Goal: Task Accomplishment & Management: Manage account settings

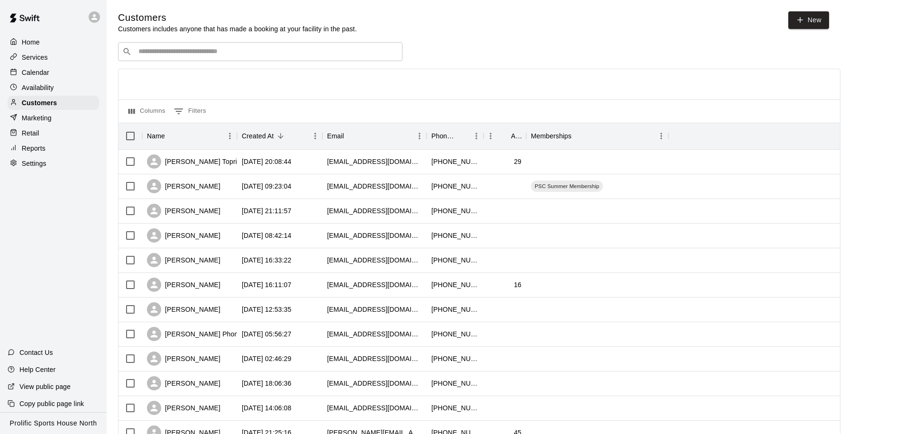
click at [44, 80] on div "Home Services Calendar Availability Customers Marketing Retail Reports Settings" at bounding box center [53, 102] width 107 height 137
click at [45, 75] on p "Calendar" at bounding box center [35, 72] width 27 height 9
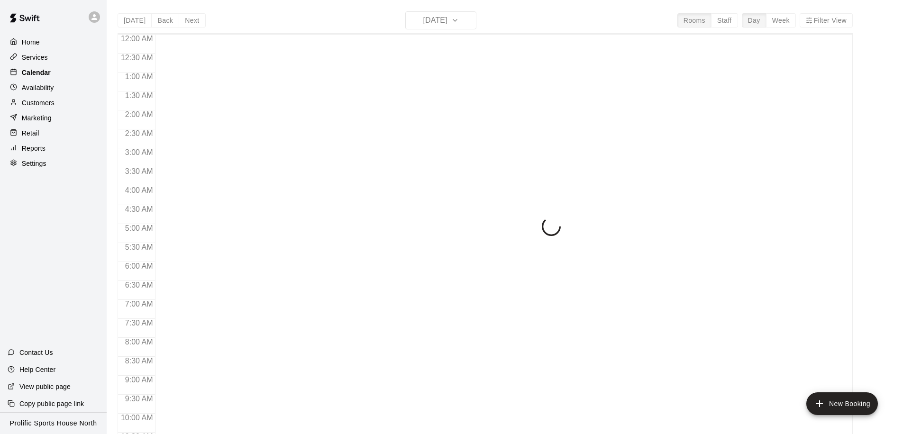
scroll to position [500, 0]
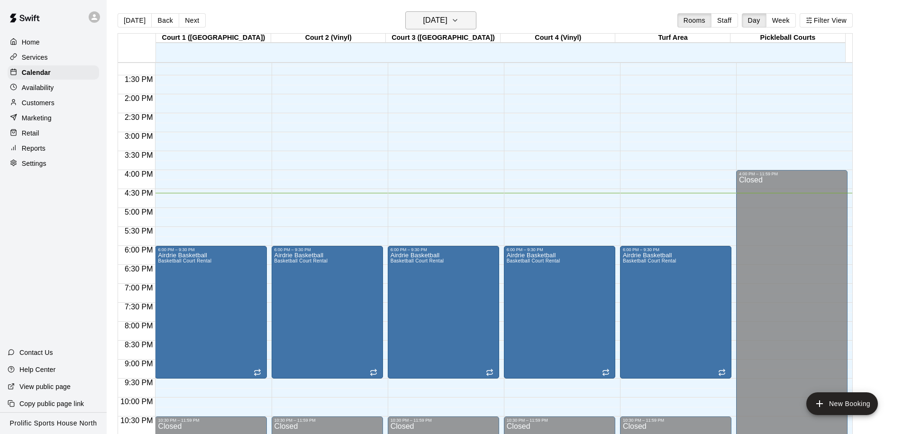
click at [447, 20] on h6 "Wednesday Sep 10" at bounding box center [435, 20] width 24 height 13
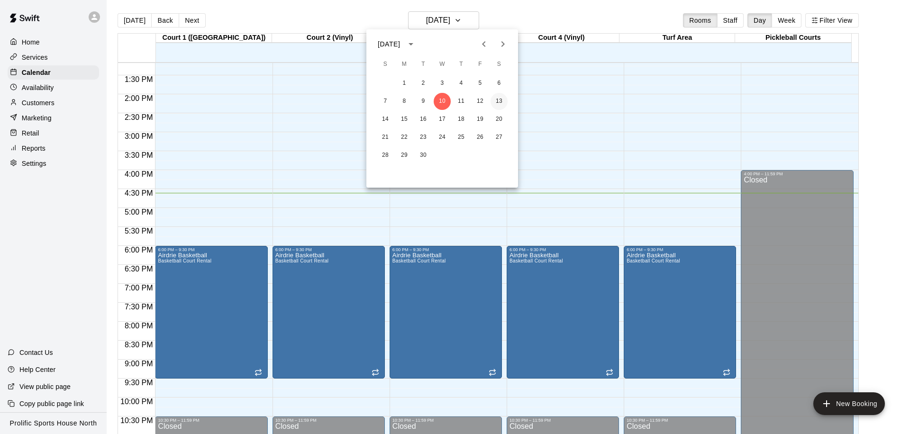
click at [498, 103] on button "13" at bounding box center [499, 101] width 17 height 17
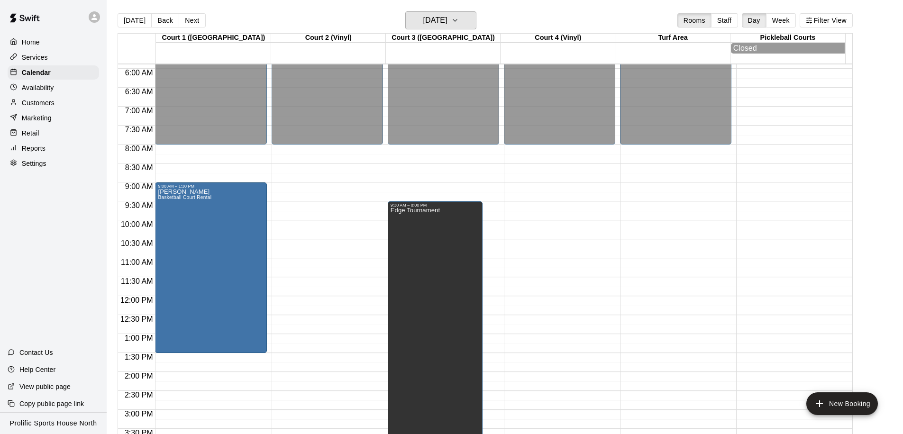
scroll to position [225, 0]
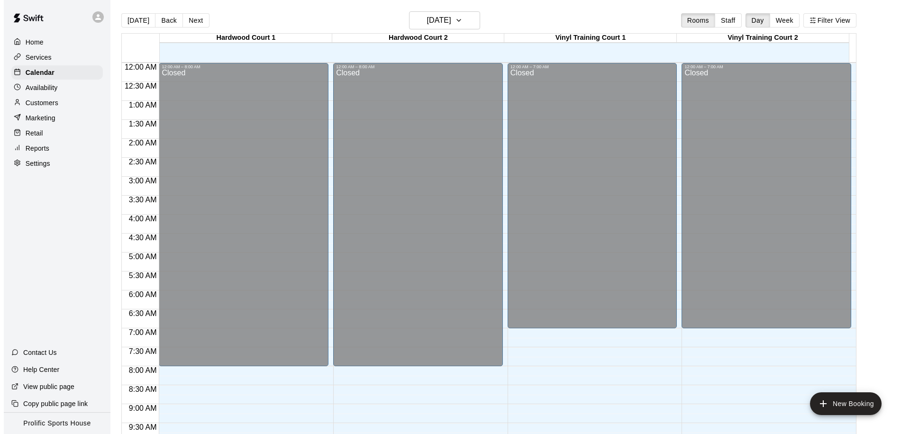
scroll to position [503, 0]
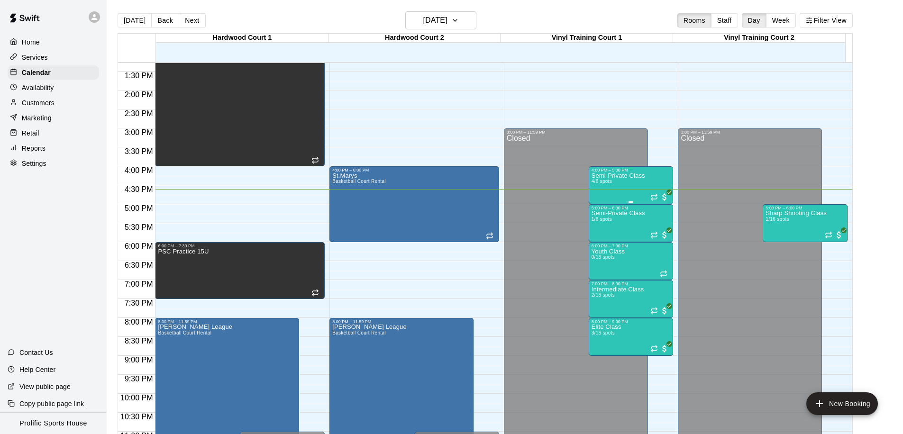
click at [646, 182] on div "Semi-Private Class 4/6 spots" at bounding box center [631, 390] width 79 height 434
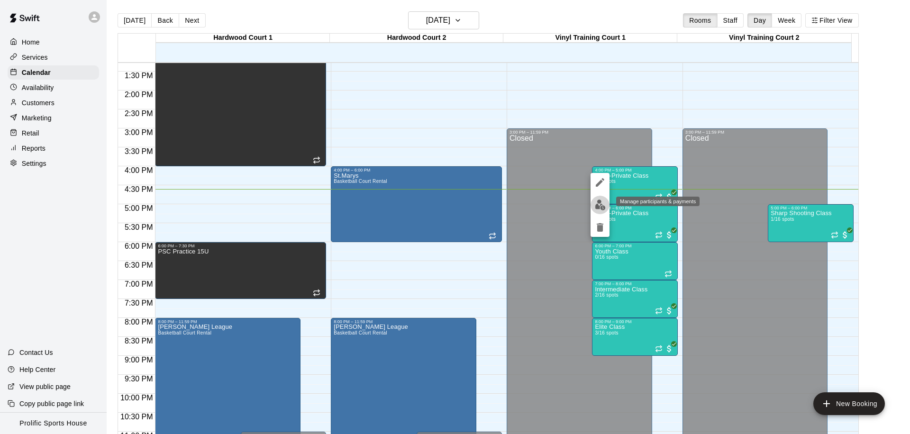
click at [593, 202] on button "edit" at bounding box center [600, 205] width 19 height 18
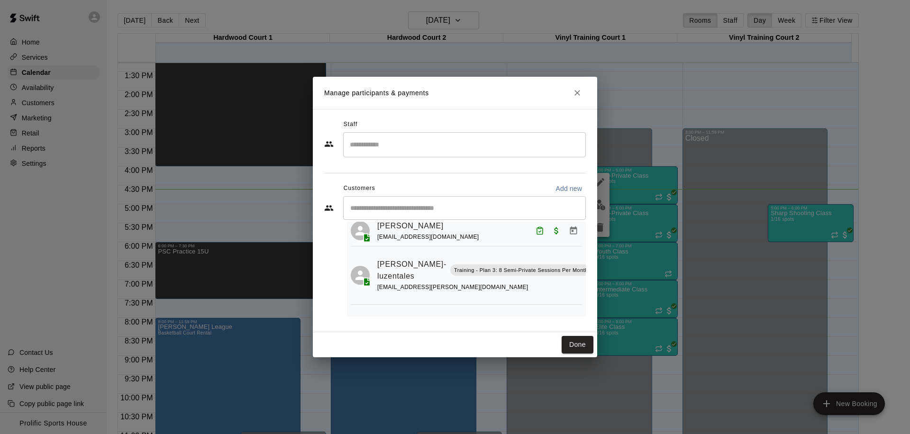
scroll to position [97, 0]
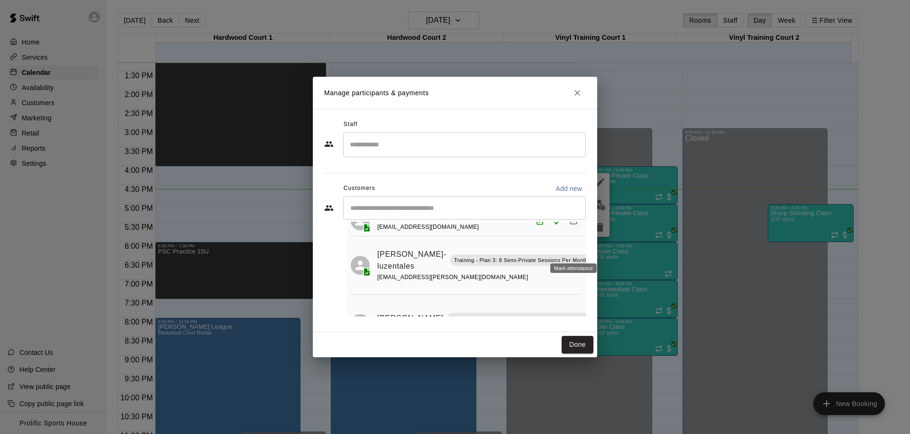
click at [597, 252] on icon "Mark attendance" at bounding box center [600, 249] width 6 height 7
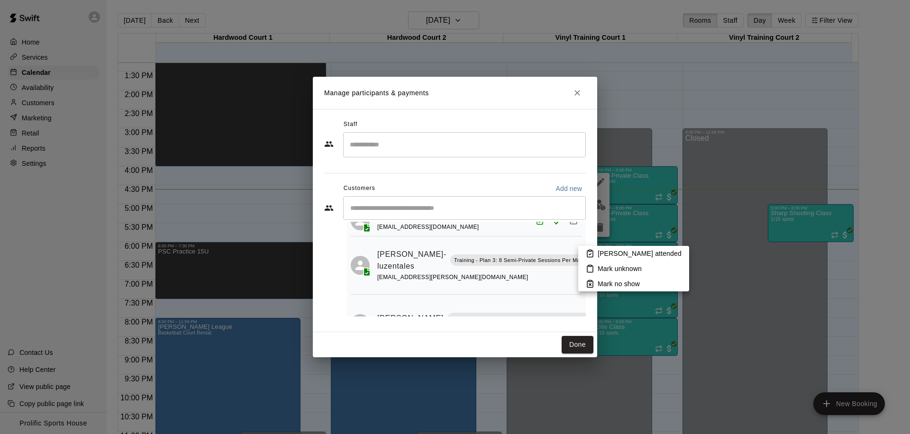
click at [605, 252] on p "Mark attended" at bounding box center [640, 253] width 84 height 9
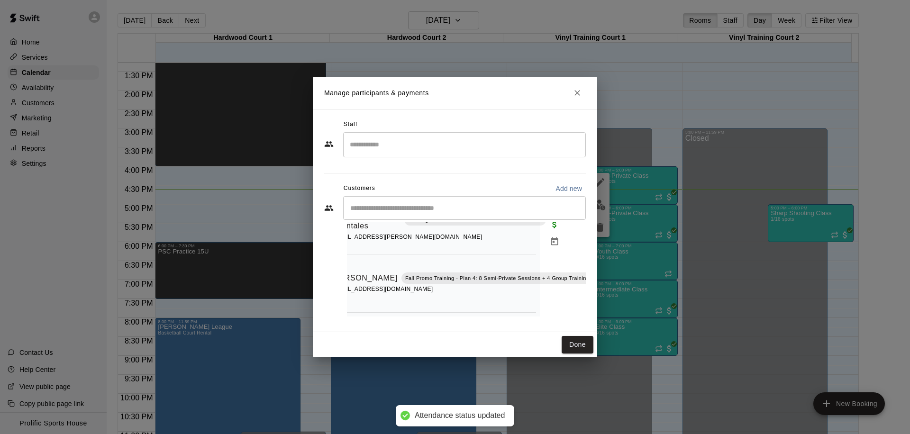
scroll to position [145, 90]
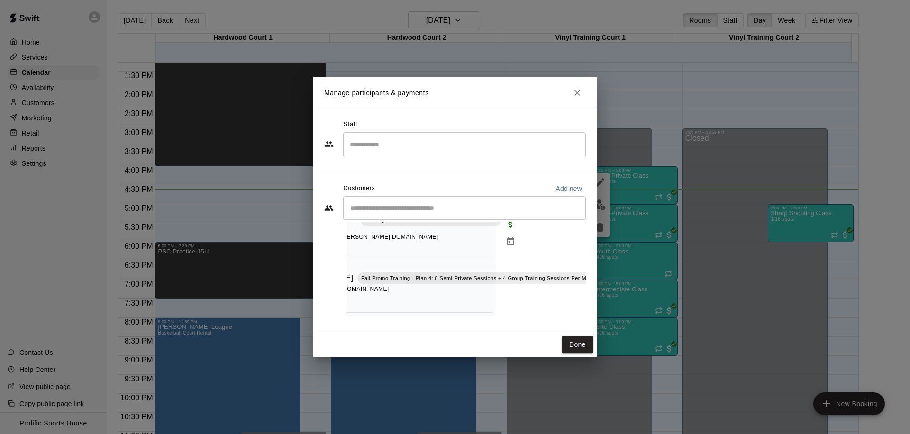
click at [577, 91] on icon "Close" at bounding box center [577, 92] width 9 height 9
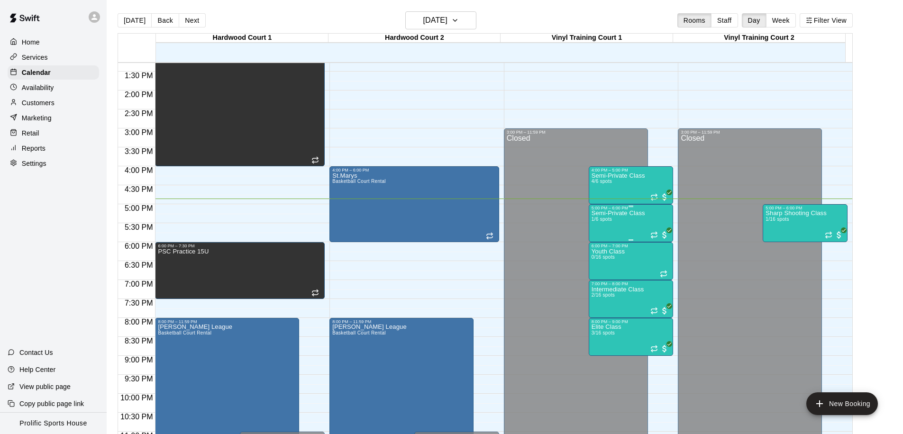
click at [632, 228] on div "Semi-Private Class 1/6 spots" at bounding box center [619, 427] width 54 height 434
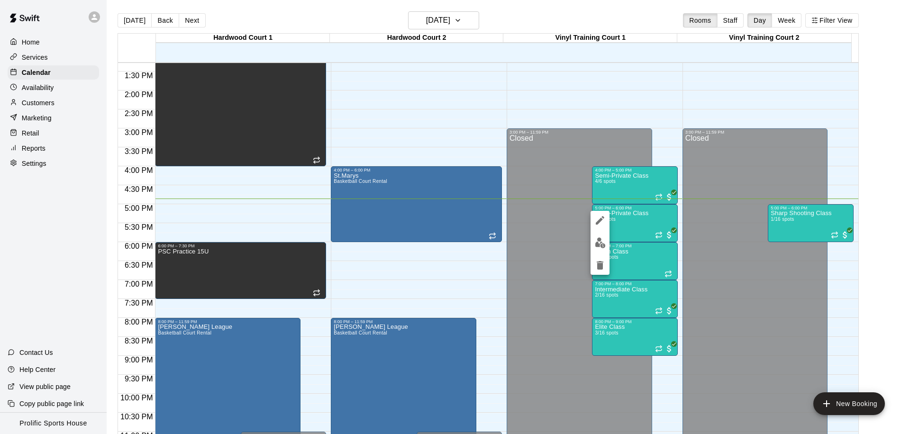
click at [600, 243] on img "edit" at bounding box center [600, 242] width 11 height 11
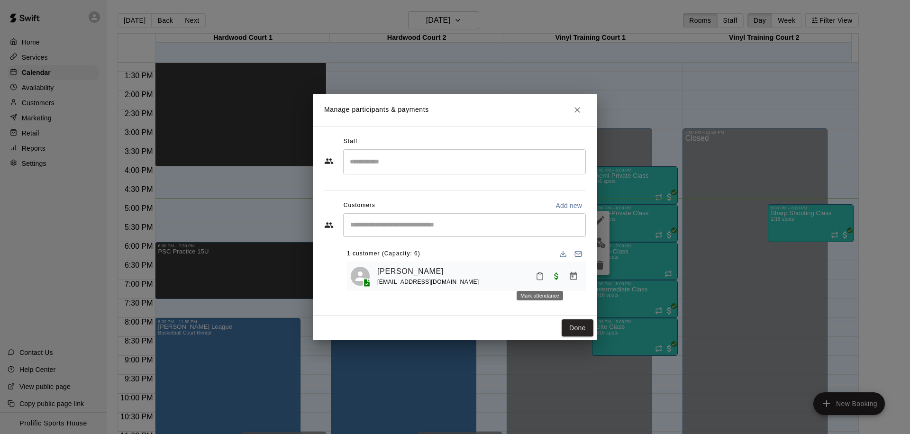
click at [545, 276] on button "Mark attendance" at bounding box center [540, 276] width 16 height 16
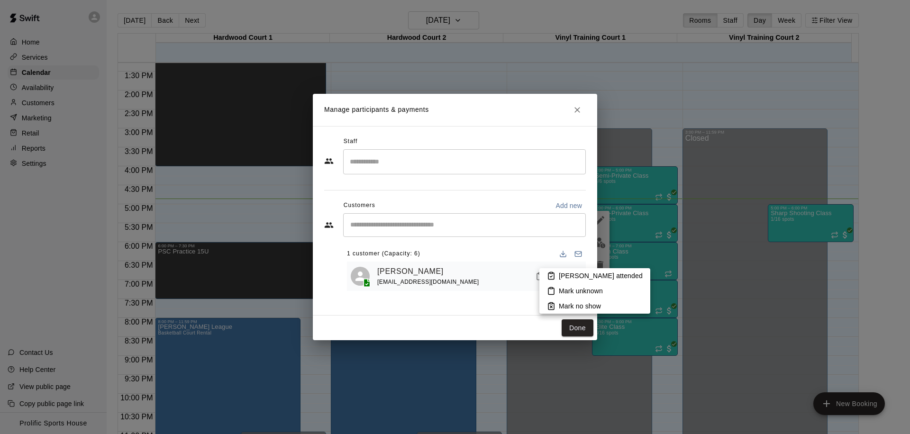
click at [555, 274] on icon at bounding box center [551, 276] width 9 height 9
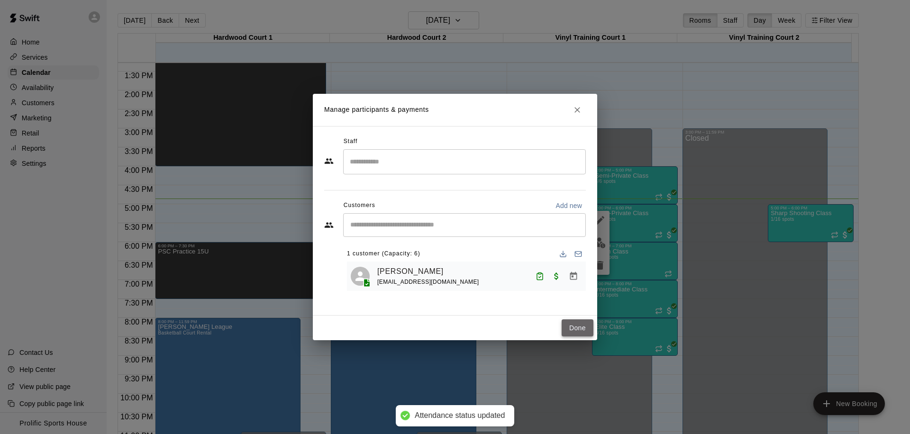
click at [583, 332] on button "Done" at bounding box center [578, 328] width 32 height 18
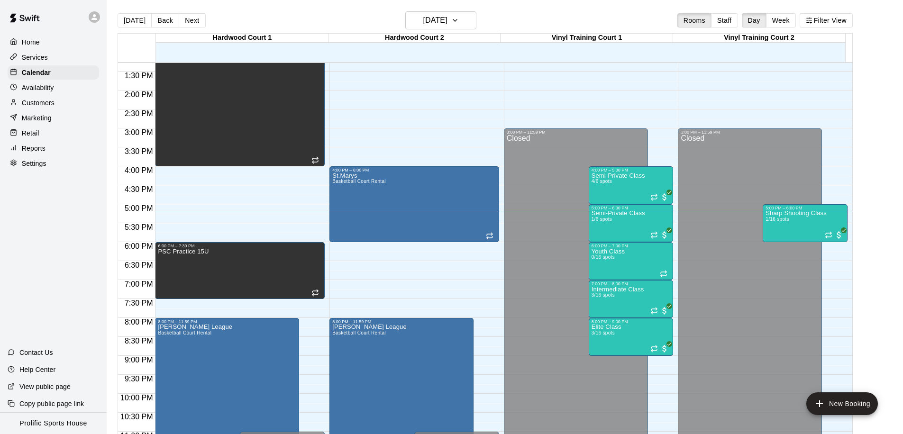
click at [34, 40] on p "Home" at bounding box center [31, 41] width 18 height 9
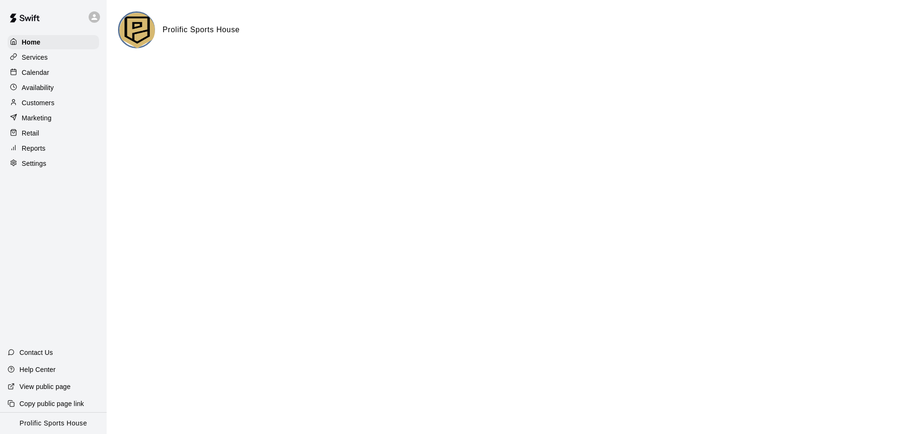
click at [37, 103] on p "Customers" at bounding box center [38, 102] width 33 height 9
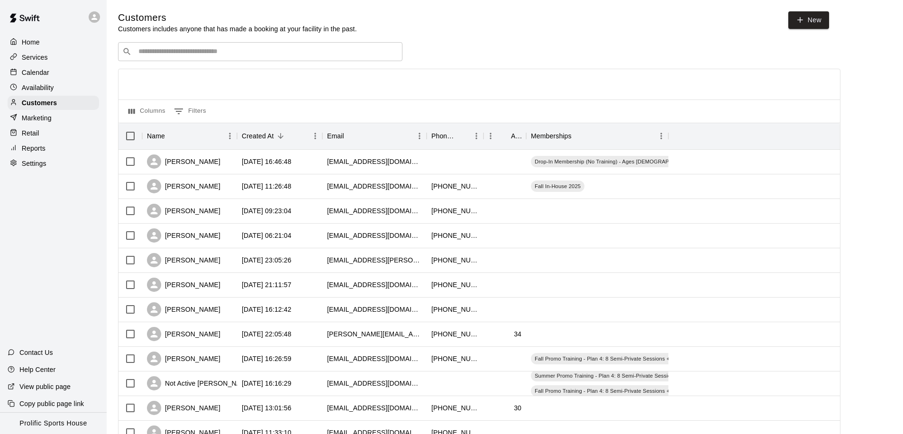
click at [183, 54] on input "Search customers by name or email" at bounding box center [267, 51] width 263 height 9
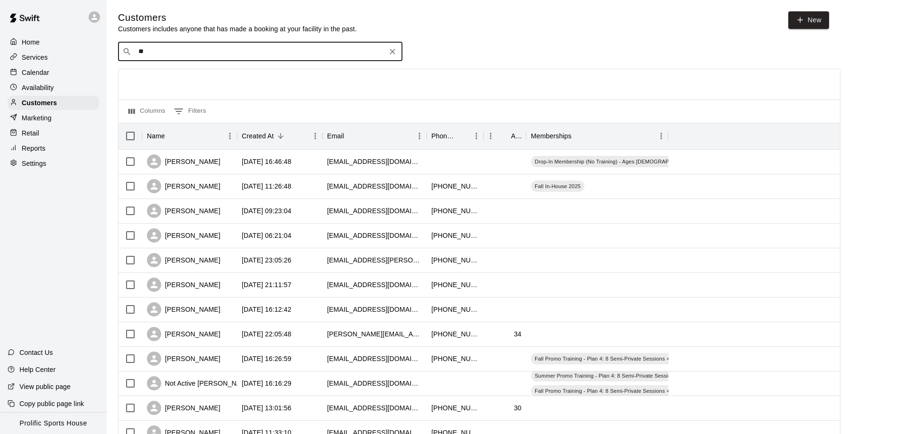
type input "*"
type input "*****"
click at [167, 81] on span "simonaciobanuo8@gmail.com" at bounding box center [196, 81] width 102 height 7
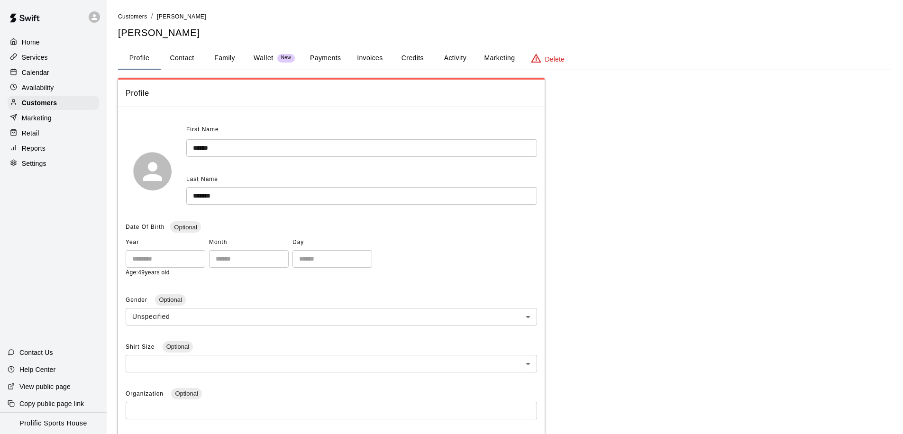
click at [226, 60] on button "Family" at bounding box center [224, 58] width 43 height 23
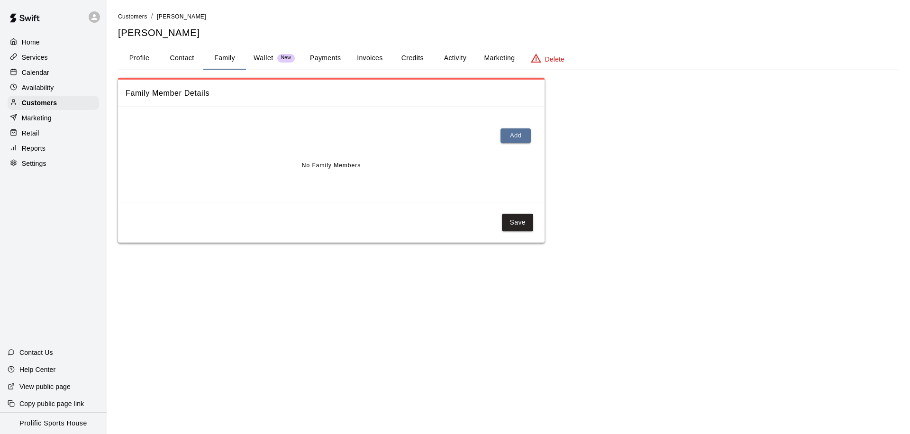
click at [463, 64] on button "Activity" at bounding box center [455, 58] width 43 height 23
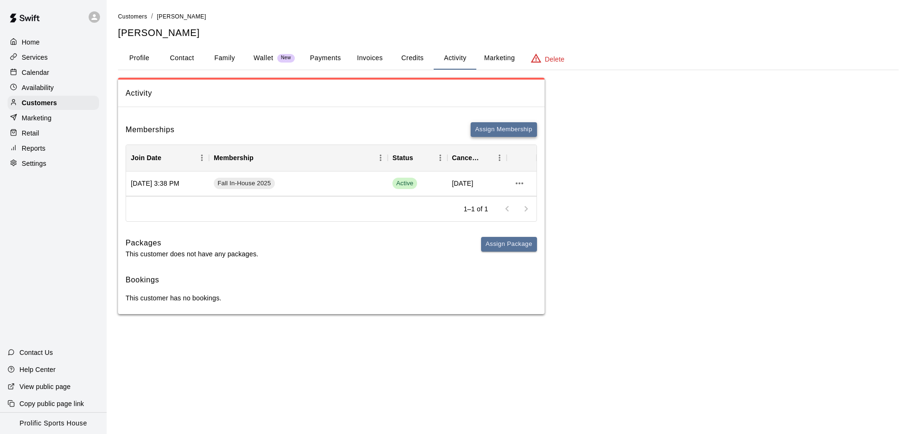
click at [483, 133] on button "Assign Membership" at bounding box center [504, 129] width 66 height 15
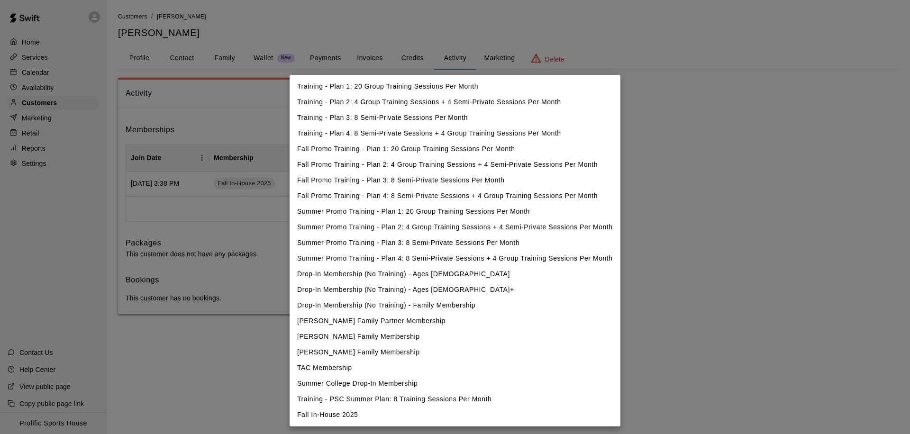
click at [398, 165] on body "Home Services Calendar Availability Customers Marketing Retail Reports Settings…" at bounding box center [455, 166] width 910 height 333
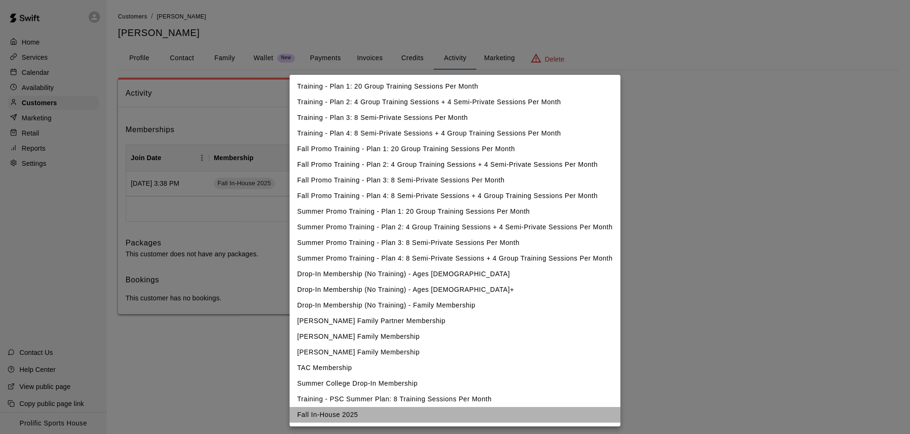
click at [330, 410] on li "Fall In-House 2025" at bounding box center [455, 415] width 331 height 16
type input "**********"
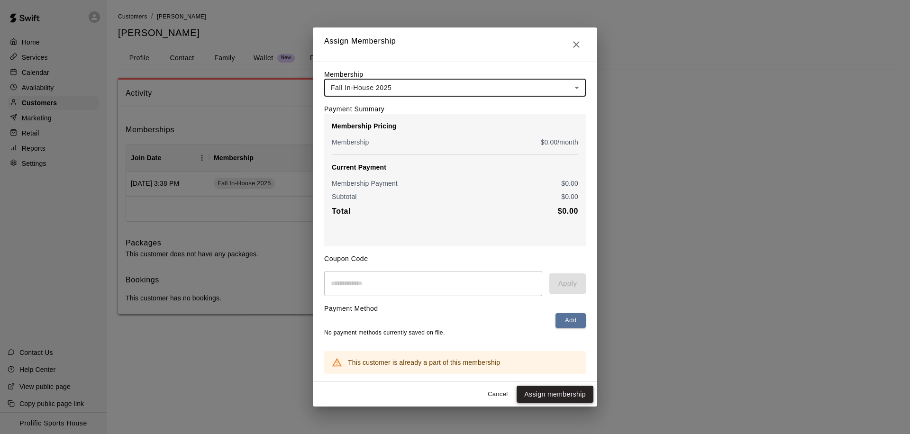
click at [555, 393] on button "Assign membership" at bounding box center [555, 395] width 77 height 18
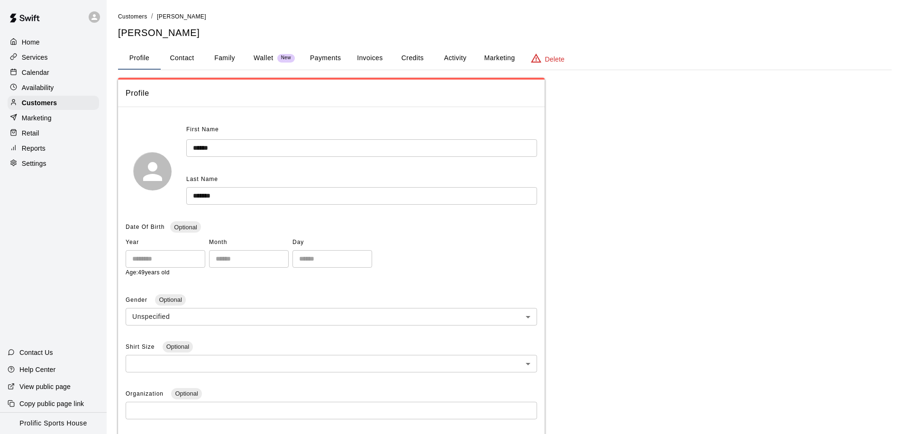
click at [223, 60] on button "Family" at bounding box center [224, 58] width 43 height 23
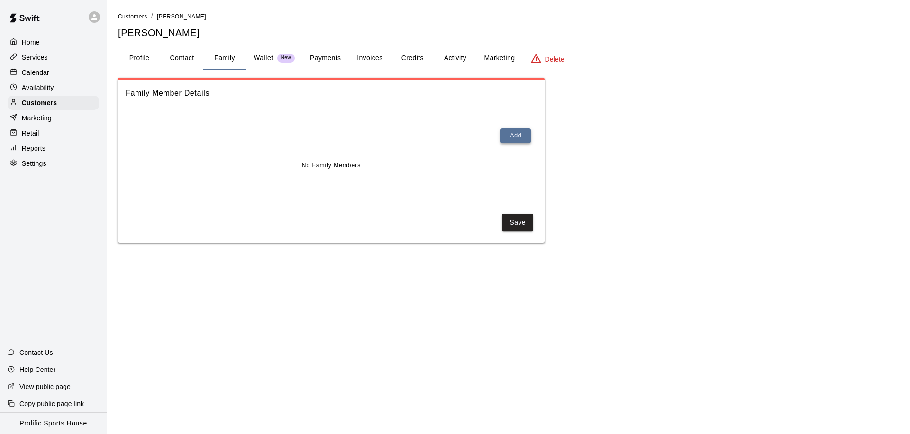
click at [512, 136] on button "Add" at bounding box center [516, 135] width 30 height 15
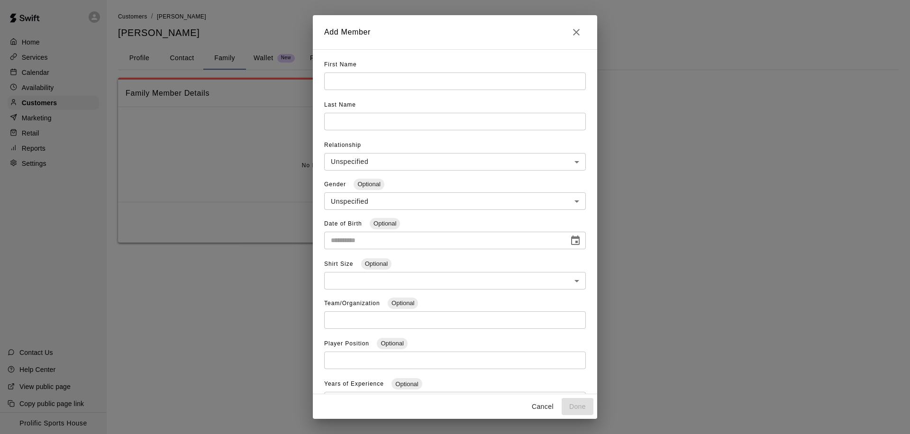
click at [419, 87] on input "text" at bounding box center [455, 82] width 262 height 18
type input "****"
click at [415, 118] on input "text" at bounding box center [455, 122] width 262 height 18
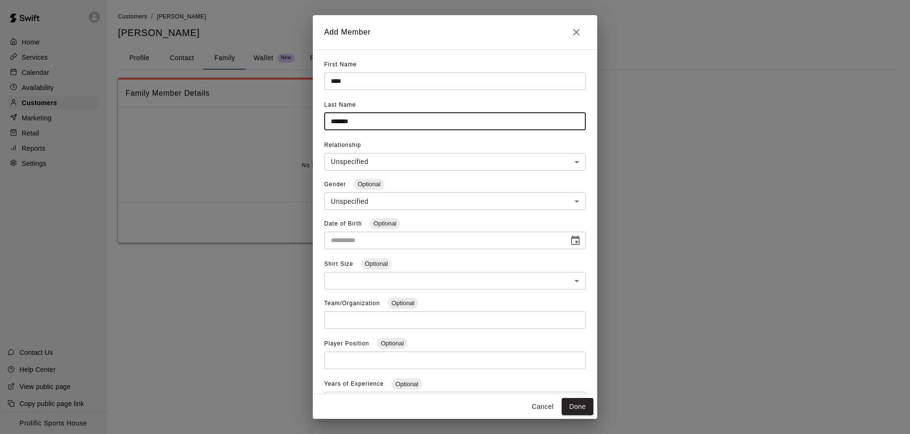
type input "*******"
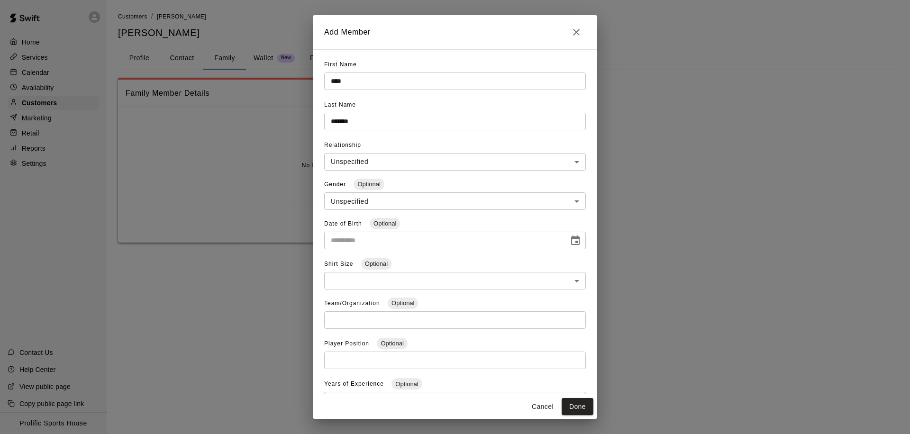
click at [409, 211] on div "**********" at bounding box center [455, 196] width 262 height 39
click at [406, 206] on body "**********" at bounding box center [455, 131] width 910 height 262
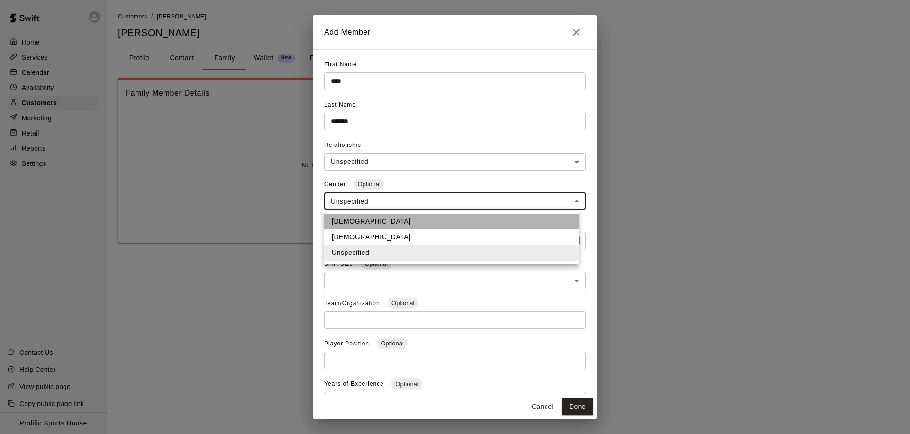
click at [369, 226] on li "[DEMOGRAPHIC_DATA]" at bounding box center [451, 222] width 255 height 16
type input "****"
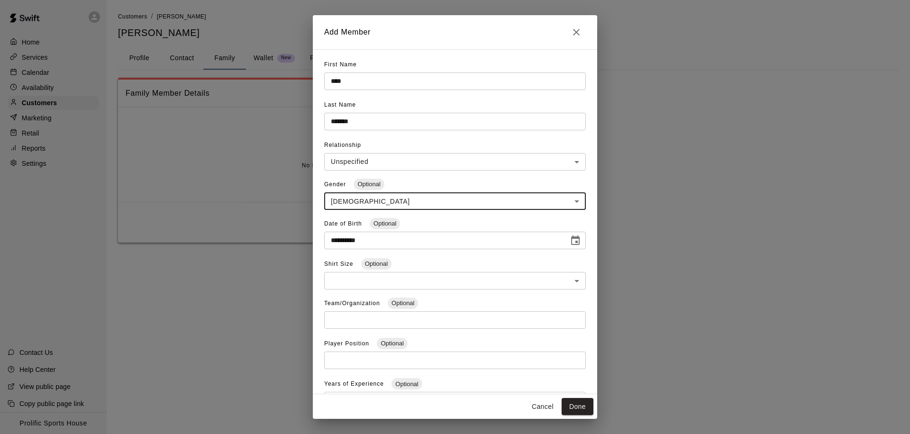
click at [391, 242] on input "**********" at bounding box center [443, 241] width 238 height 18
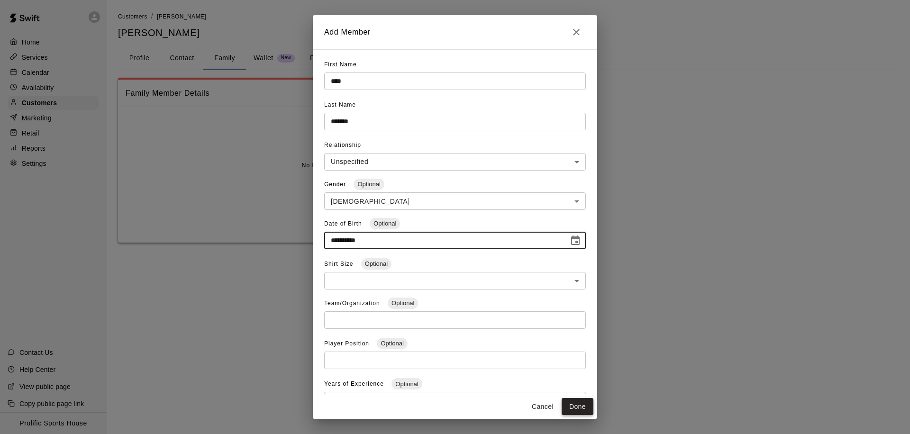
type input "**********"
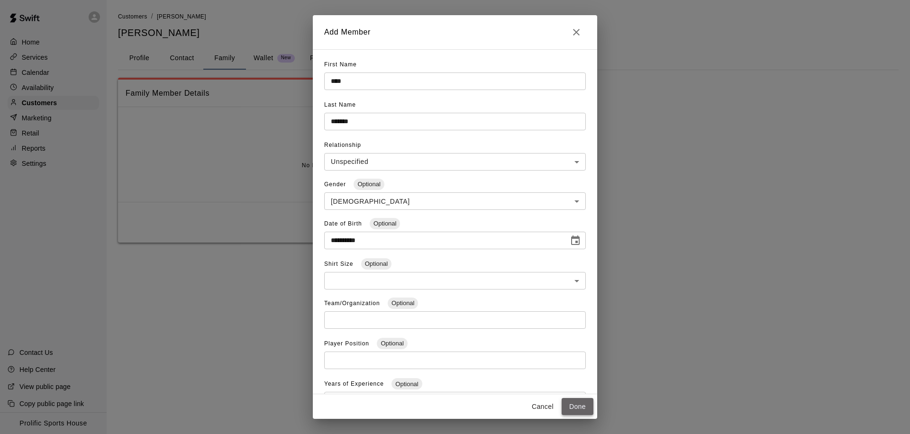
click at [571, 408] on button "Done" at bounding box center [578, 407] width 32 height 18
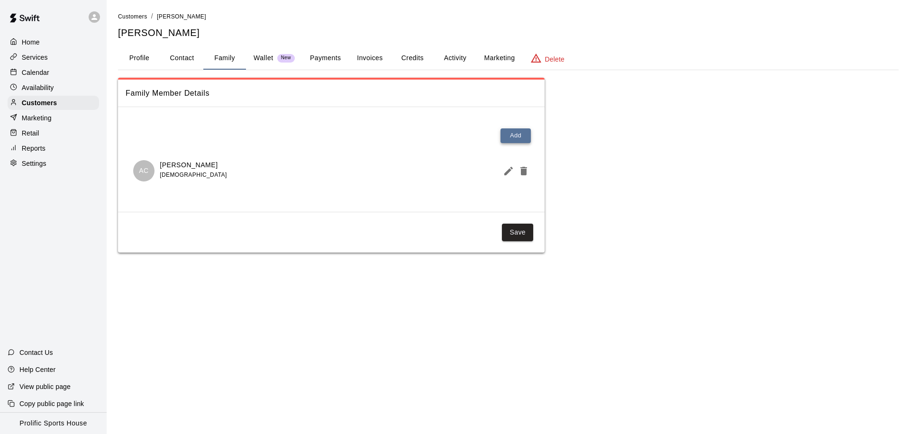
click at [512, 140] on button "Add" at bounding box center [516, 135] width 30 height 15
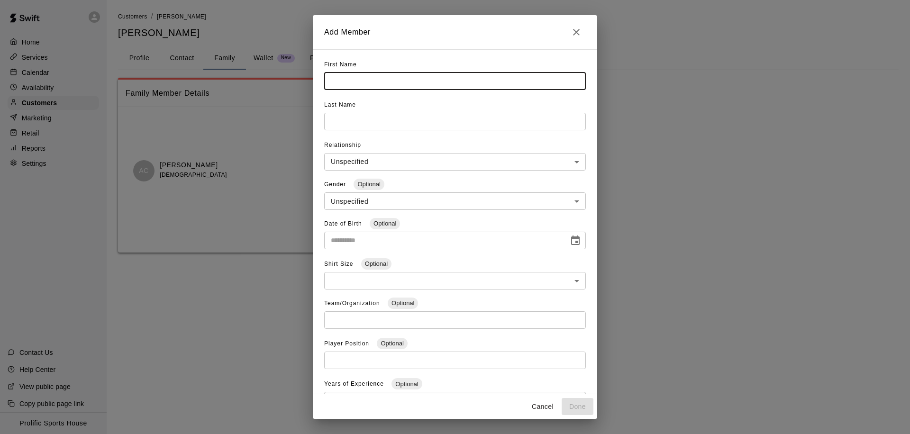
click at [454, 86] on input "text" at bounding box center [455, 82] width 262 height 18
type input "******"
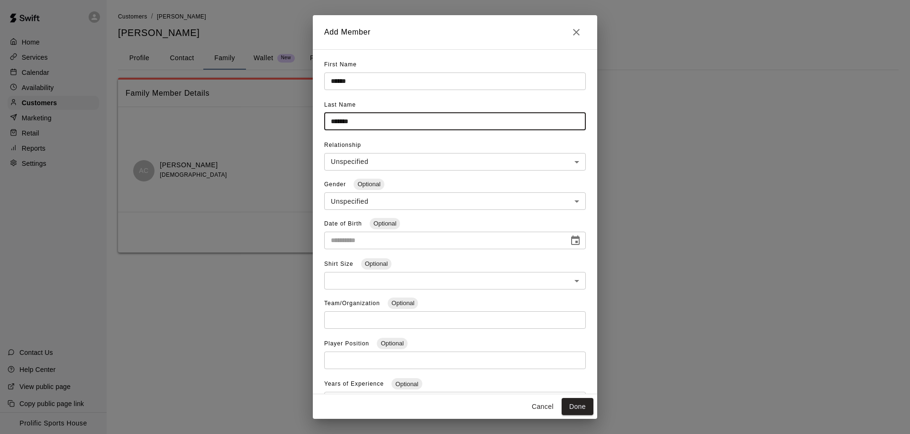
type input "*******"
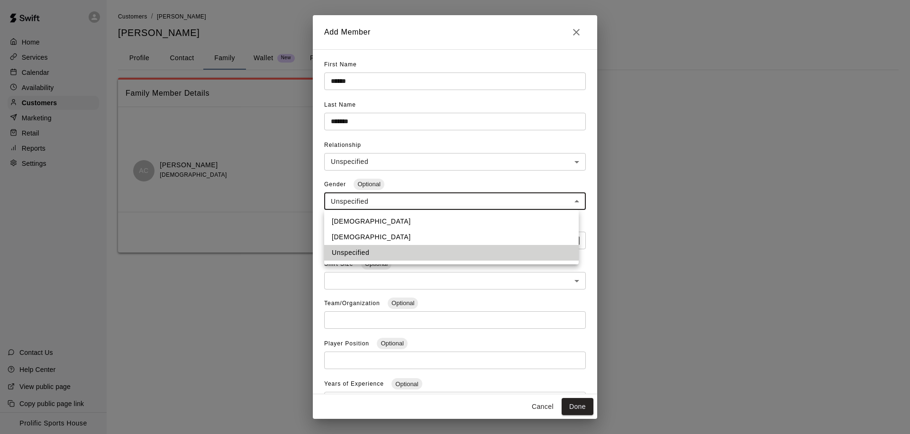
click at [435, 201] on body "**********" at bounding box center [455, 136] width 910 height 272
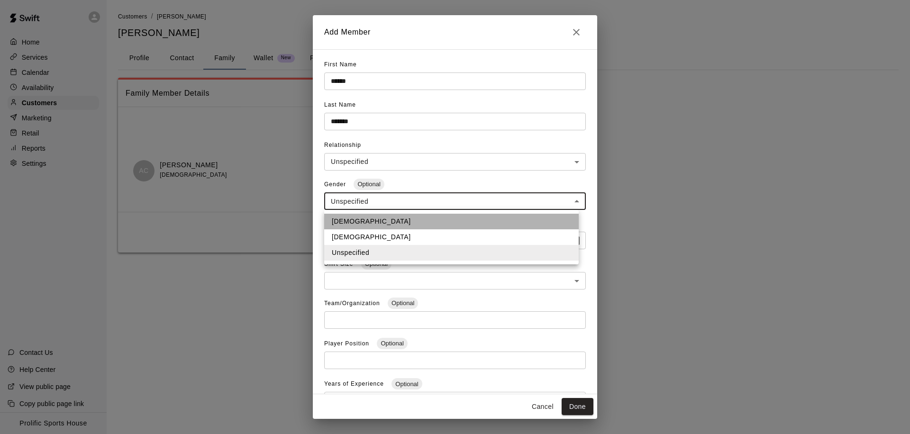
click at [375, 222] on li "[DEMOGRAPHIC_DATA]" at bounding box center [451, 222] width 255 height 16
type input "****"
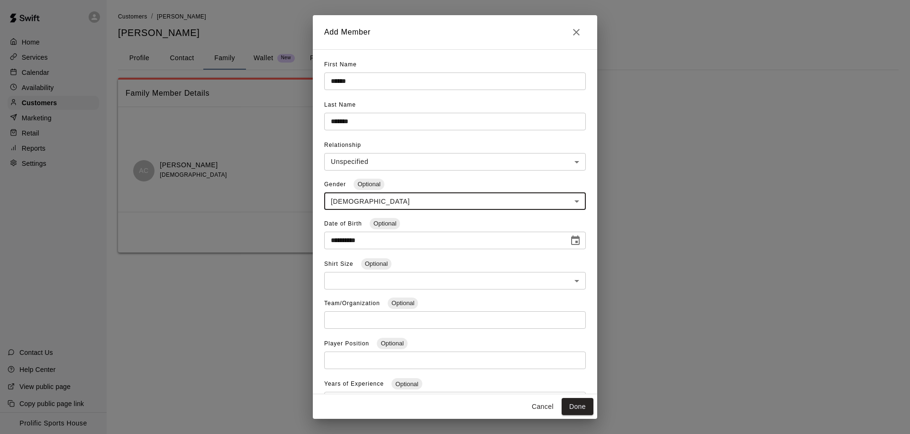
click at [342, 242] on input "**********" at bounding box center [443, 241] width 238 height 18
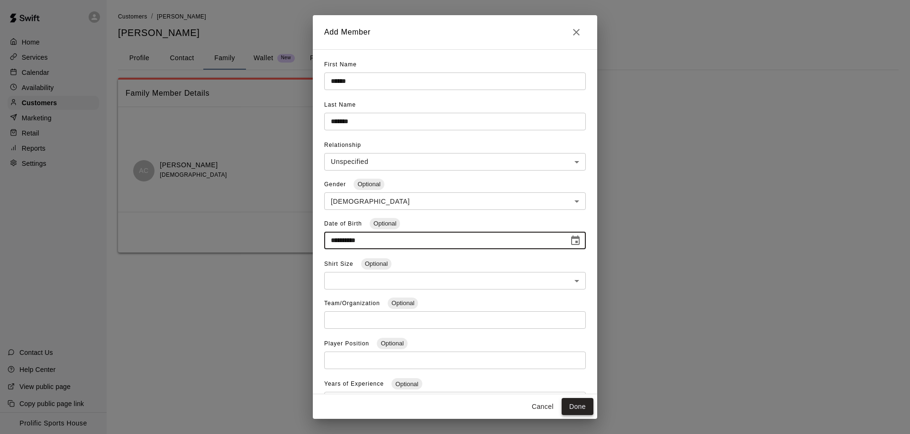
type input "**********"
click at [583, 411] on button "Done" at bounding box center [578, 407] width 32 height 18
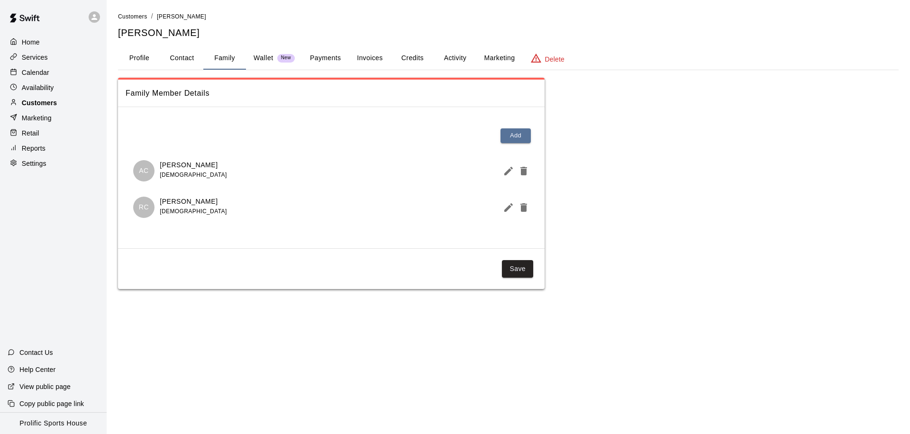
click at [41, 103] on p "Customers" at bounding box center [39, 102] width 35 height 9
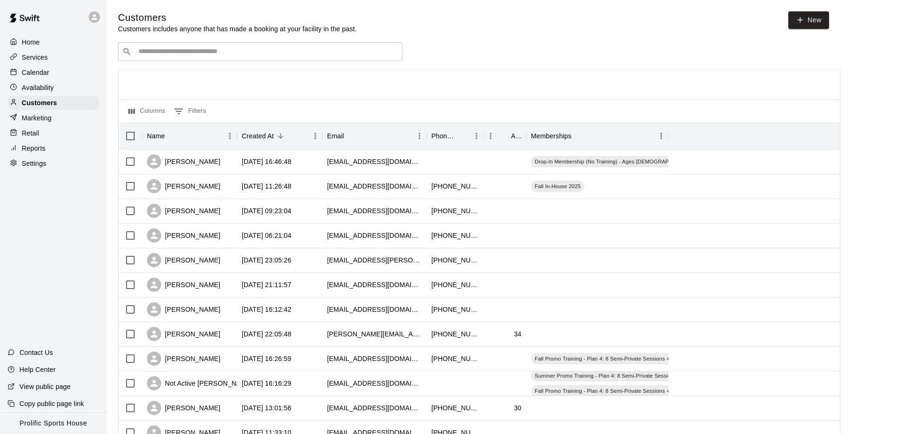
click at [232, 52] on input "Search customers by name or email" at bounding box center [267, 51] width 263 height 9
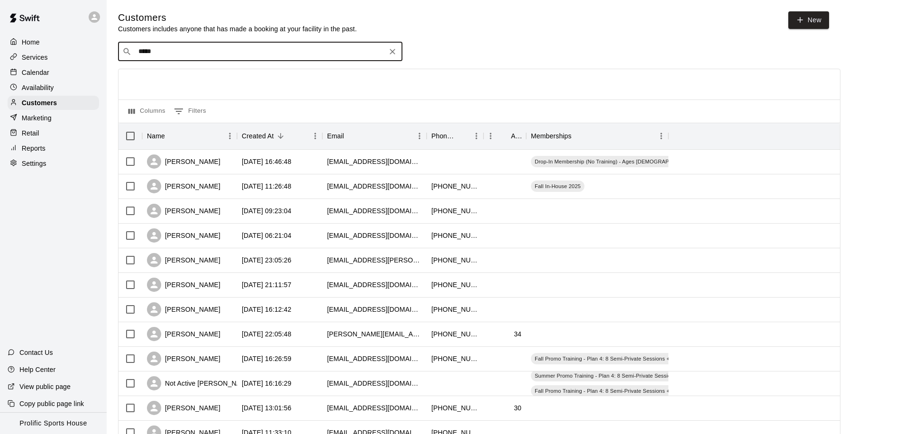
type input "******"
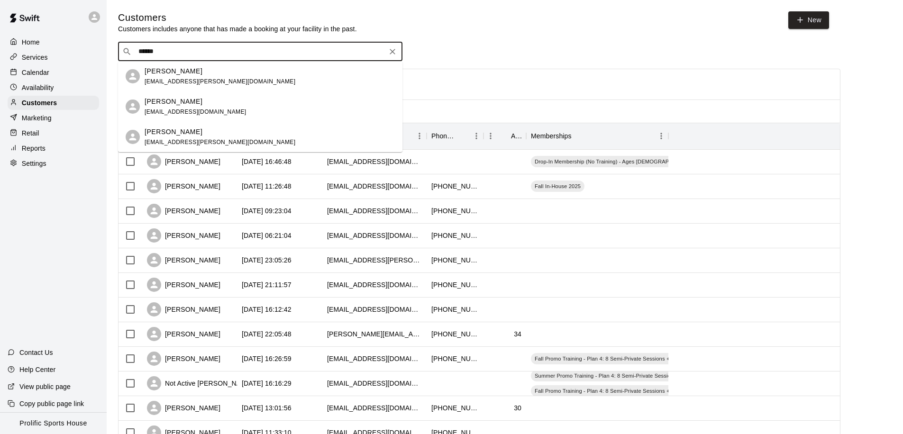
click at [181, 130] on p "William Magnan" at bounding box center [174, 132] width 58 height 10
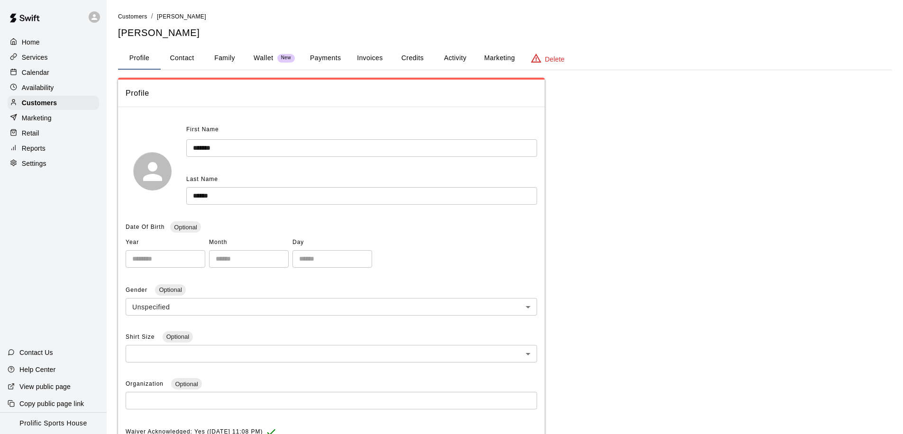
click at [231, 55] on button "Family" at bounding box center [224, 58] width 43 height 23
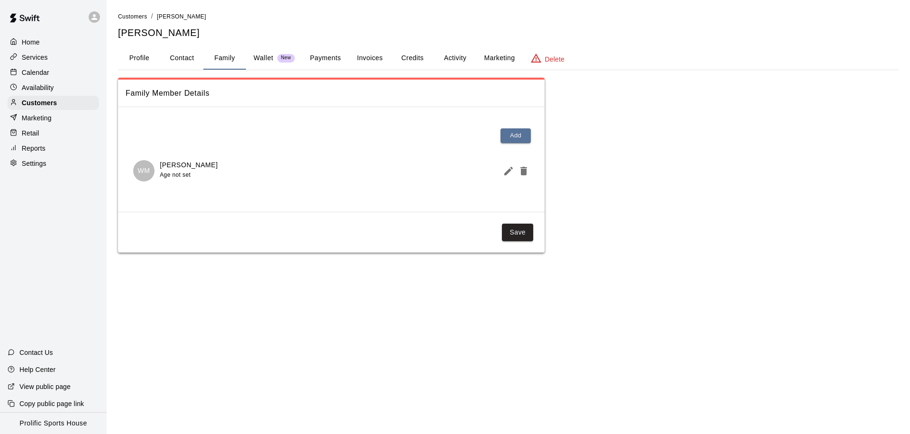
click at [449, 57] on button "Activity" at bounding box center [455, 58] width 43 height 23
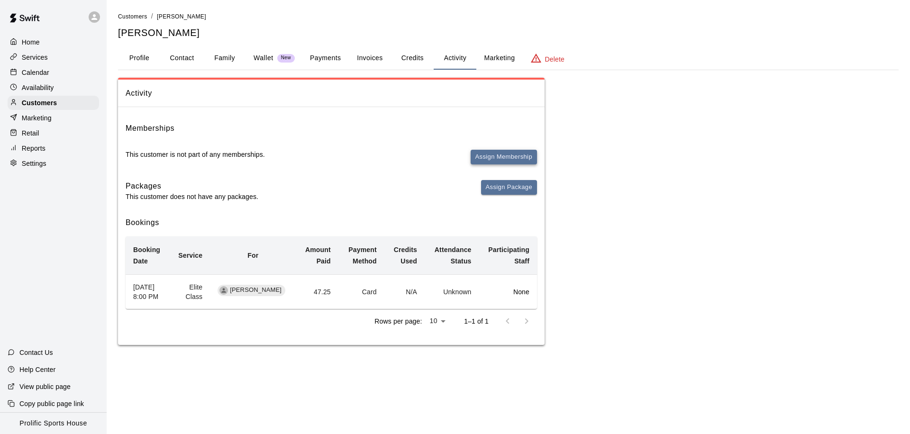
click at [478, 159] on button "Assign Membership" at bounding box center [504, 157] width 66 height 15
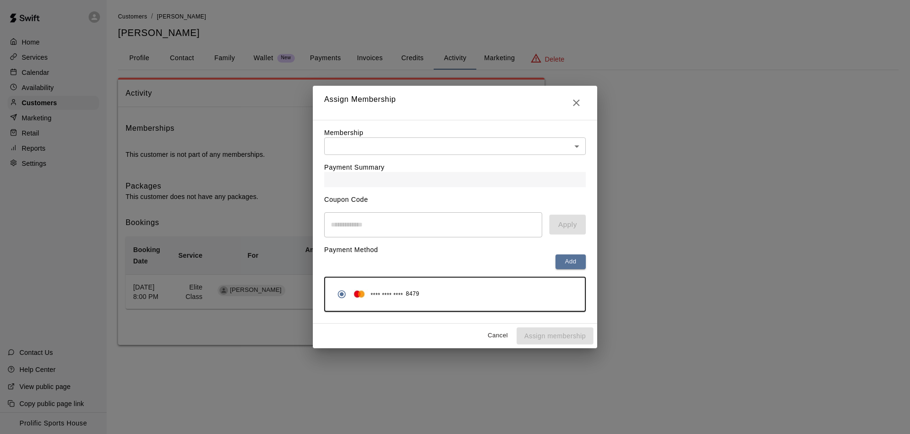
click at [531, 146] on body "Home Services Calendar Availability Customers Marketing Retail Reports Settings…" at bounding box center [455, 182] width 910 height 364
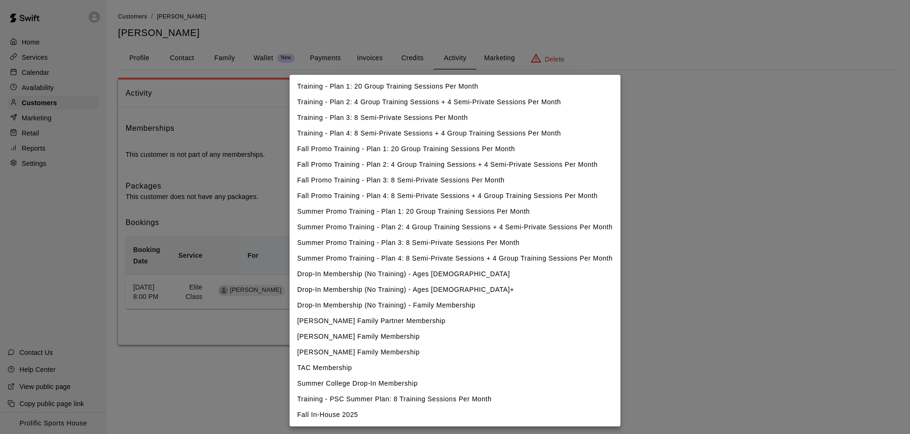
click at [359, 410] on li "Fall In-House 2025" at bounding box center [455, 415] width 331 height 16
type input "**********"
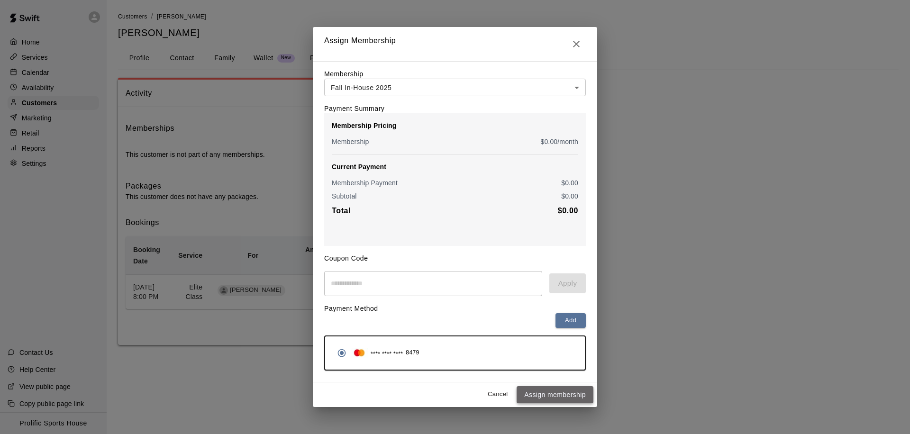
click at [528, 394] on button "Assign membership" at bounding box center [555, 395] width 77 height 18
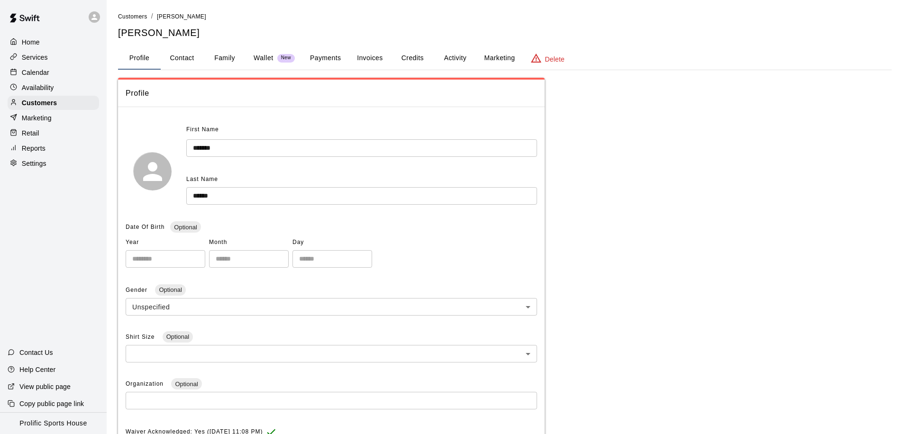
click at [458, 59] on button "Activity" at bounding box center [455, 58] width 43 height 23
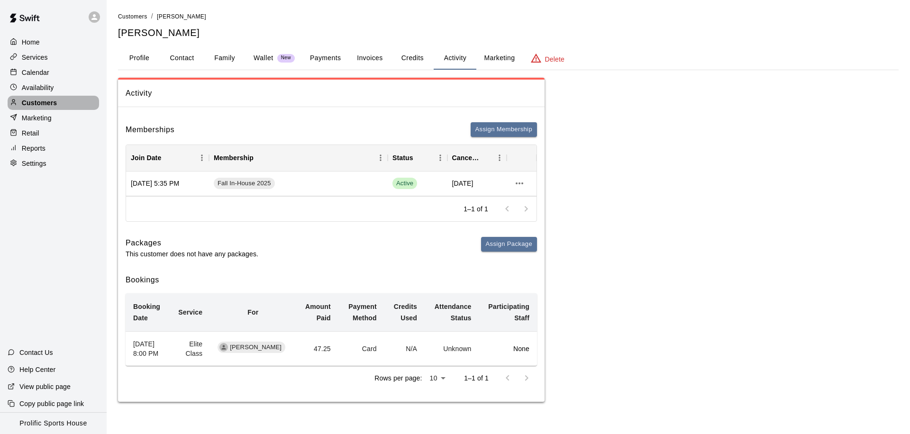
click at [68, 102] on div "Customers" at bounding box center [53, 103] width 91 height 14
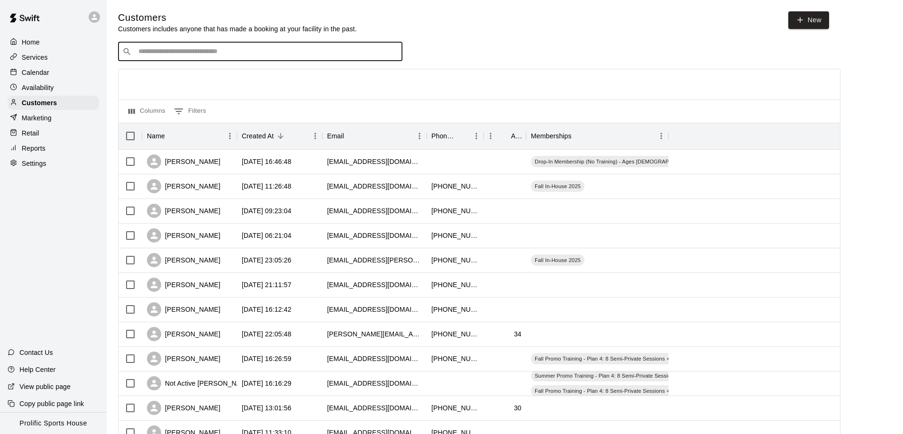
click at [201, 55] on input "Search customers by name or email" at bounding box center [267, 51] width 263 height 9
type input "*******"
click at [171, 74] on p "Austin Arcilla" at bounding box center [174, 71] width 58 height 10
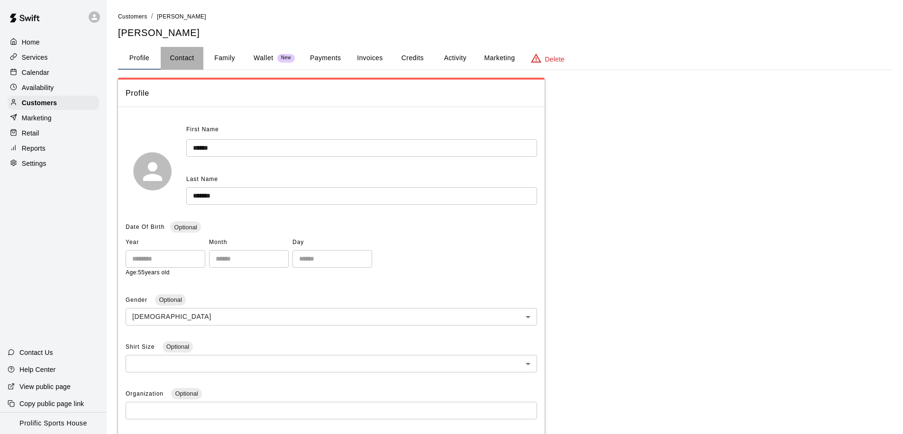
click at [188, 58] on button "Contact" at bounding box center [182, 58] width 43 height 23
select select "**"
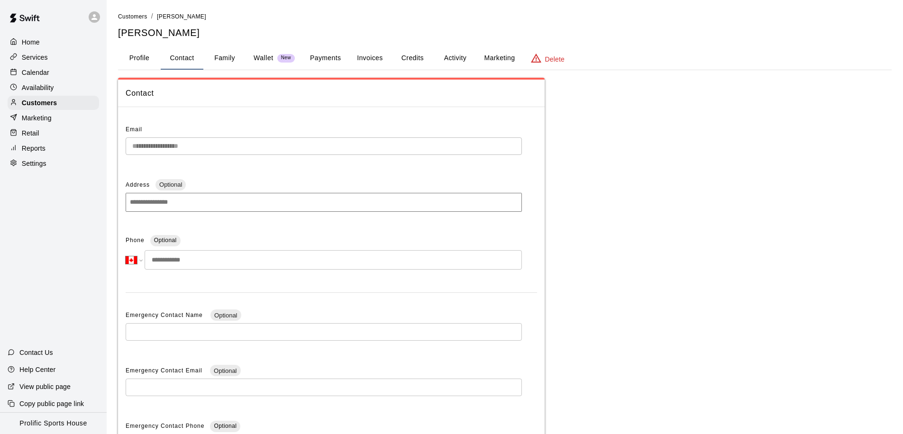
click at [236, 58] on button "Family" at bounding box center [224, 58] width 43 height 23
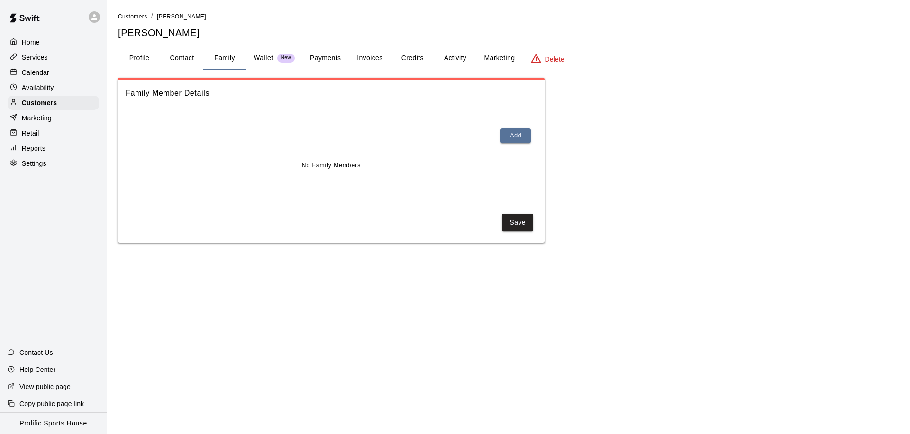
click at [453, 58] on button "Activity" at bounding box center [455, 58] width 43 height 23
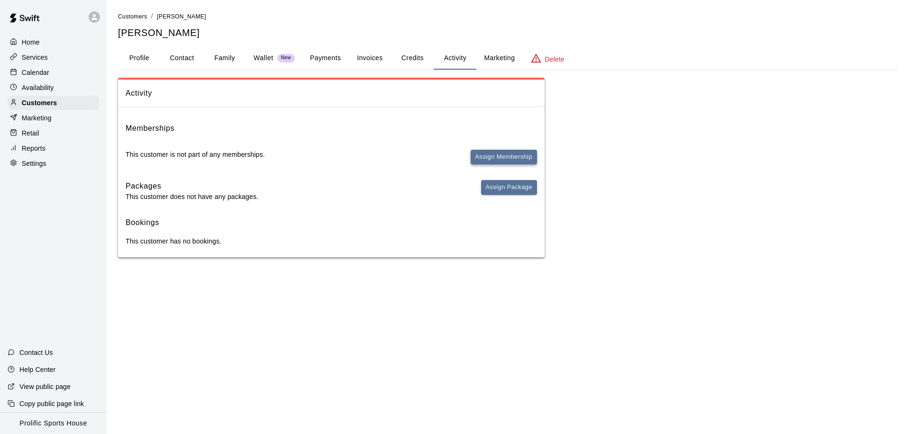
click at [483, 155] on button "Assign Membership" at bounding box center [504, 157] width 66 height 15
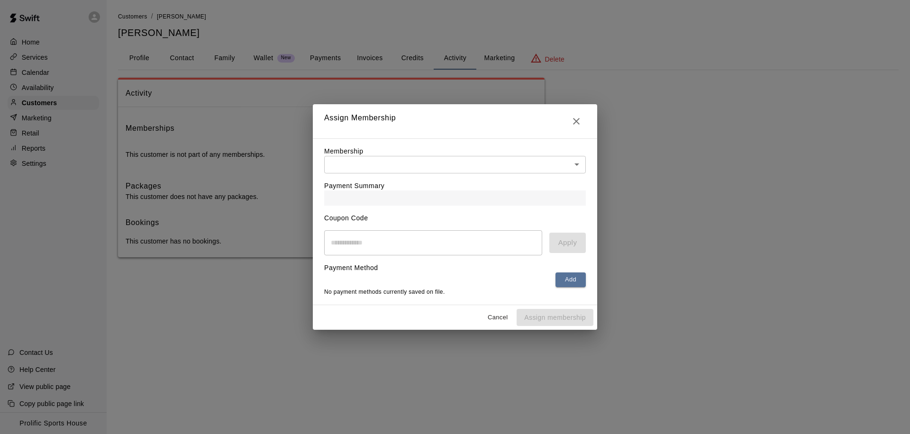
click at [430, 160] on body "Home Services Calendar Availability Customers Marketing Retail Reports Settings…" at bounding box center [455, 138] width 910 height 276
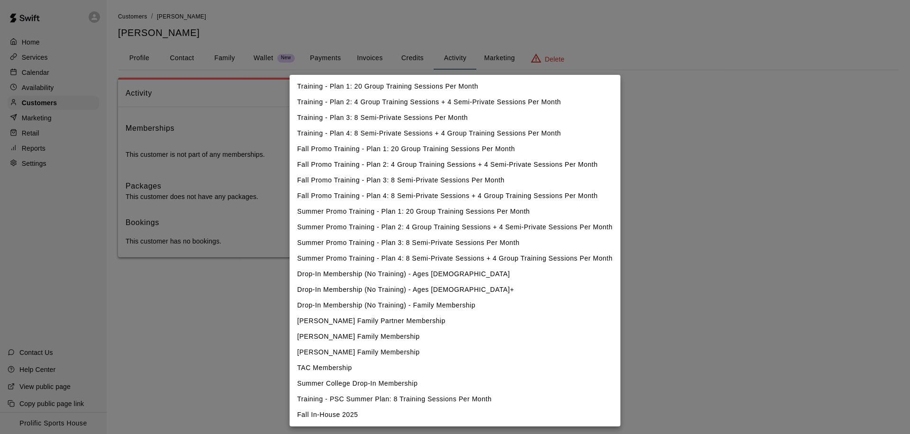
click at [320, 411] on li "Fall In-House 2025" at bounding box center [455, 415] width 331 height 16
type input "**********"
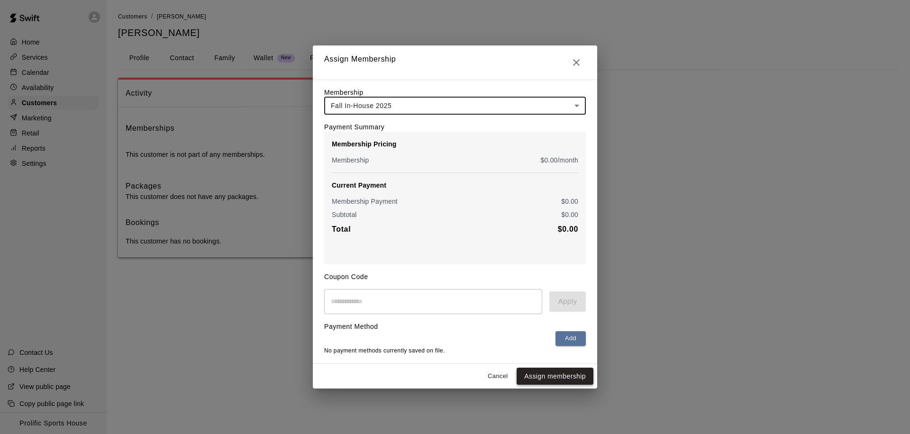
click at [533, 378] on button "Assign membership" at bounding box center [555, 377] width 77 height 18
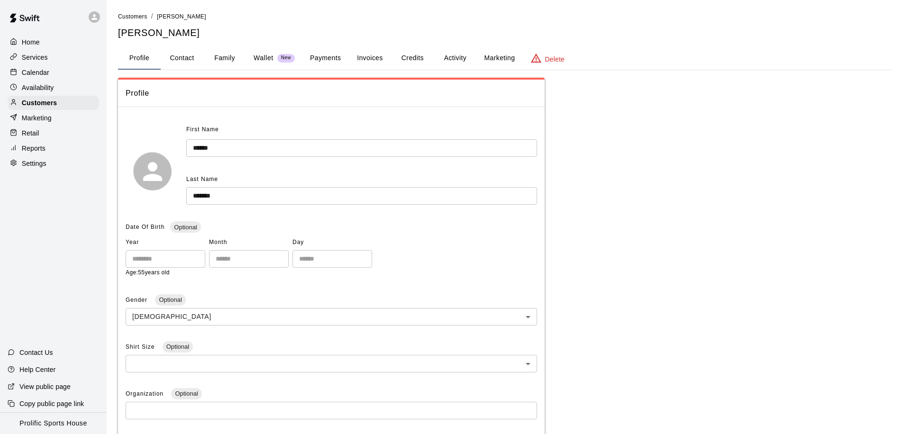
click at [187, 57] on button "Contact" at bounding box center [182, 58] width 43 height 23
select select "**"
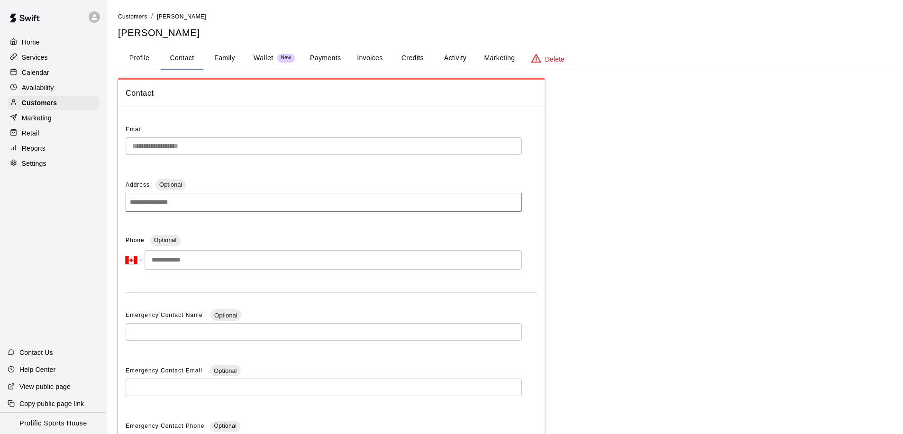
click at [43, 73] on p "Calendar" at bounding box center [35, 72] width 27 height 9
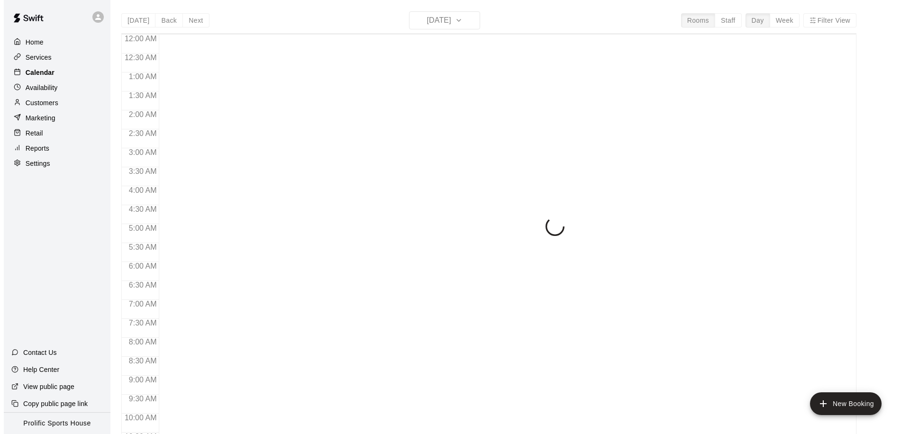
scroll to position [500, 0]
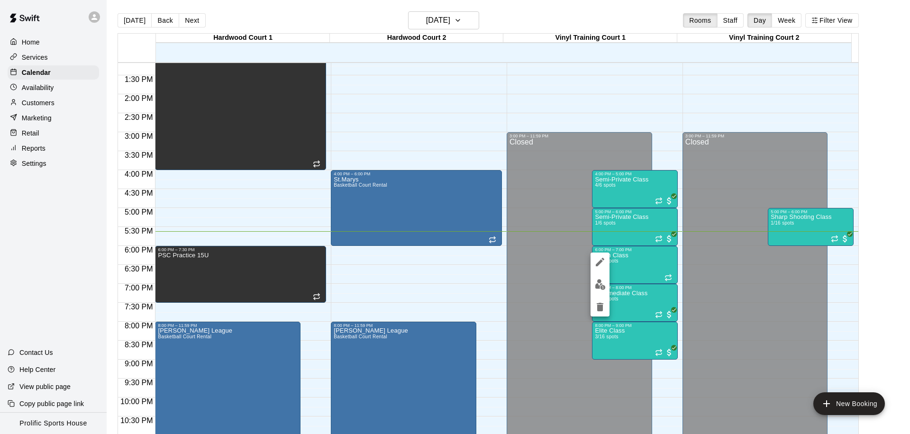
click at [625, 261] on div at bounding box center [455, 217] width 910 height 434
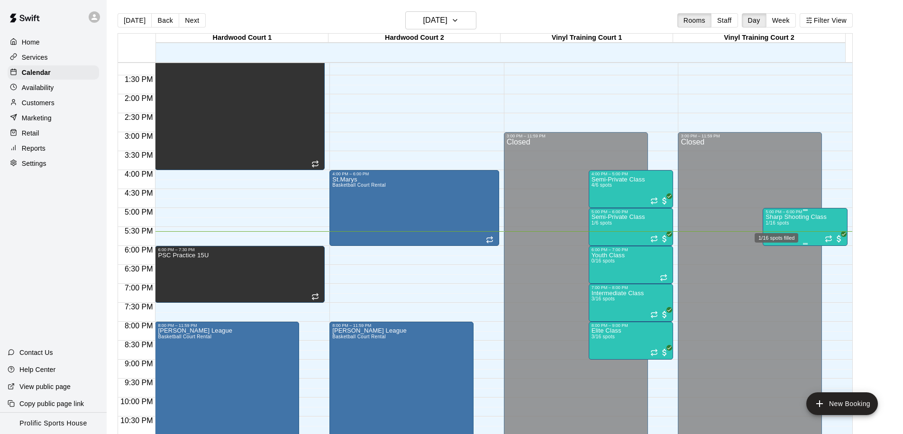
click at [779, 223] on span "1/16 spots" at bounding box center [776, 222] width 23 height 5
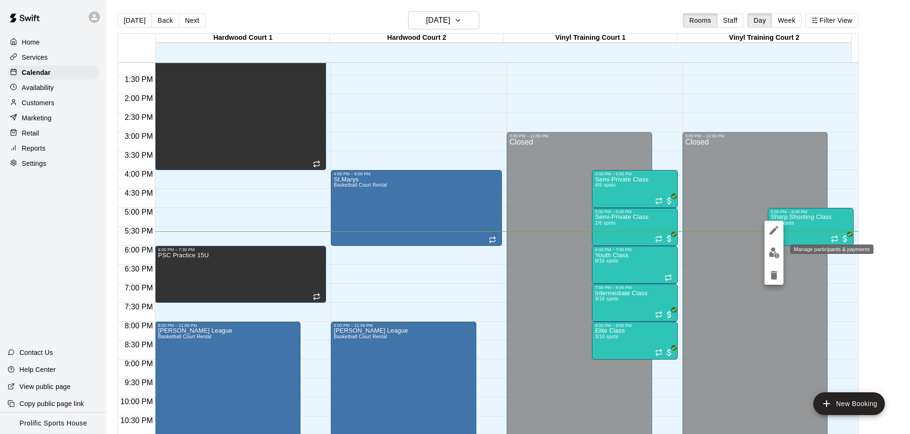
click at [773, 251] on img "edit" at bounding box center [774, 252] width 11 height 11
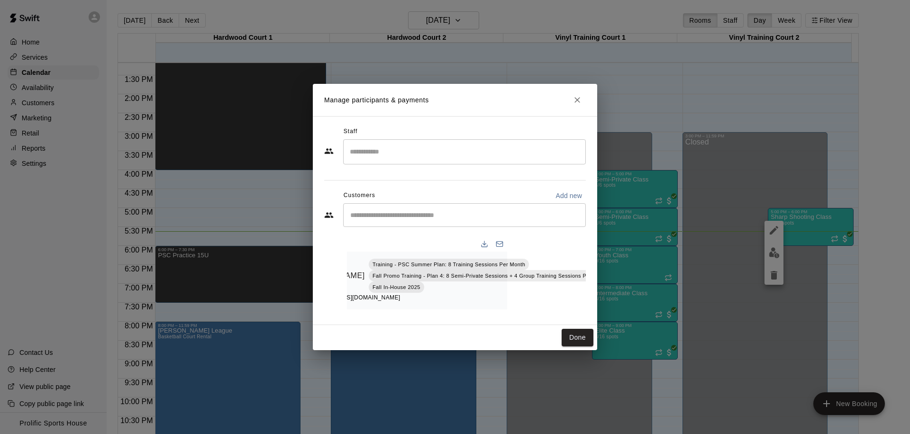
scroll to position [0, 82]
click at [612, 260] on icon "Mark attendance" at bounding box center [616, 263] width 9 height 9
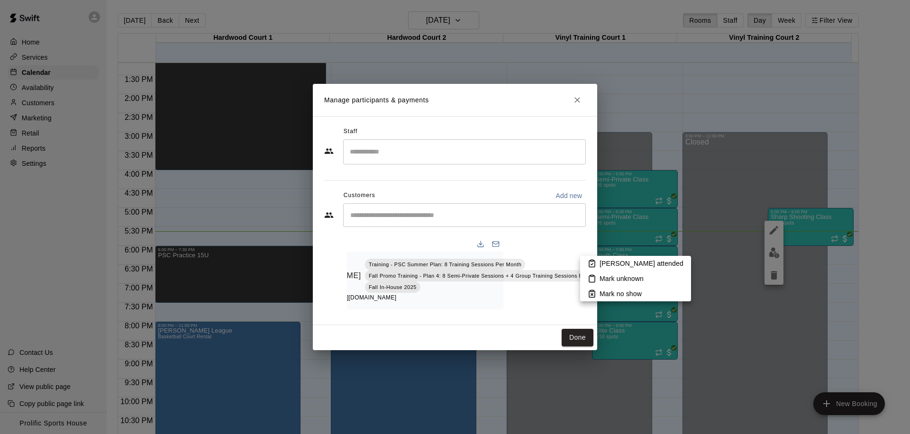
click at [607, 265] on p "Mark attended" at bounding box center [642, 263] width 84 height 9
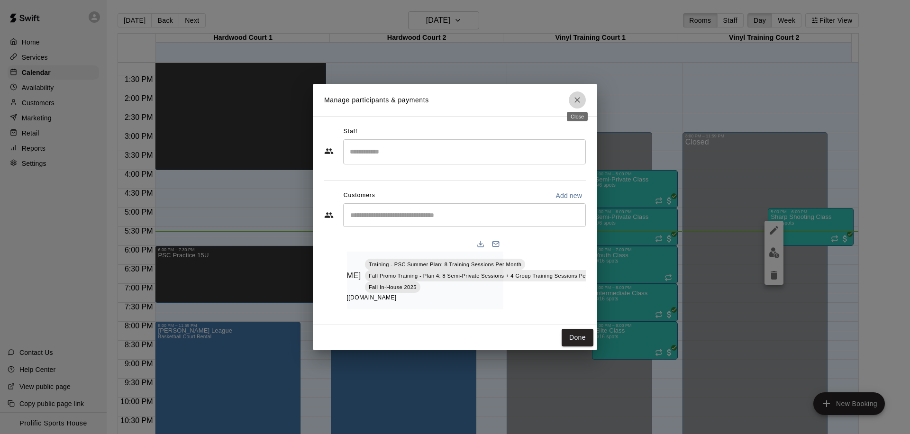
click at [574, 99] on icon "Close" at bounding box center [577, 99] width 9 height 9
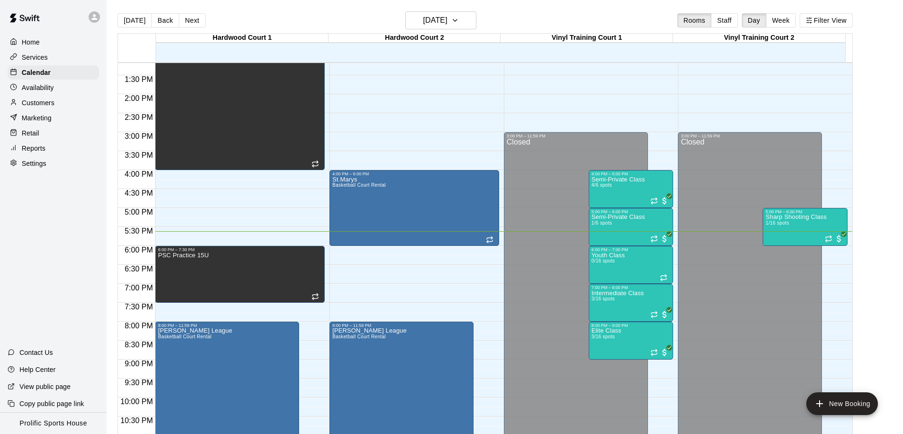
click at [27, 106] on p "Customers" at bounding box center [38, 102] width 33 height 9
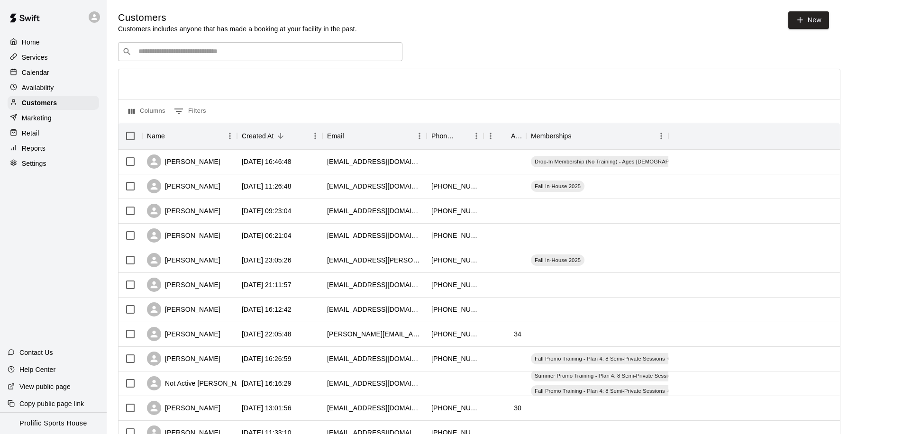
click at [170, 50] on input "Search customers by name or email" at bounding box center [267, 51] width 263 height 9
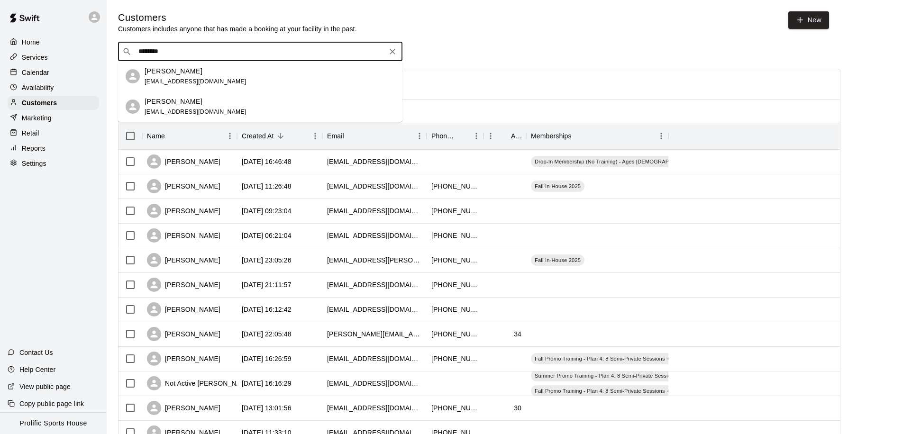
type input "*********"
click at [182, 73] on div "Isaiah Lam" at bounding box center [196, 71] width 102 height 10
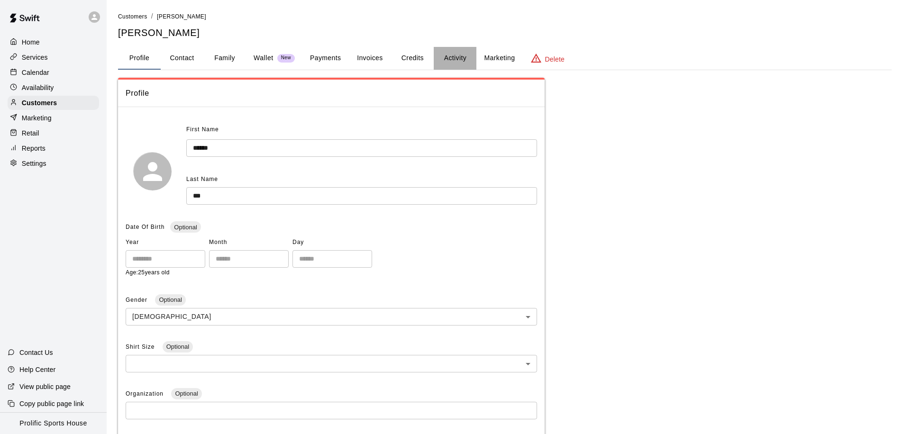
click at [450, 56] on button "Activity" at bounding box center [455, 58] width 43 height 23
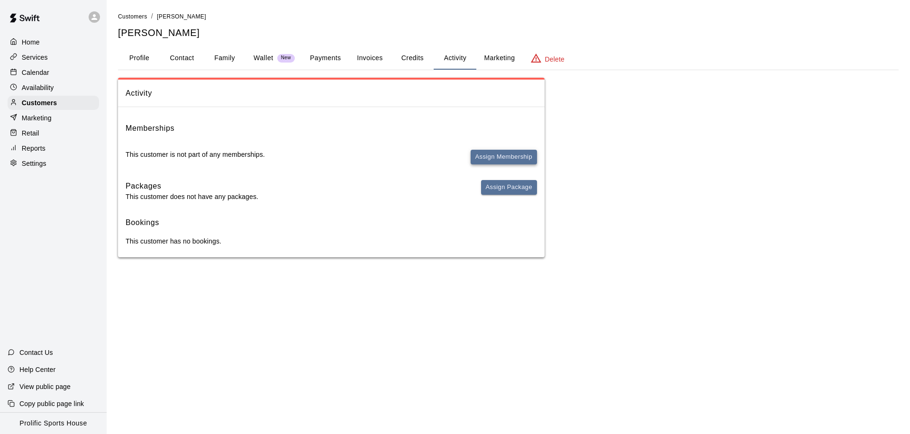
click at [501, 158] on button "Assign Membership" at bounding box center [504, 157] width 66 height 15
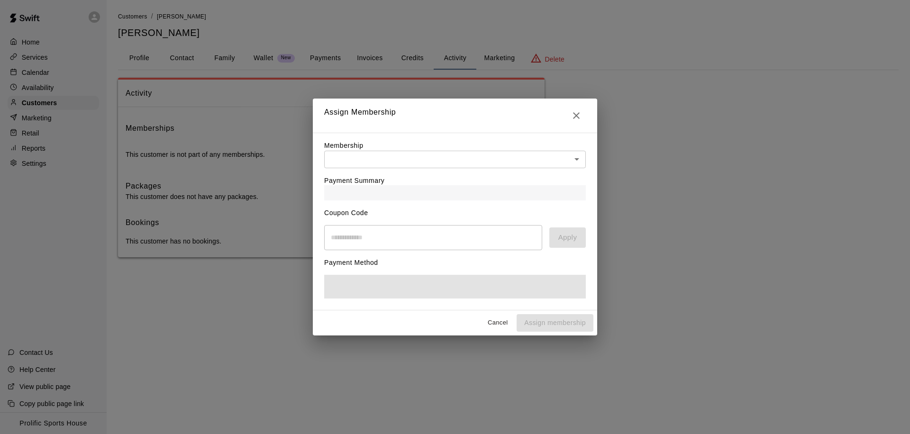
click at [490, 156] on body "Home Services Calendar Availability Customers Marketing Retail Reports Settings…" at bounding box center [455, 138] width 910 height 276
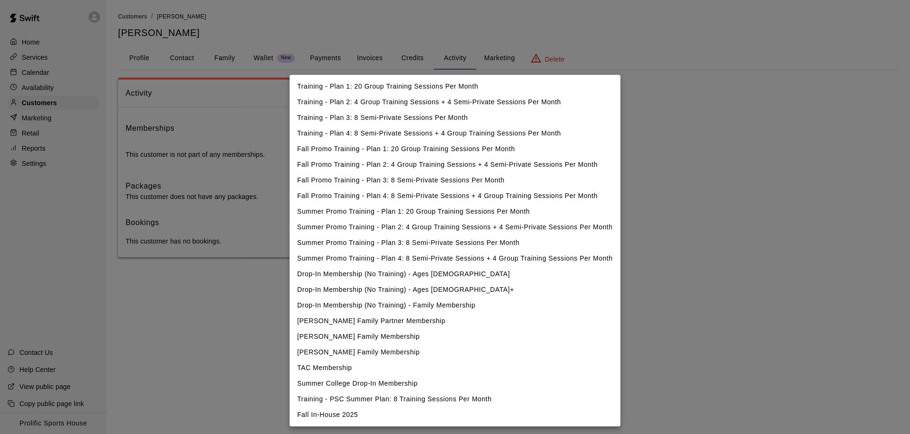
click at [354, 416] on li "Fall In-House 2025" at bounding box center [455, 415] width 331 height 16
type input "**********"
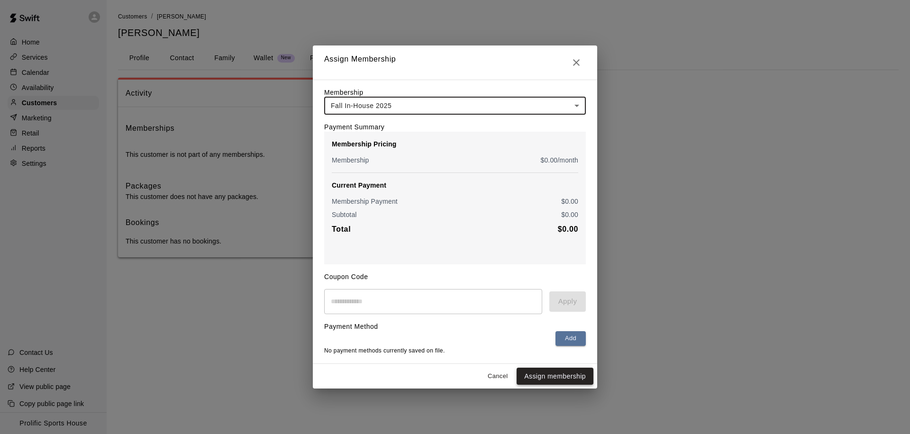
click at [534, 379] on button "Assign membership" at bounding box center [555, 377] width 77 height 18
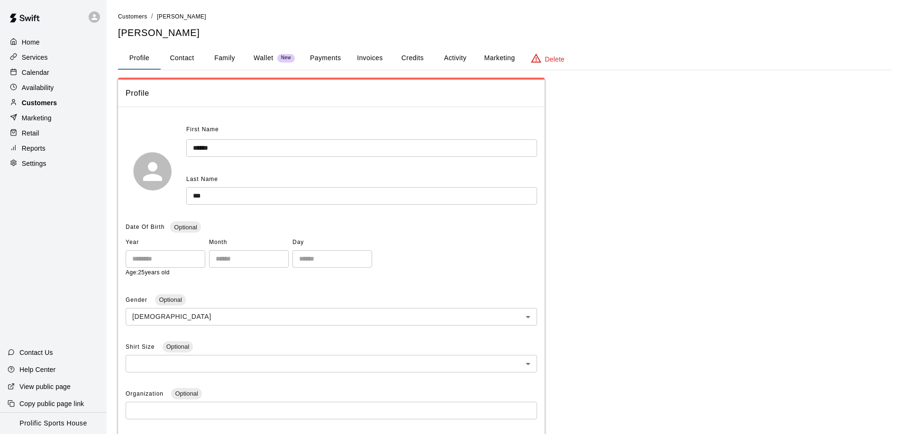
click at [47, 101] on p "Customers" at bounding box center [39, 102] width 35 height 9
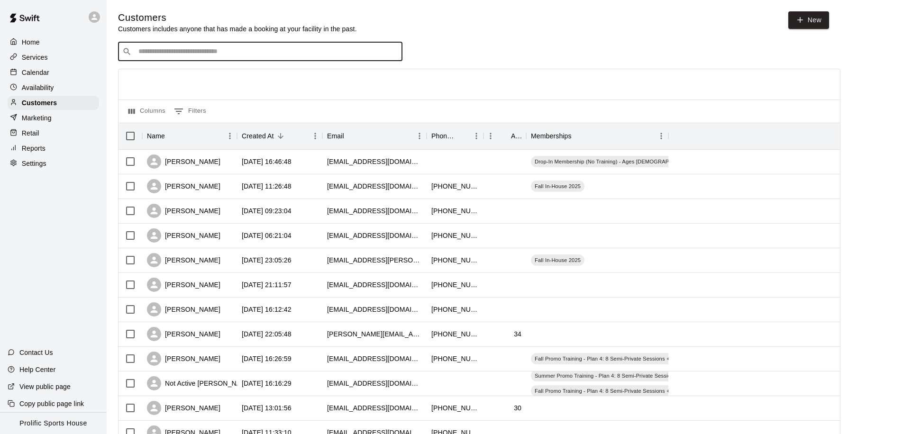
click at [200, 52] on input "Search customers by name or email" at bounding box center [267, 51] width 263 height 9
type input "********"
click at [172, 82] on span "ikylo@ucalgary.ca" at bounding box center [196, 81] width 102 height 7
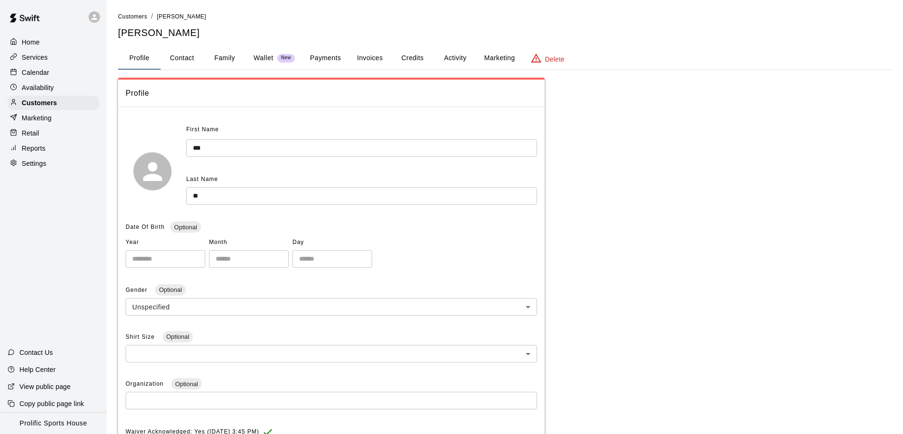
click at [452, 59] on button "Activity" at bounding box center [455, 58] width 43 height 23
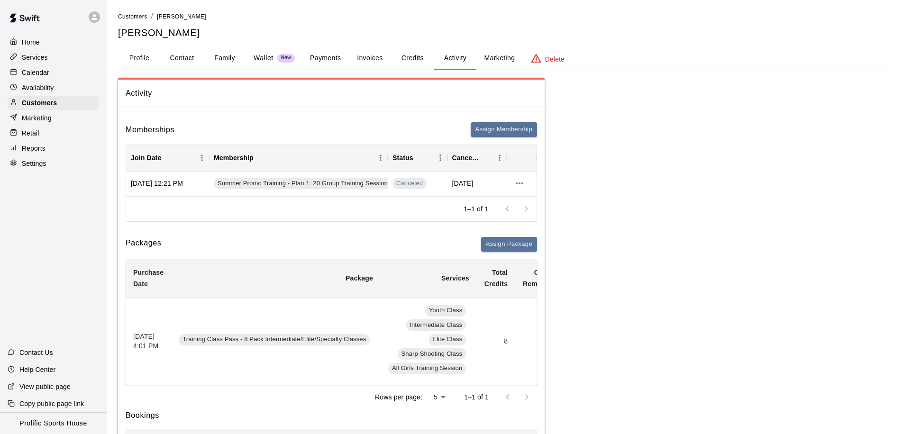
click at [182, 55] on button "Contact" at bounding box center [182, 58] width 43 height 23
select select "**"
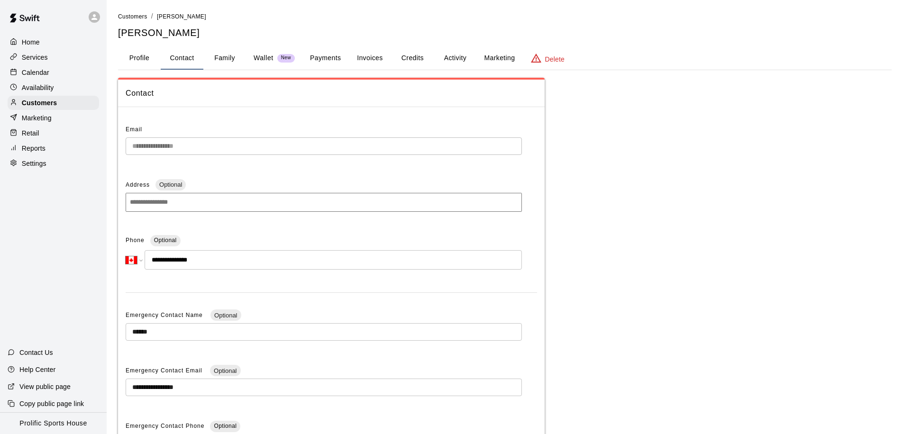
click at [214, 51] on button "Family" at bounding box center [224, 58] width 43 height 23
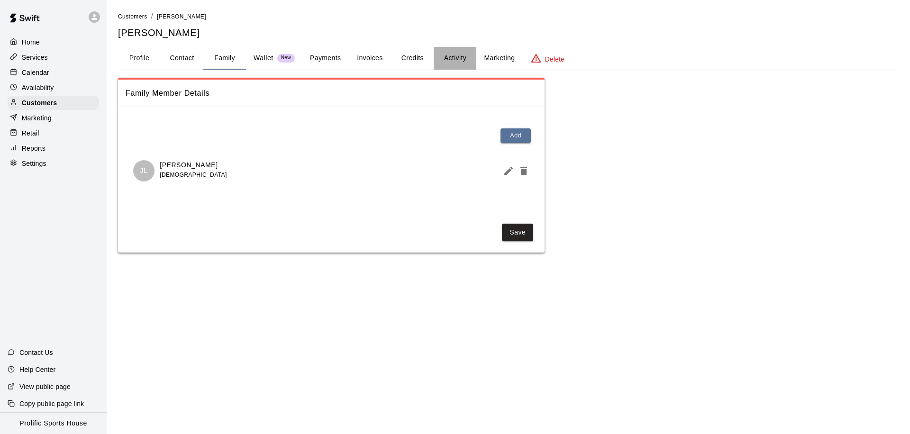
click at [448, 56] on button "Activity" at bounding box center [455, 58] width 43 height 23
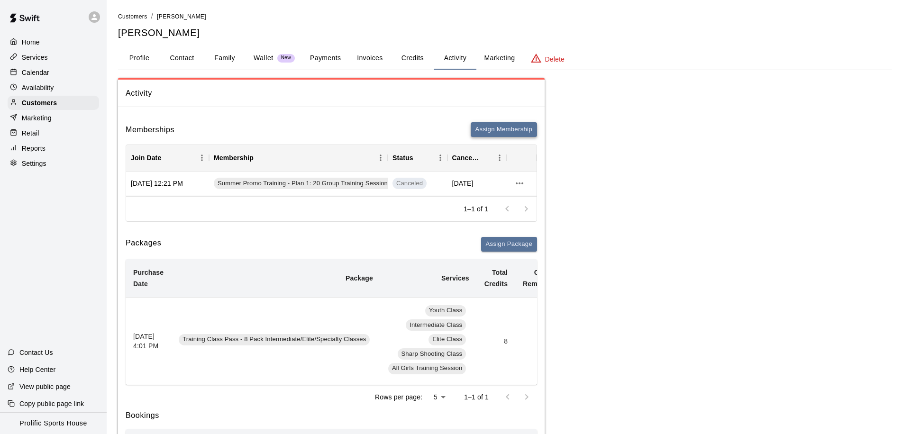
click at [497, 130] on button "Assign Membership" at bounding box center [504, 129] width 66 height 15
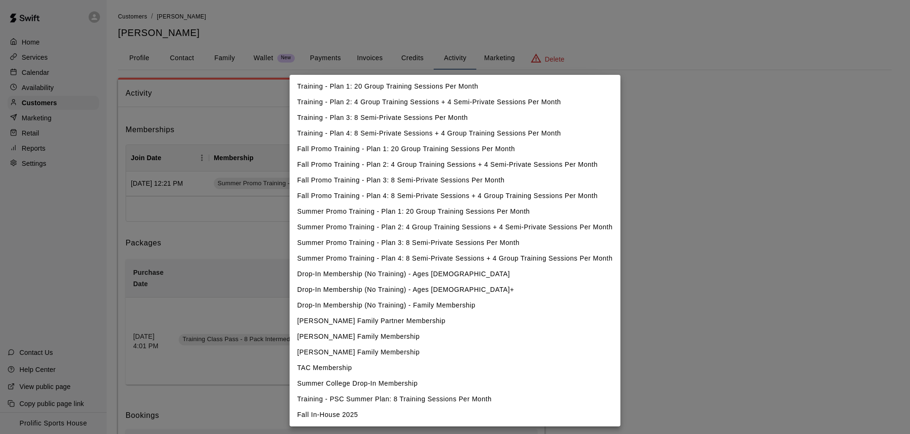
click at [370, 411] on li "Fall In-House 2025" at bounding box center [455, 415] width 331 height 16
type input "**********"
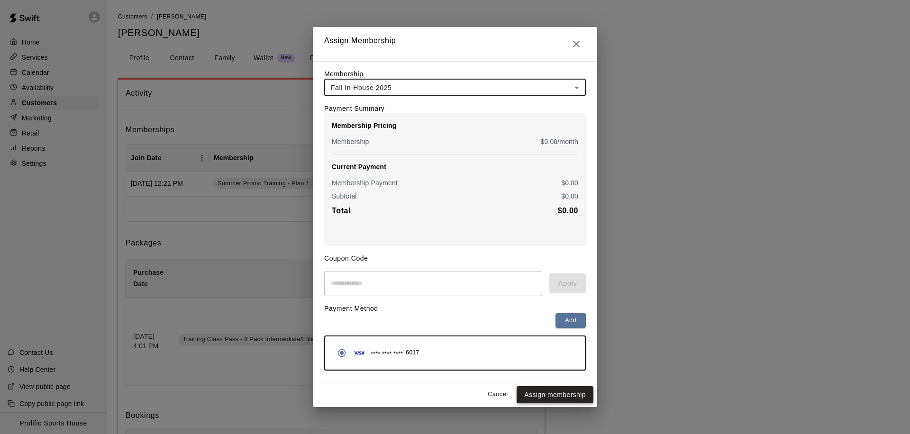
click at [550, 398] on button "Assign membership" at bounding box center [555, 395] width 77 height 18
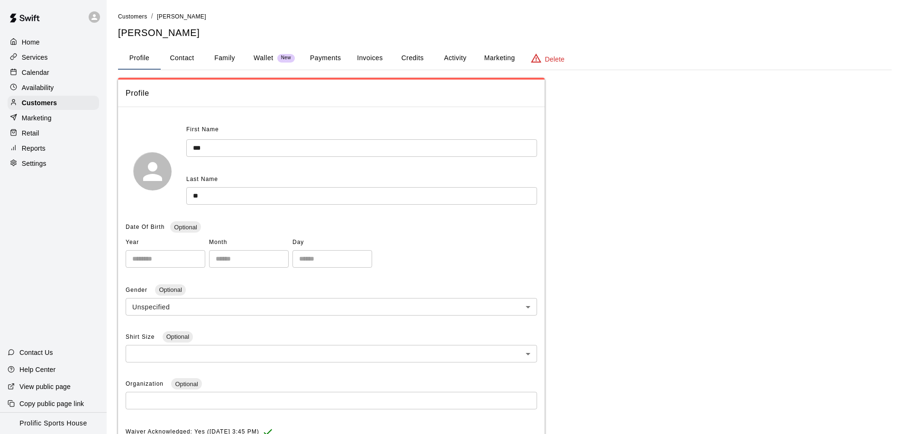
click at [455, 60] on button "Activity" at bounding box center [455, 58] width 43 height 23
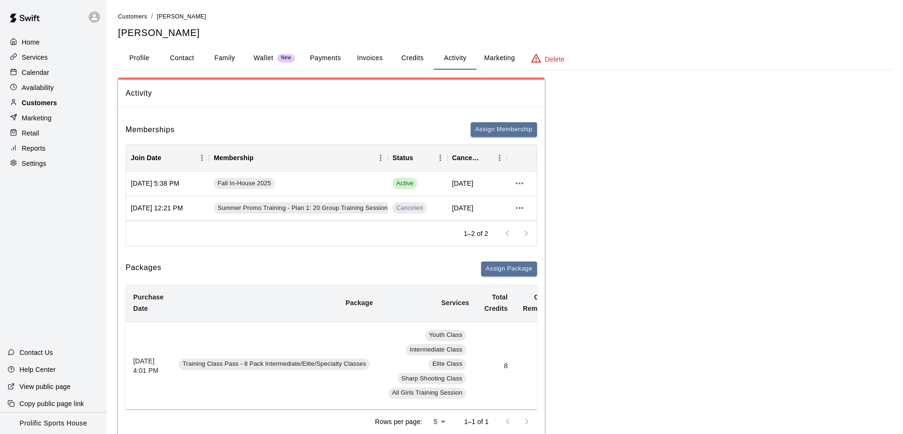
click at [44, 104] on p "Customers" at bounding box center [39, 102] width 35 height 9
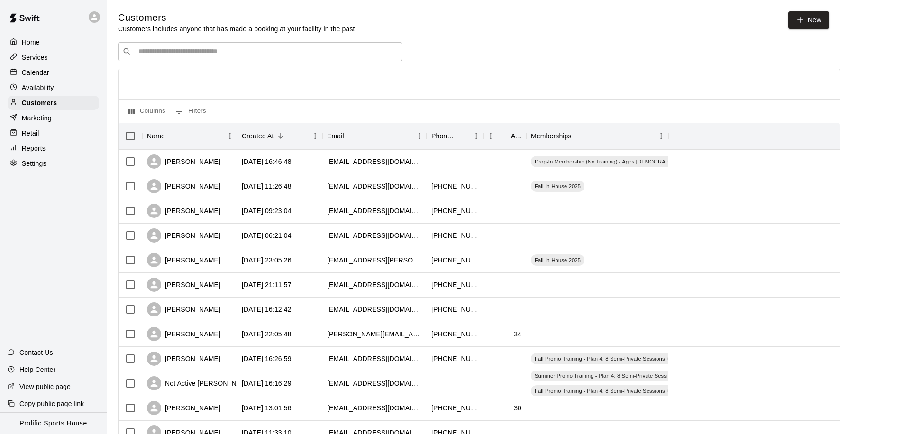
click at [195, 49] on input "Search customers by name or email" at bounding box center [267, 51] width 263 height 9
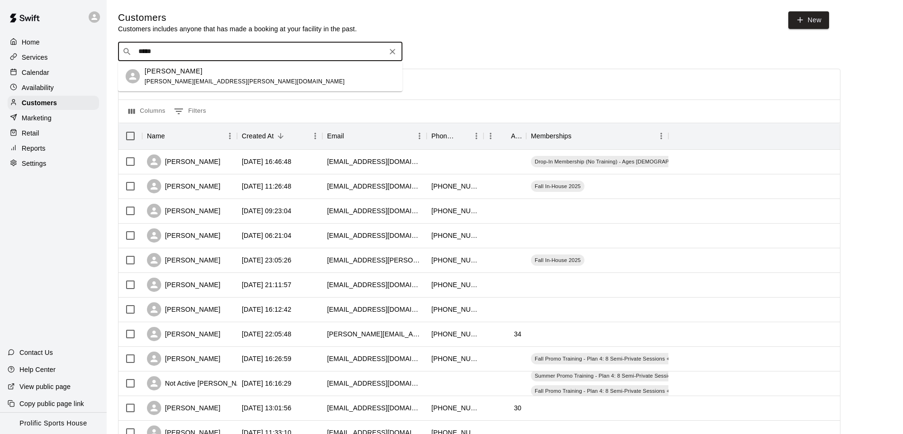
drag, startPoint x: 184, startPoint y: 54, endPoint x: 127, endPoint y: 54, distance: 57.8
click at [127, 54] on div "​ ***** ​" at bounding box center [260, 51] width 284 height 19
type input "*"
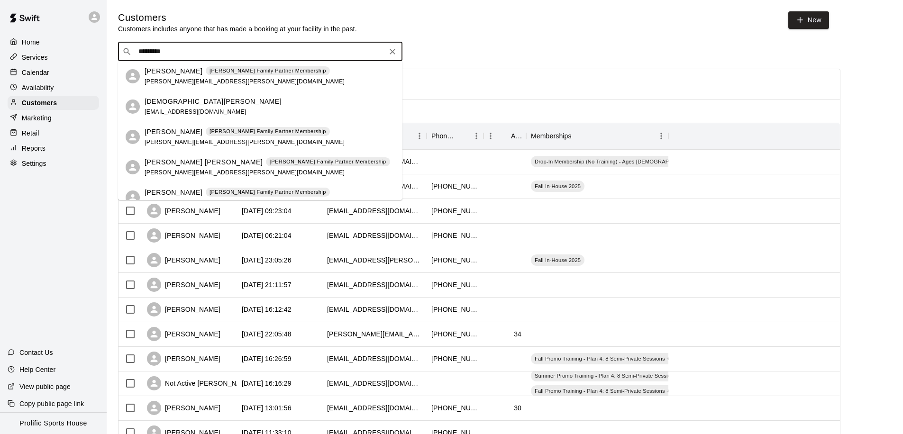
type input "**********"
click at [177, 74] on p "Melanie Darbyshire" at bounding box center [174, 71] width 58 height 10
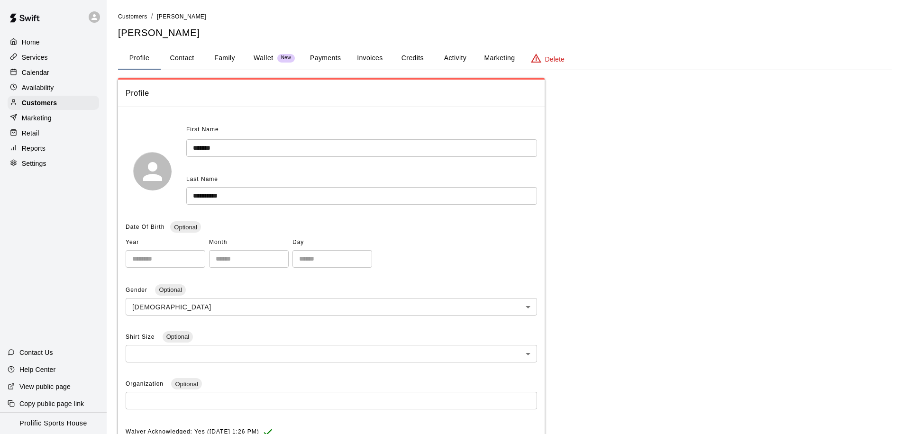
click at [217, 60] on button "Family" at bounding box center [224, 58] width 43 height 23
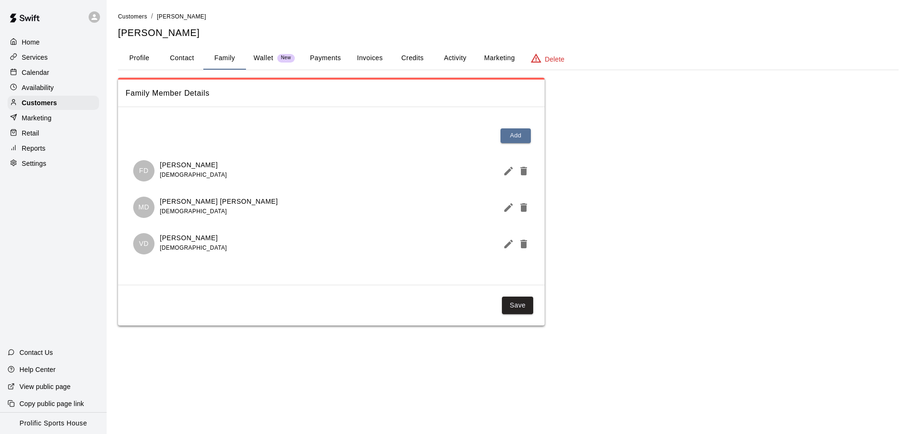
click at [459, 57] on button "Activity" at bounding box center [455, 58] width 43 height 23
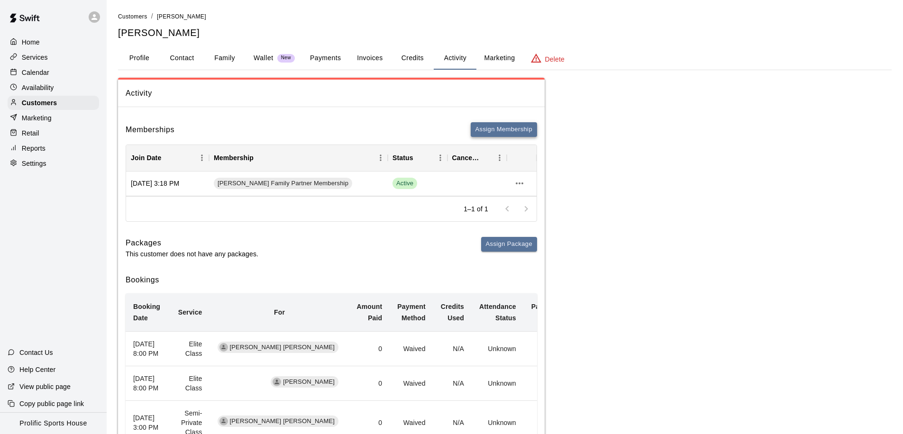
click at [488, 131] on button "Assign Membership" at bounding box center [504, 129] width 66 height 15
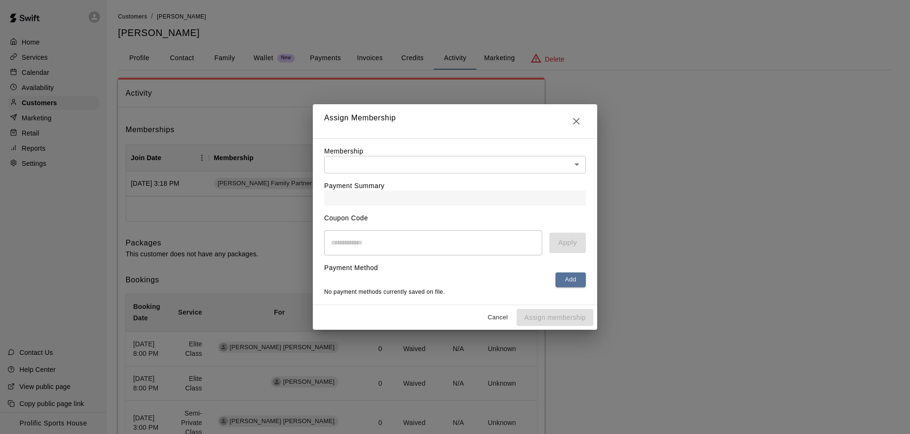
click at [383, 167] on body "Home Services Calendar Availability Customers Marketing Retail Reports Settings…" at bounding box center [455, 395] width 910 height 790
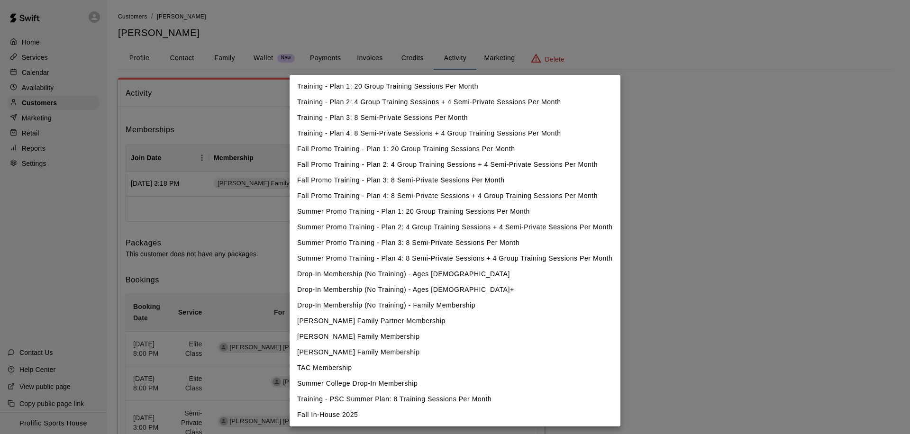
click at [346, 419] on li "Fall In-House 2025" at bounding box center [455, 415] width 331 height 16
type input "**********"
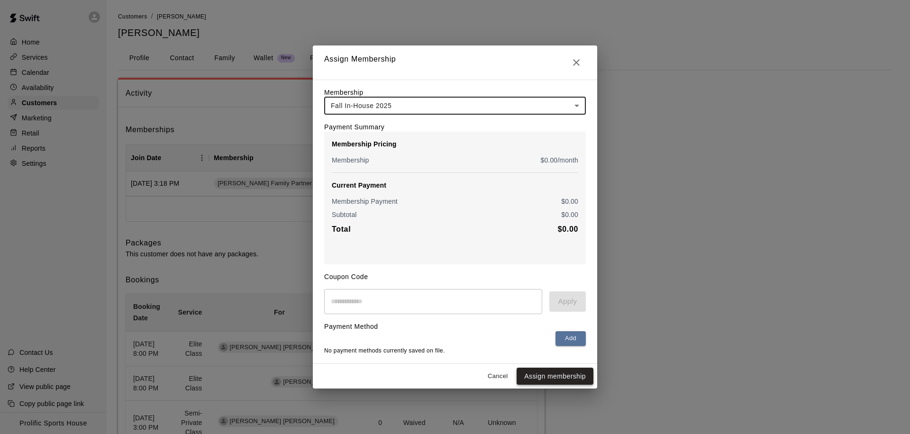
click at [544, 375] on button "Assign membership" at bounding box center [555, 377] width 77 height 18
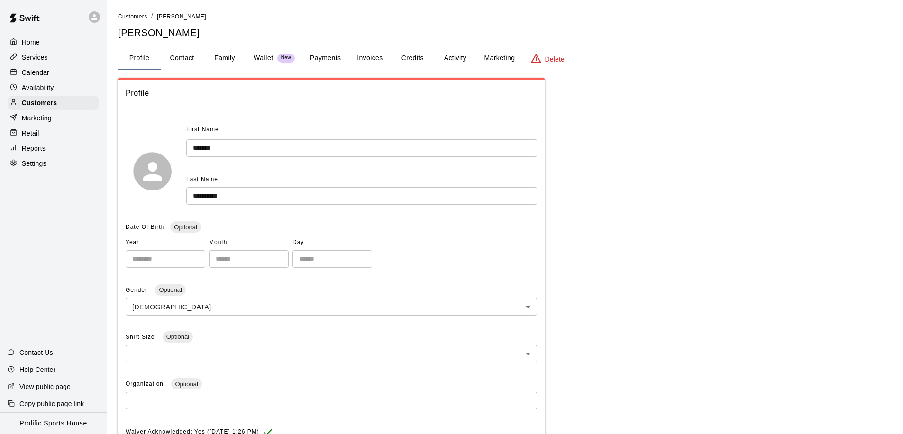
click at [446, 60] on button "Activity" at bounding box center [455, 58] width 43 height 23
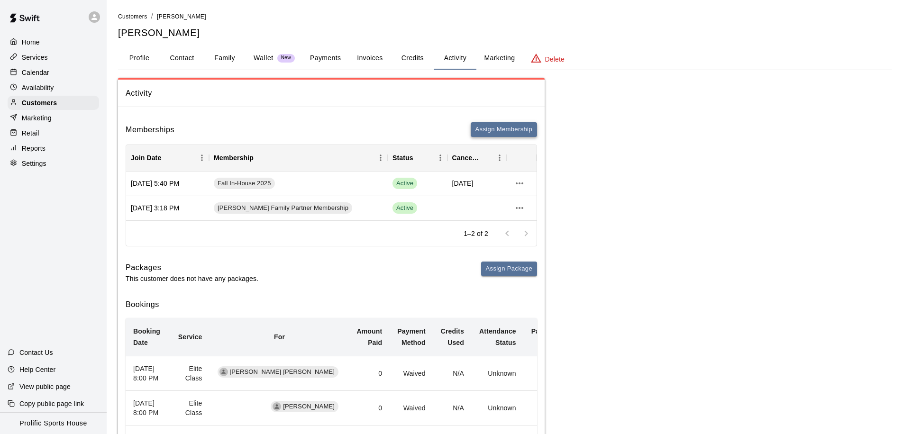
click at [486, 128] on button "Assign Membership" at bounding box center [504, 129] width 66 height 15
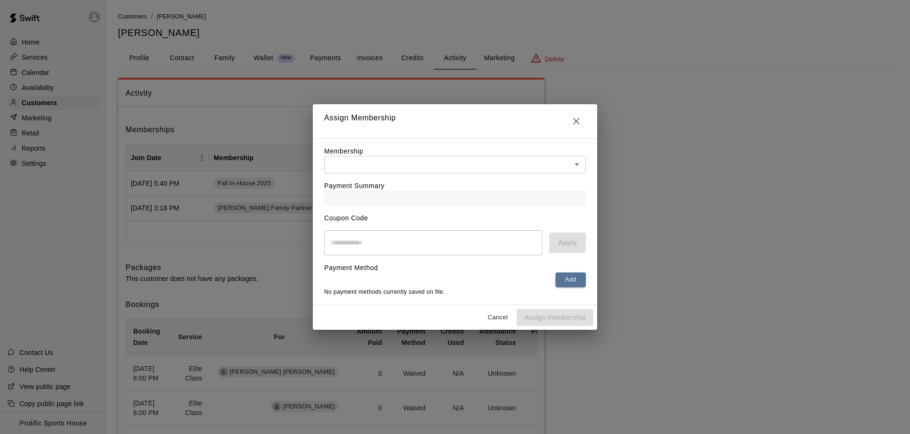
click at [406, 160] on body "Home Services Calendar Availability Customers Marketing Retail Reports Settings…" at bounding box center [455, 407] width 910 height 814
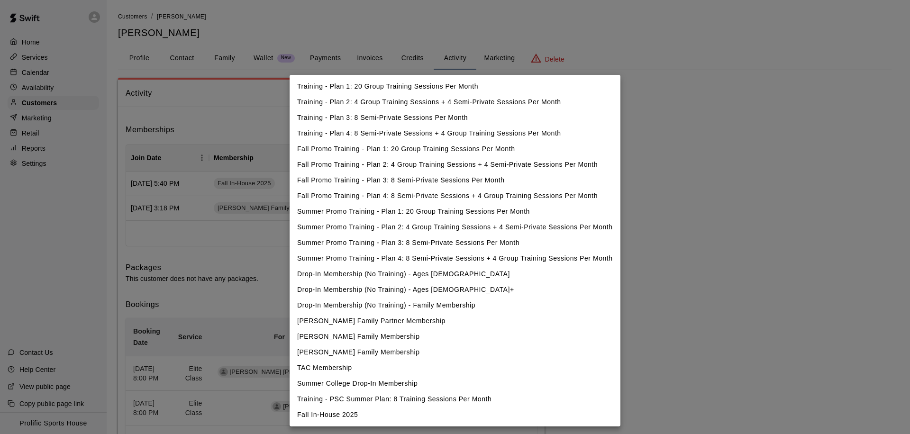
click at [339, 417] on li "Fall In-House 2025" at bounding box center [455, 415] width 331 height 16
type input "**********"
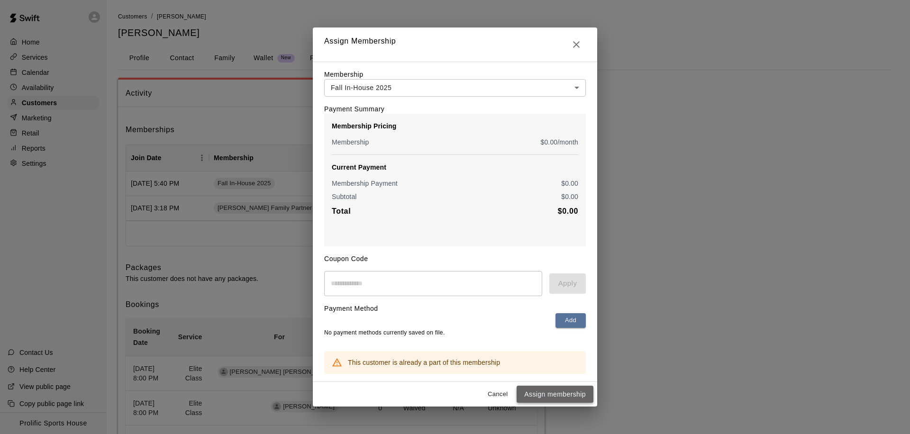
click at [550, 394] on button "Assign membership" at bounding box center [555, 395] width 77 height 18
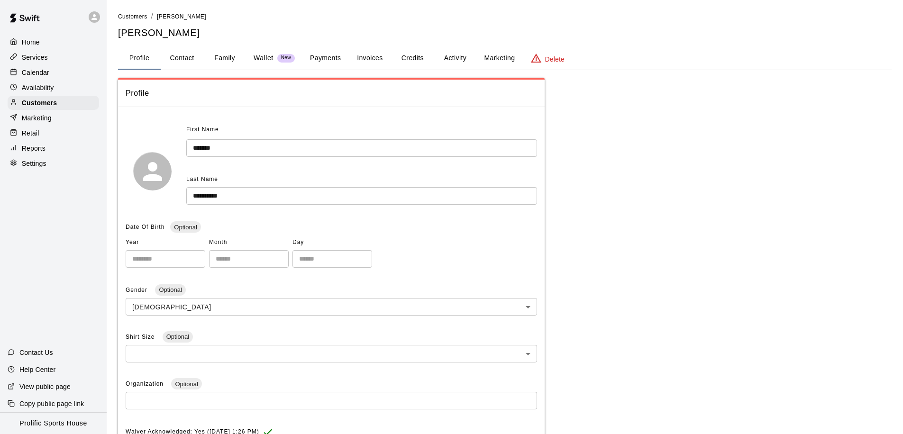
click at [465, 64] on button "Activity" at bounding box center [455, 58] width 43 height 23
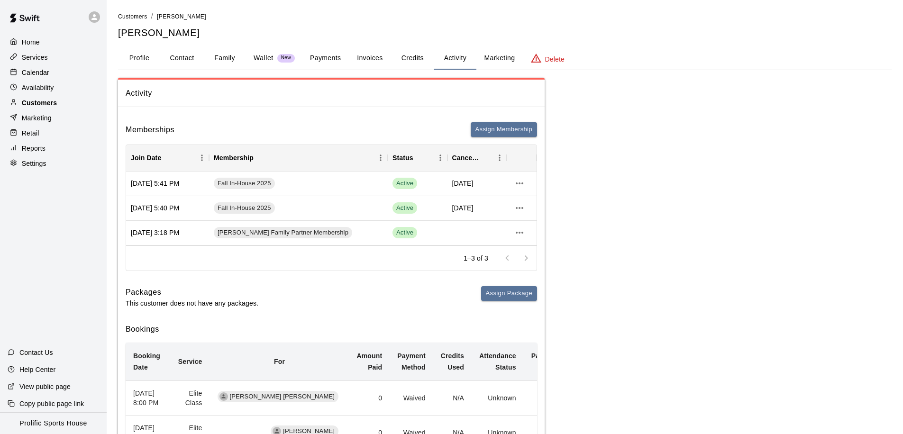
click at [24, 101] on p "Customers" at bounding box center [39, 102] width 35 height 9
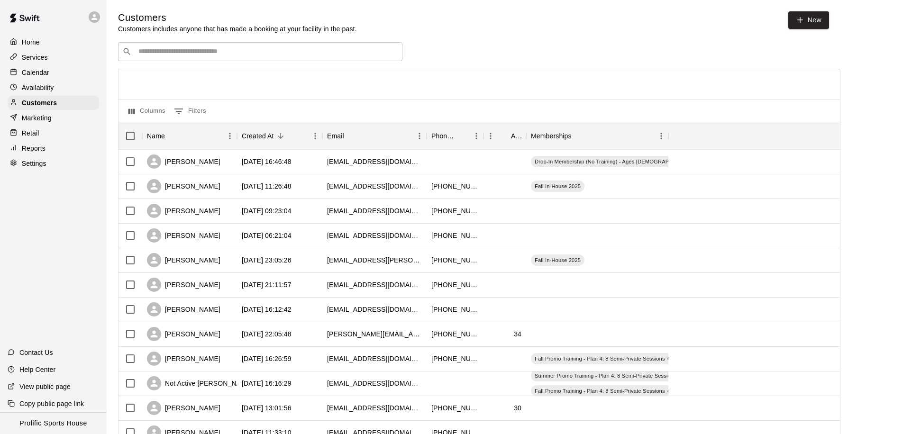
click at [201, 47] on input "Search customers by name or email" at bounding box center [267, 51] width 263 height 9
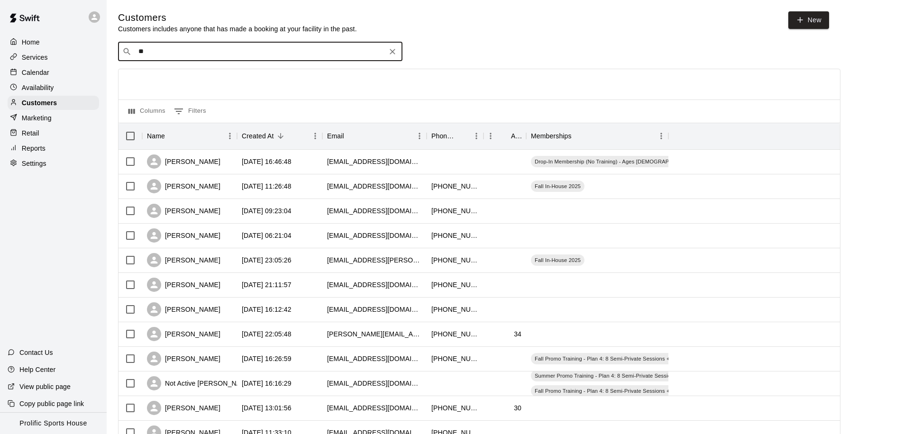
type input "*"
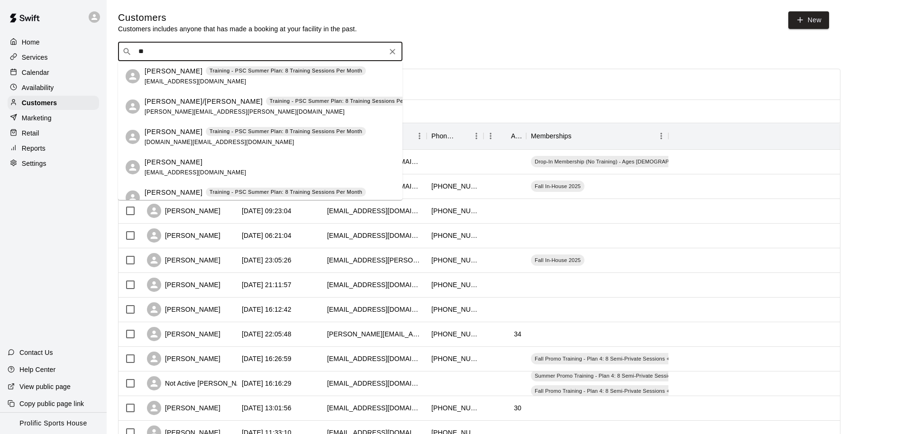
type input "*"
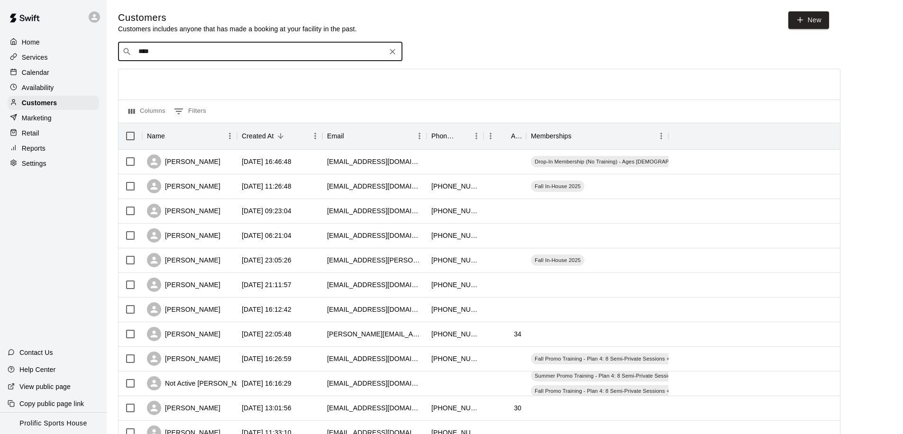
type input "*****"
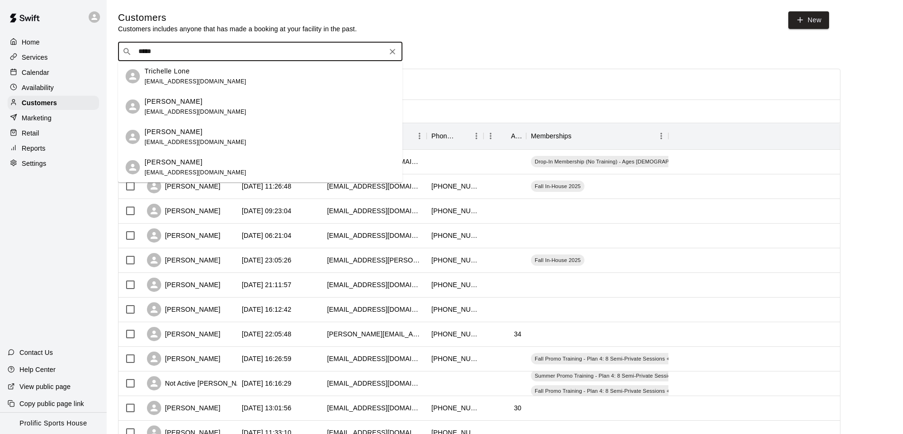
click at [195, 113] on span "riche007@gmail.com" at bounding box center [196, 112] width 102 height 7
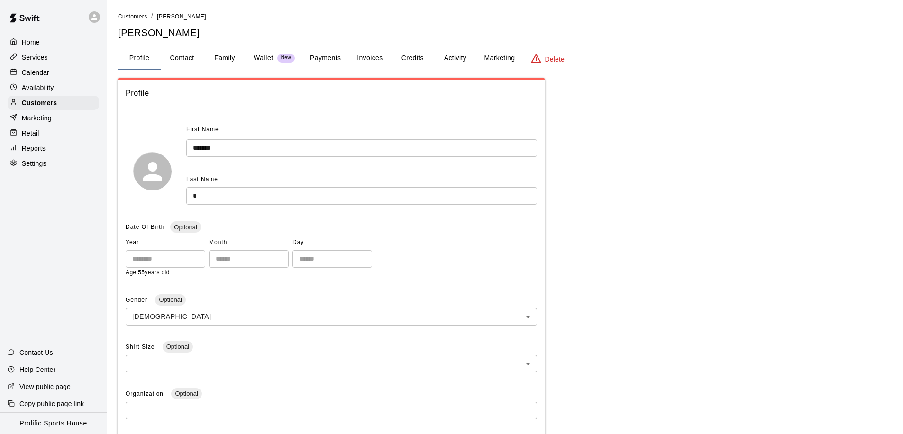
click at [224, 63] on button "Family" at bounding box center [224, 58] width 43 height 23
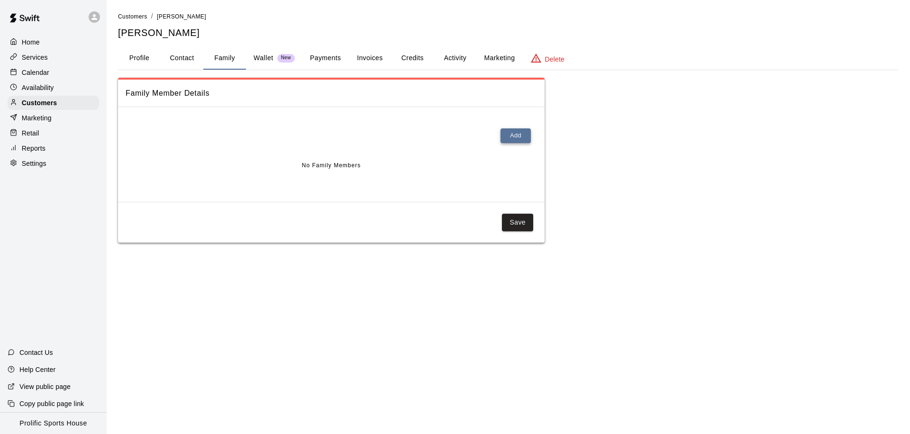
click at [516, 132] on button "Add" at bounding box center [516, 135] width 30 height 15
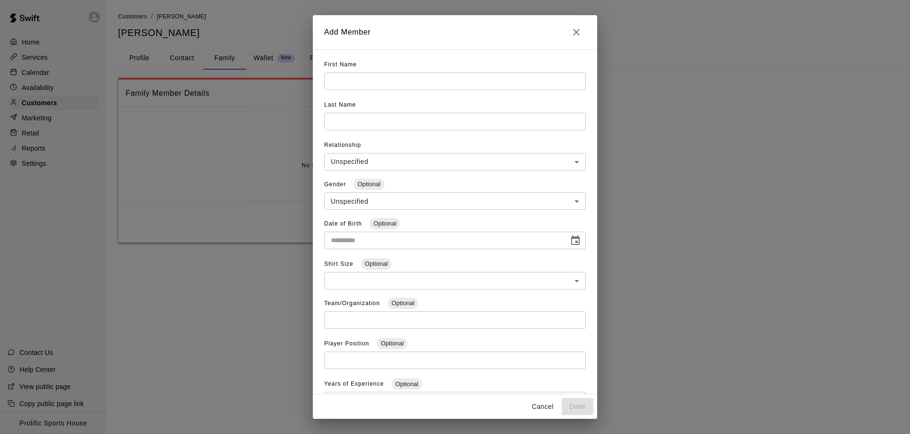
click at [460, 84] on input "text" at bounding box center [455, 82] width 262 height 18
type input "******"
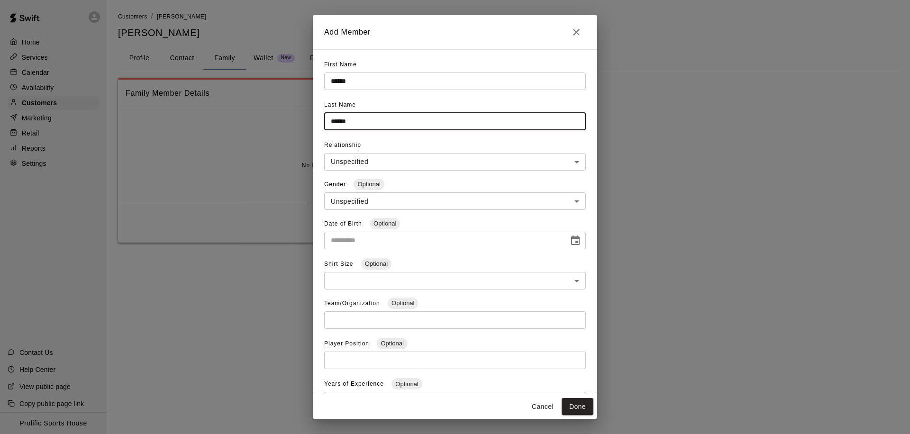
type input "******"
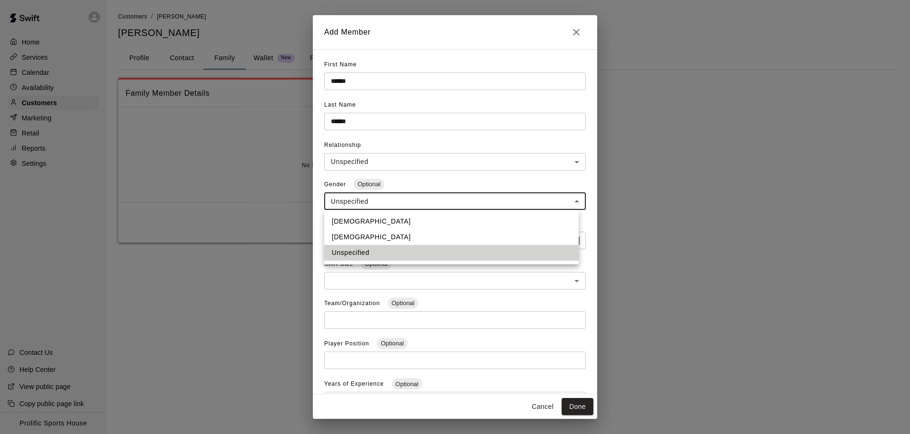
click at [490, 195] on body "**********" at bounding box center [455, 131] width 910 height 262
click at [437, 221] on li "Male" at bounding box center [451, 222] width 255 height 16
type input "****"
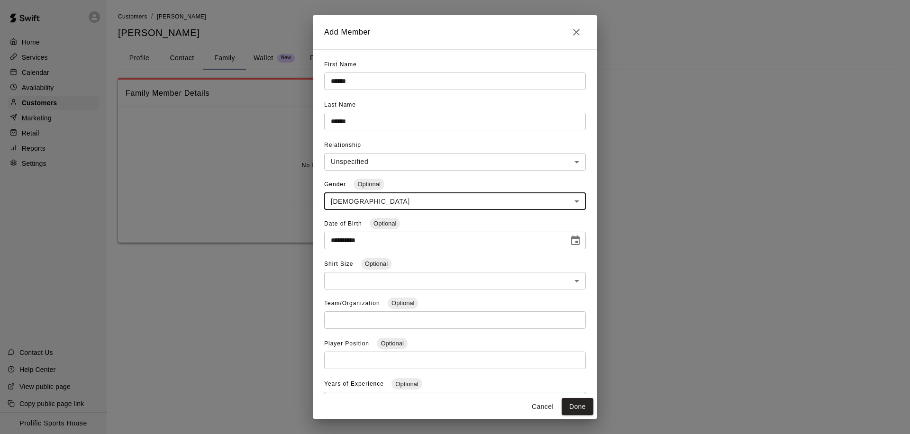
click at [431, 238] on input "**********" at bounding box center [443, 241] width 238 height 18
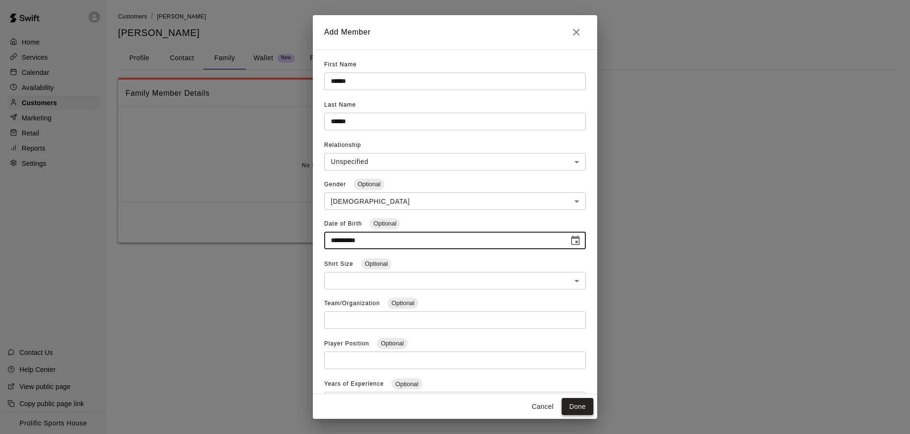
type input "**********"
click at [562, 408] on button "Done" at bounding box center [578, 407] width 32 height 18
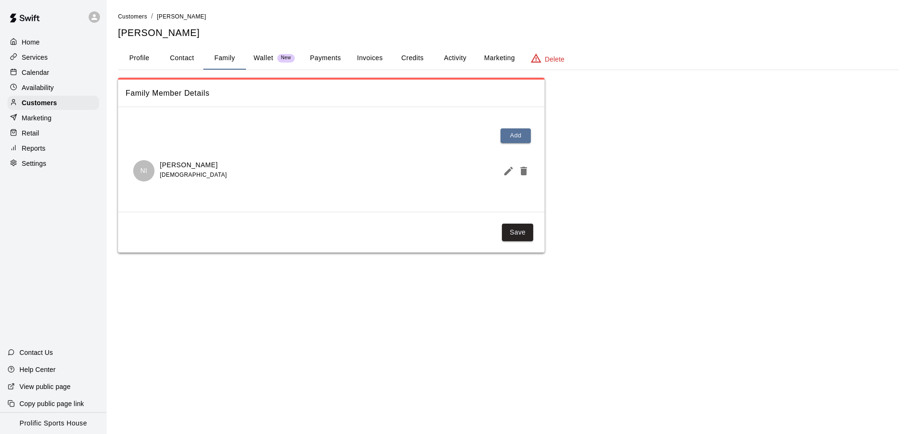
click at [462, 60] on button "Activity" at bounding box center [455, 58] width 43 height 23
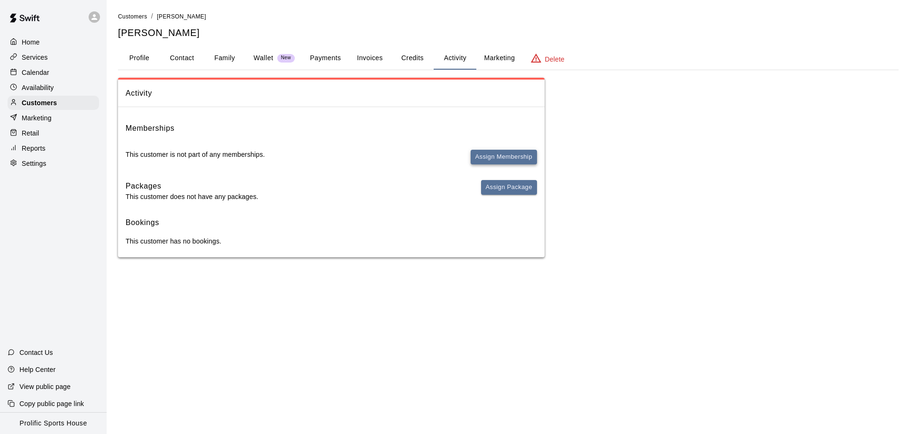
click at [493, 159] on button "Assign Membership" at bounding box center [504, 157] width 66 height 15
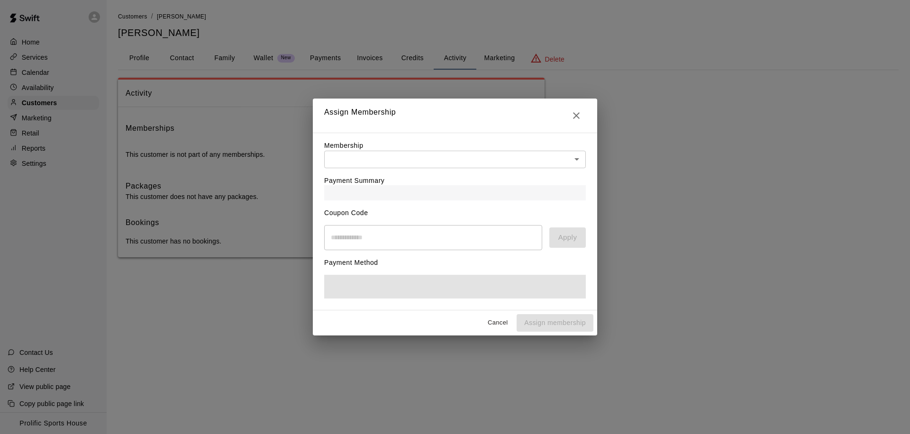
click at [486, 161] on body "Home Services Calendar Availability Customers Marketing Retail Reports Settings…" at bounding box center [455, 138] width 910 height 276
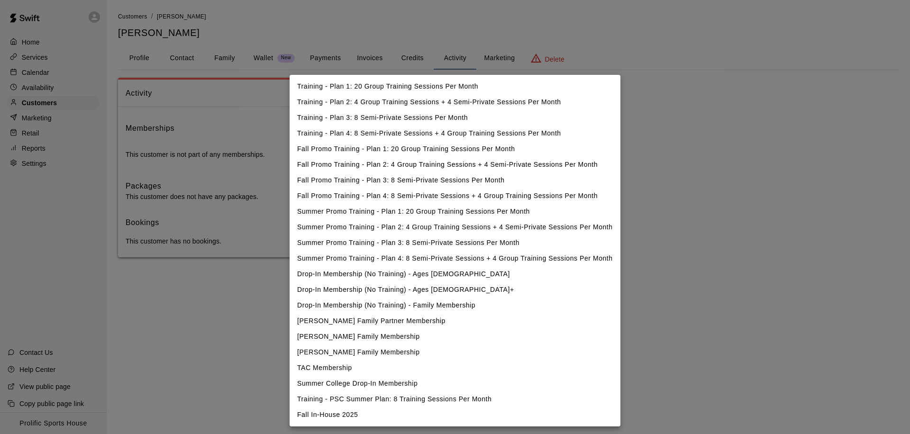
click at [379, 417] on li "Fall In-House 2025" at bounding box center [455, 415] width 331 height 16
type input "**********"
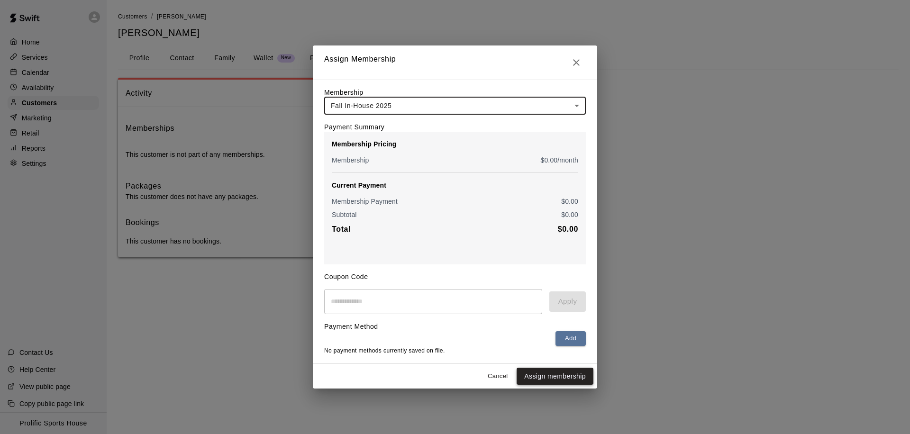
click at [546, 373] on button "Assign membership" at bounding box center [555, 377] width 77 height 18
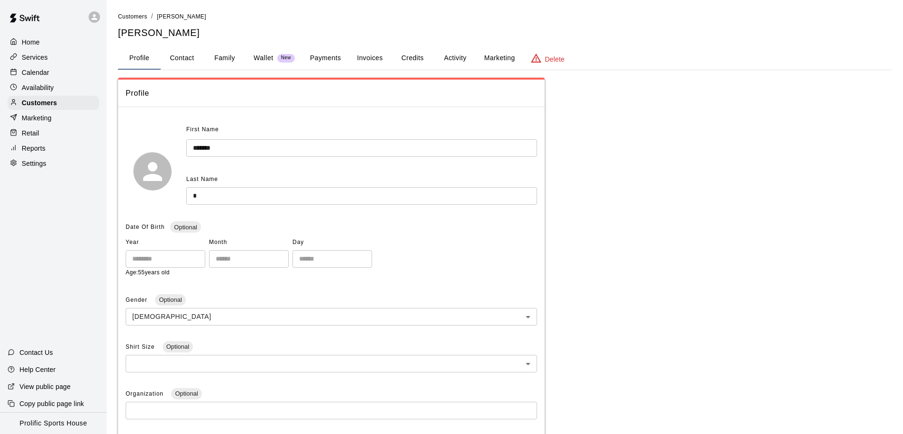
click at [459, 54] on button "Activity" at bounding box center [455, 58] width 43 height 23
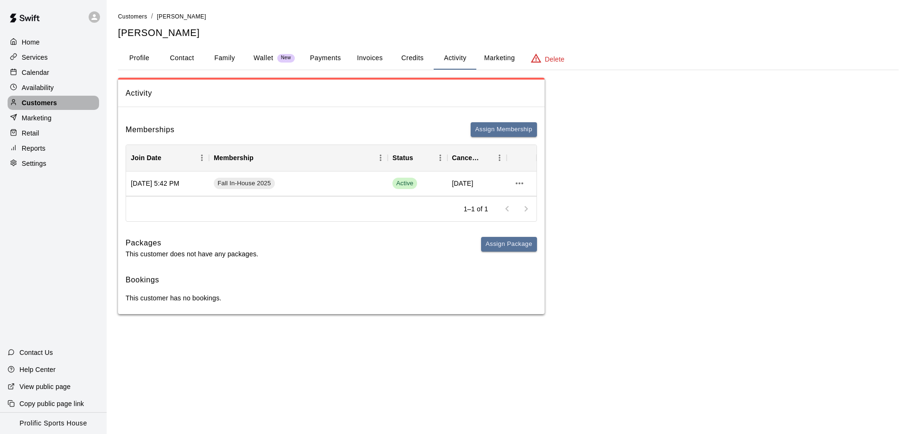
click at [46, 102] on p "Customers" at bounding box center [39, 102] width 35 height 9
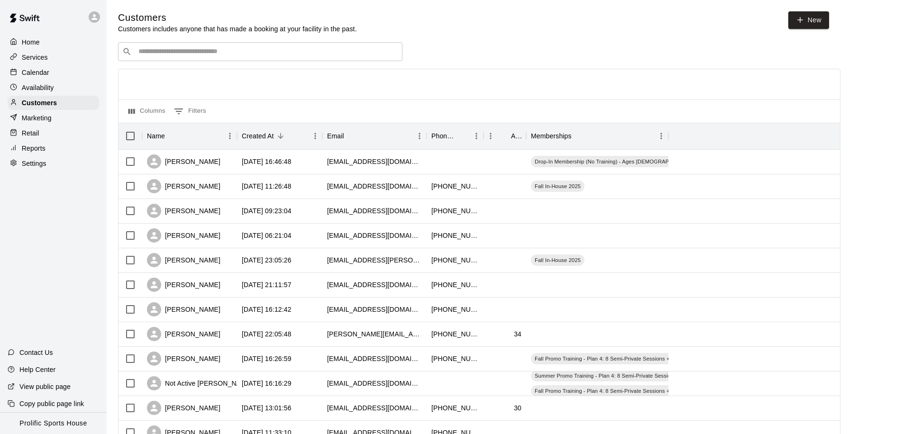
click at [222, 55] on input "Search customers by name or email" at bounding box center [267, 51] width 263 height 9
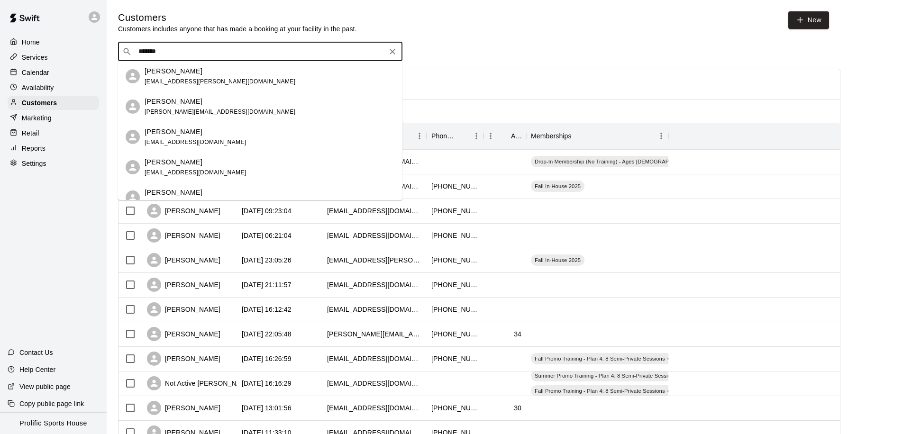
type input "********"
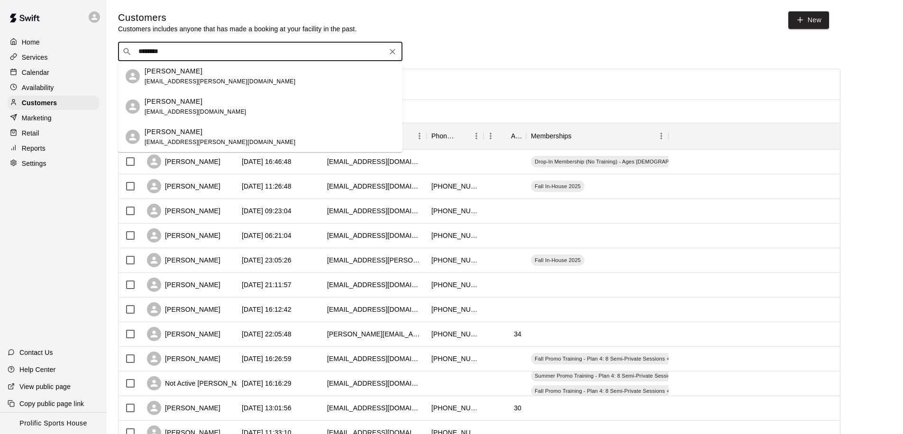
click at [210, 109] on span "[EMAIL_ADDRESS][DOMAIN_NAME]" at bounding box center [196, 112] width 102 height 7
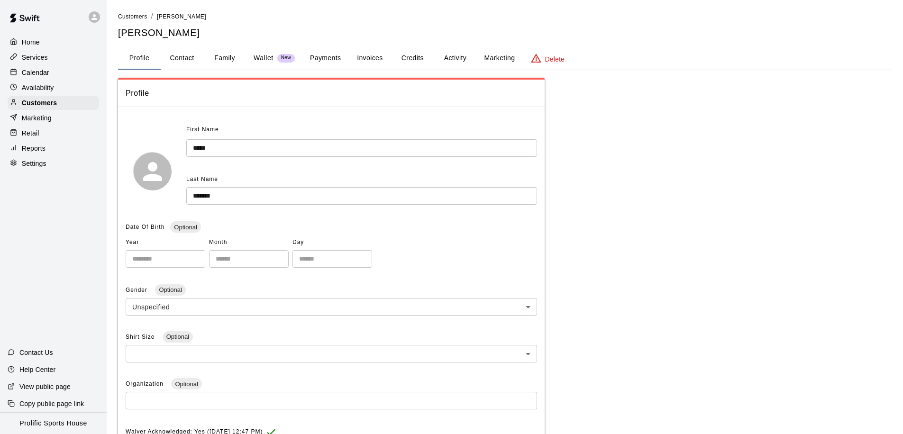
click at [212, 63] on button "Family" at bounding box center [224, 58] width 43 height 23
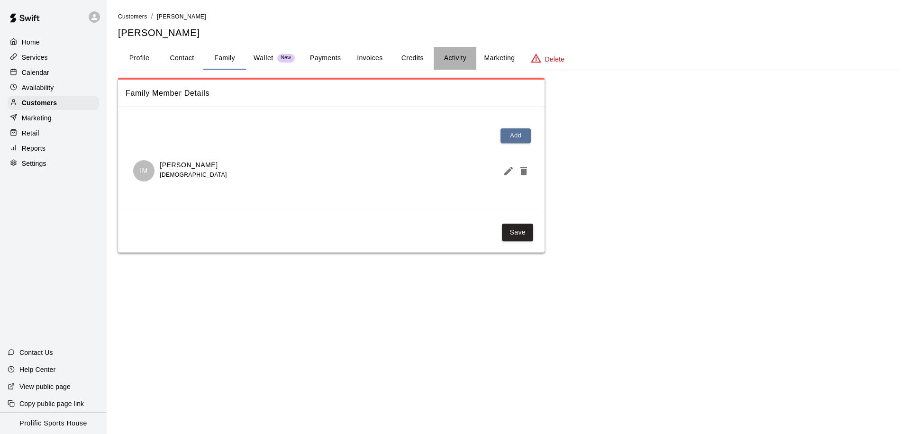
click at [459, 61] on button "Activity" at bounding box center [455, 58] width 43 height 23
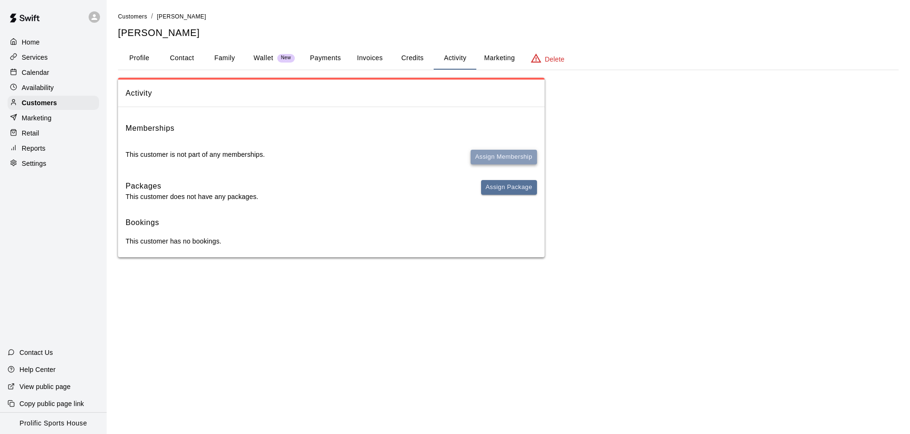
click at [503, 156] on button "Assign Membership" at bounding box center [504, 157] width 66 height 15
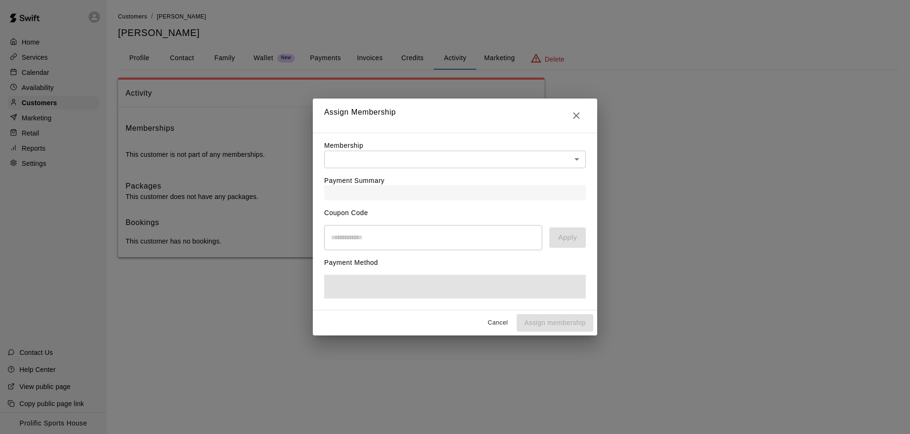
click at [489, 160] on body "Home Services Calendar Availability Customers Marketing Retail Reports Settings…" at bounding box center [455, 138] width 910 height 276
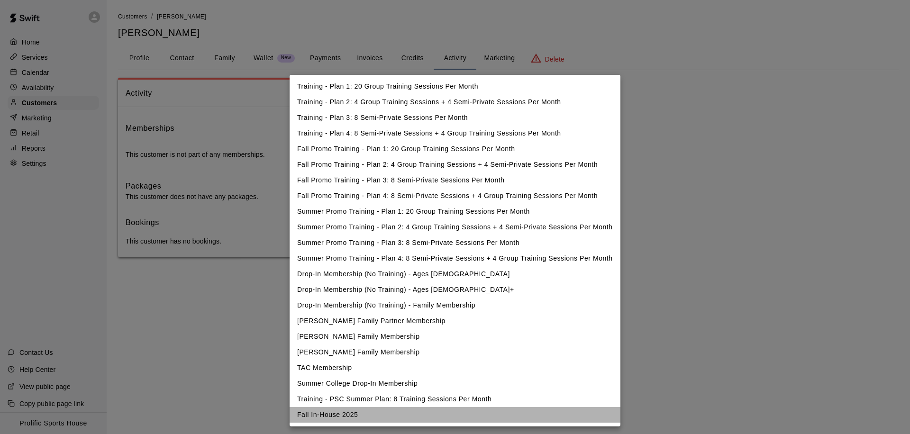
click at [365, 416] on li "Fall In-House 2025" at bounding box center [455, 415] width 331 height 16
type input "**********"
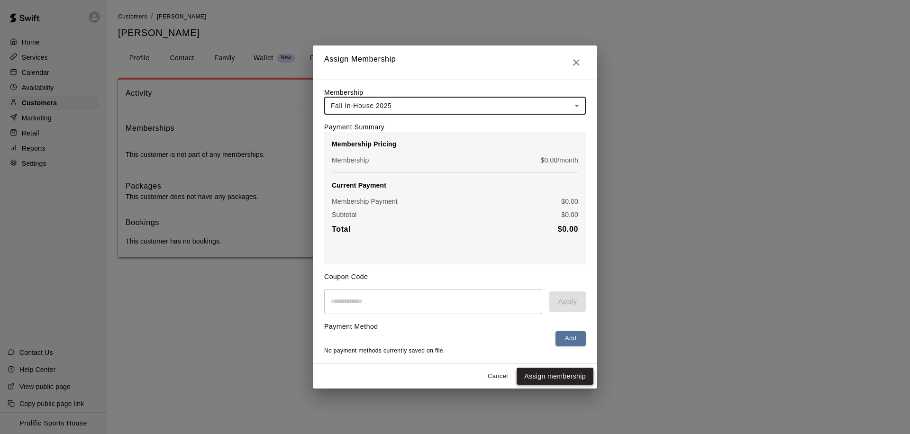
click at [546, 376] on button "Assign membership" at bounding box center [555, 377] width 77 height 18
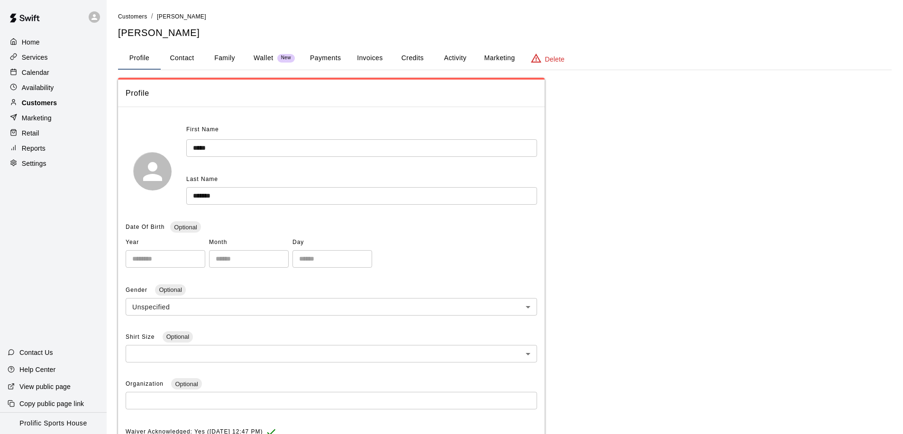
click at [44, 101] on p "Customers" at bounding box center [39, 102] width 35 height 9
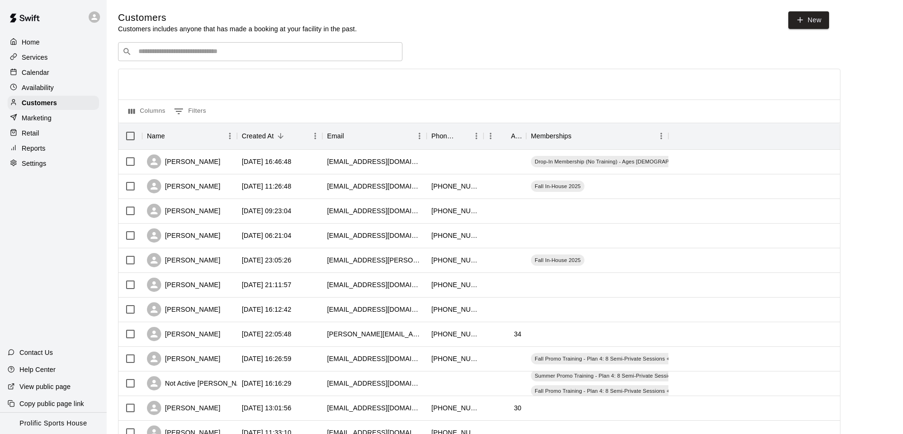
click at [207, 51] on input "Search customers by name or email" at bounding box center [267, 51] width 263 height 9
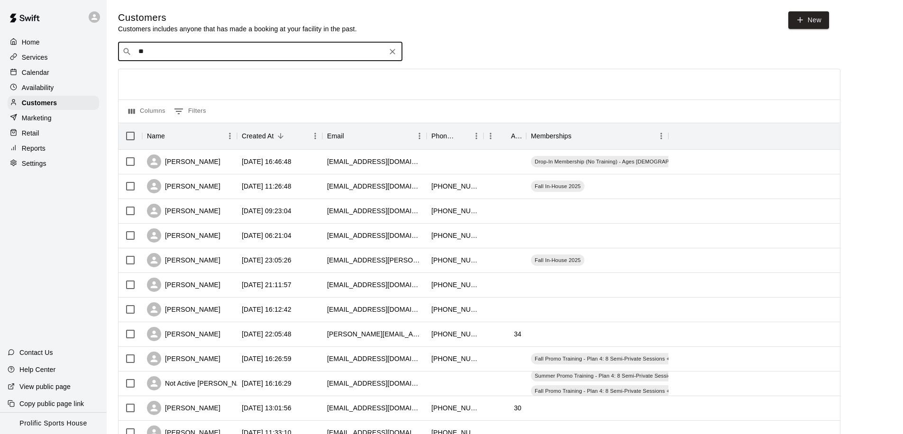
type input "*"
type input "******"
click at [199, 103] on div "Graeden Visser" at bounding box center [196, 102] width 102 height 10
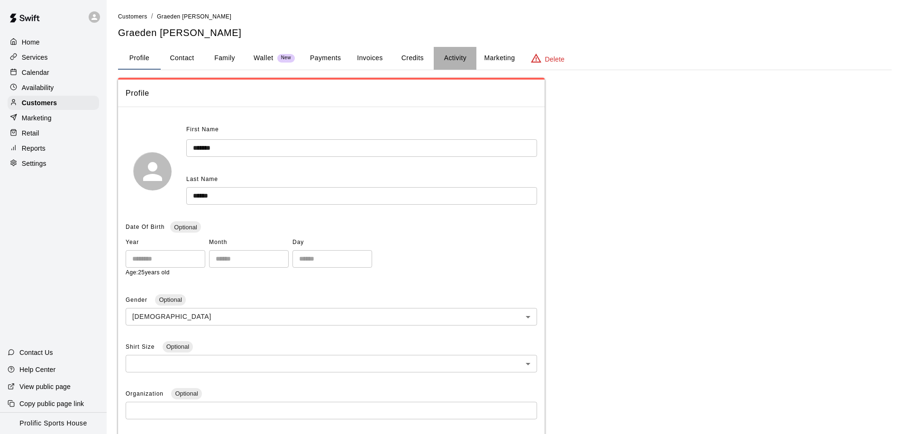
click at [453, 57] on button "Activity" at bounding box center [455, 58] width 43 height 23
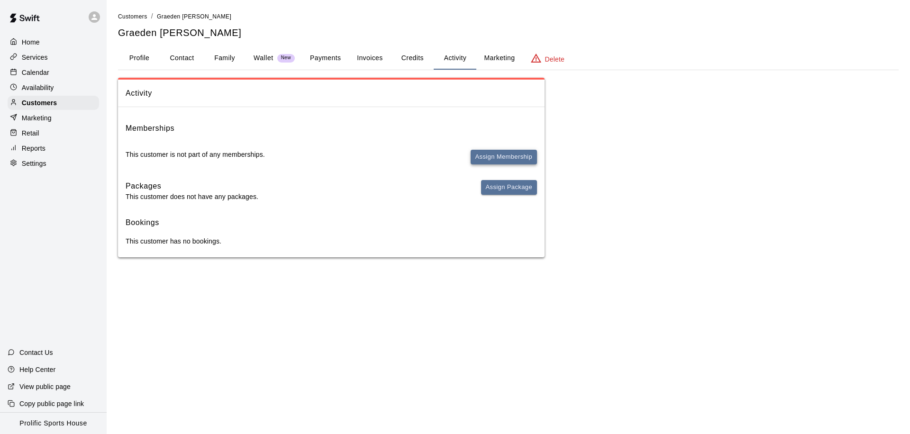
click at [484, 159] on button "Assign Membership" at bounding box center [504, 157] width 66 height 15
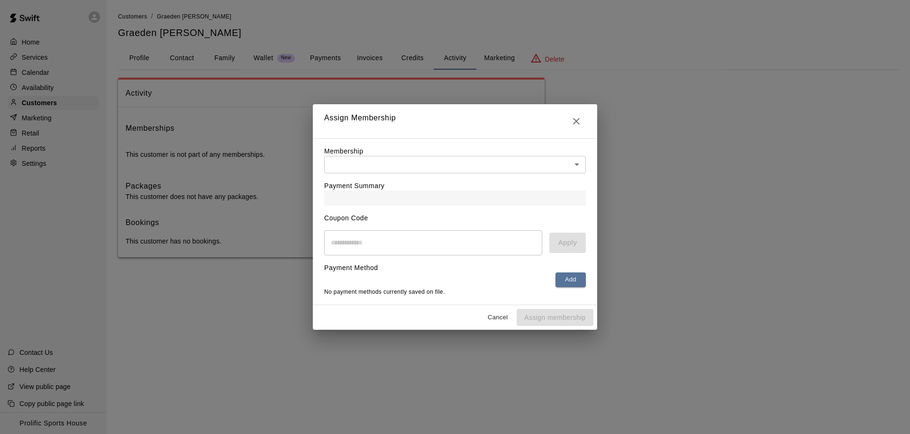
click at [490, 155] on div "Membership ​ ​" at bounding box center [455, 159] width 262 height 27
click at [454, 162] on body "Home Services Calendar Availability Customers Marketing Retail Reports Settings…" at bounding box center [455, 138] width 910 height 276
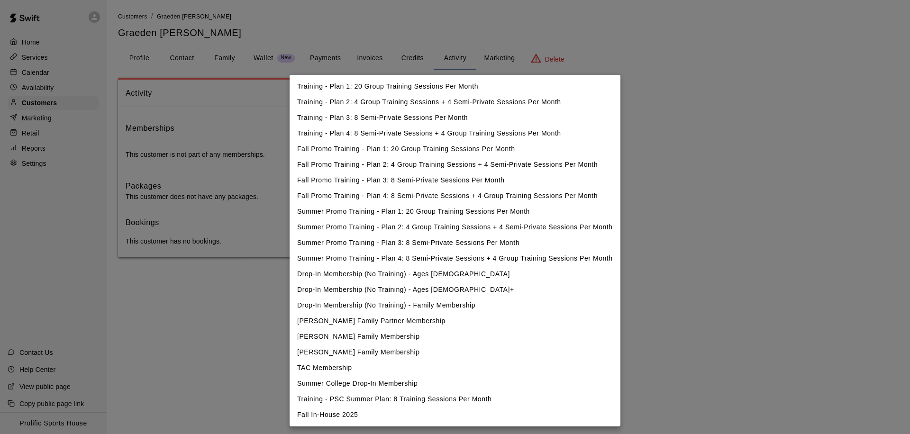
click at [365, 411] on li "Fall In-House 2025" at bounding box center [455, 415] width 331 height 16
type input "**********"
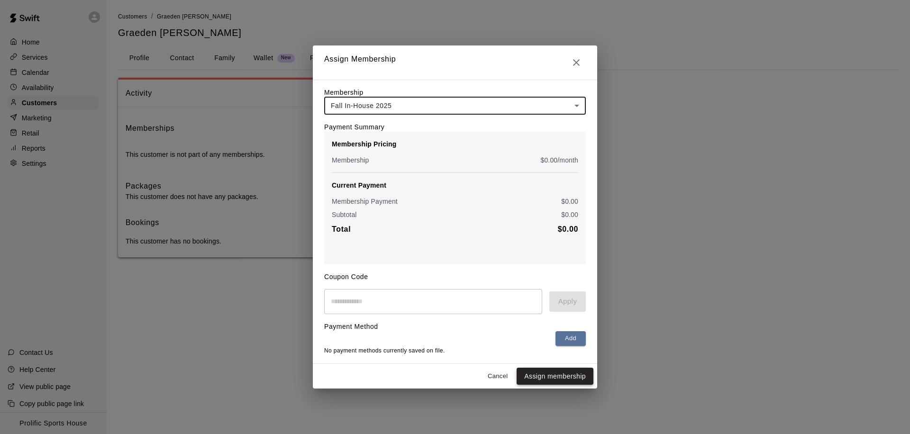
click at [542, 374] on button "Assign membership" at bounding box center [555, 377] width 77 height 18
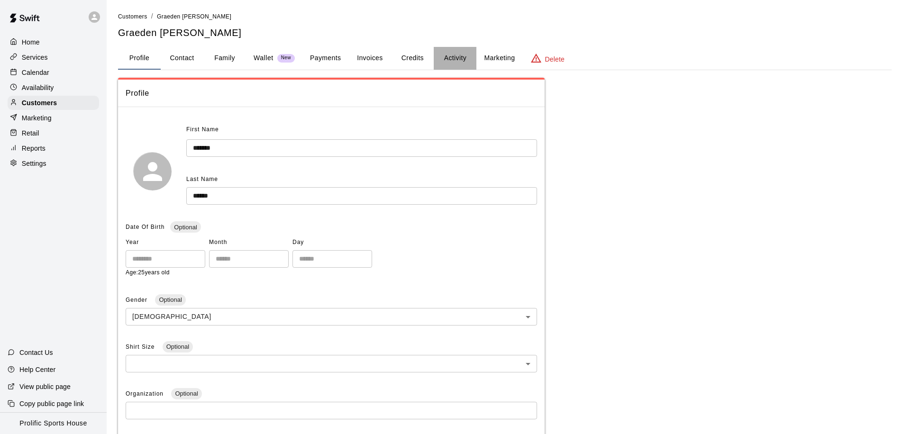
click at [451, 56] on button "Activity" at bounding box center [455, 58] width 43 height 23
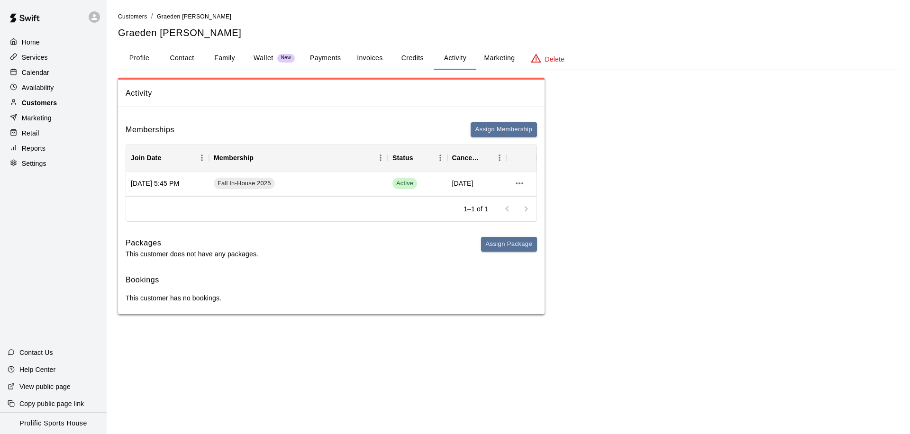
click at [37, 105] on p "Customers" at bounding box center [39, 102] width 35 height 9
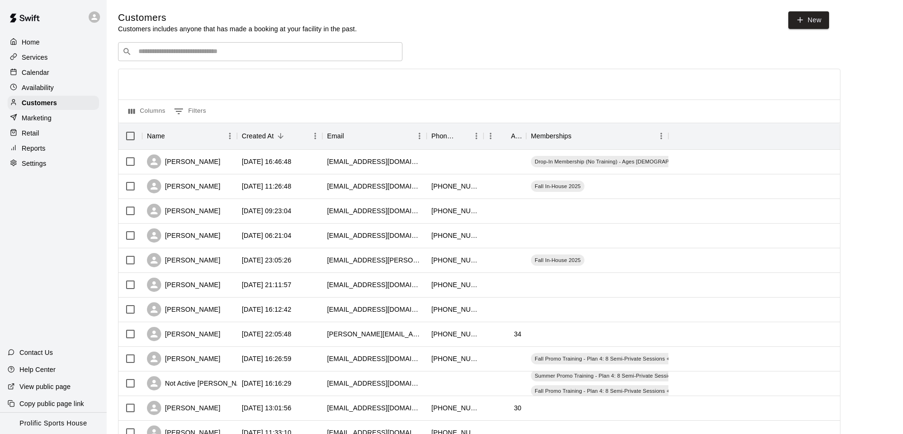
click at [225, 59] on div "​ ​" at bounding box center [260, 51] width 284 height 19
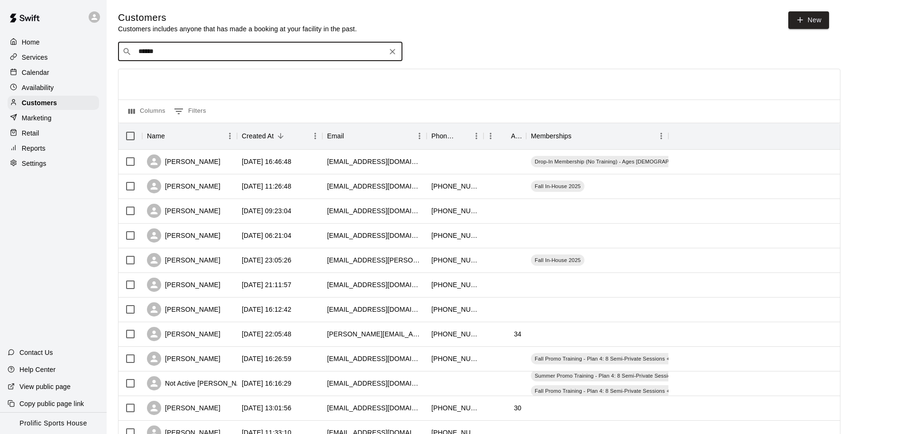
type input "*******"
click at [180, 82] on span "ras622@gmail.com" at bounding box center [196, 81] width 102 height 7
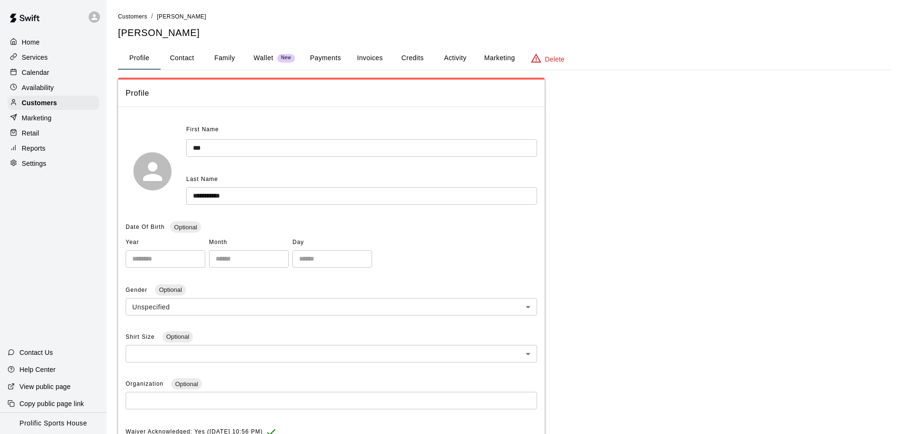
click at [228, 59] on button "Family" at bounding box center [224, 58] width 43 height 23
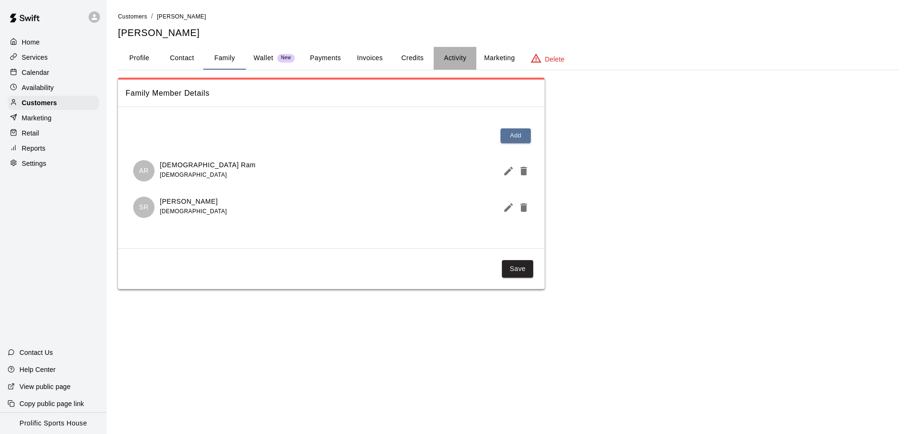
click at [462, 50] on button "Activity" at bounding box center [455, 58] width 43 height 23
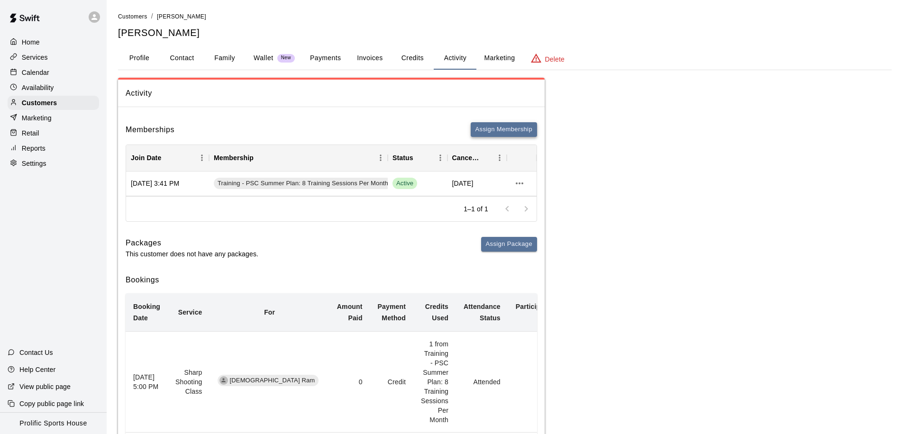
click at [490, 128] on button "Assign Membership" at bounding box center [504, 129] width 66 height 15
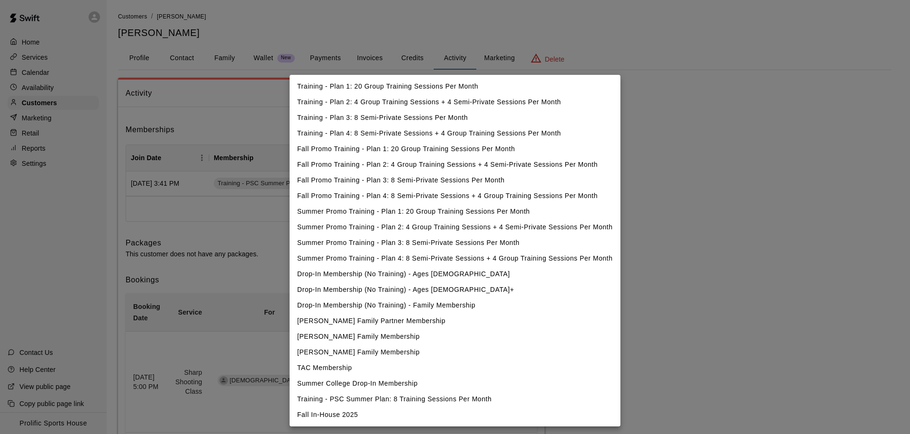
click at [346, 416] on li "Fall In-House 2025" at bounding box center [455, 415] width 331 height 16
type input "**********"
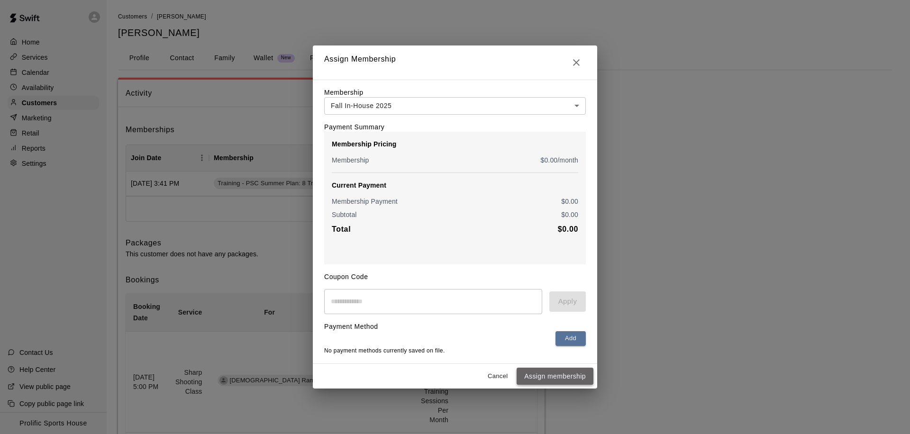
click at [543, 375] on button "Assign membership" at bounding box center [555, 377] width 77 height 18
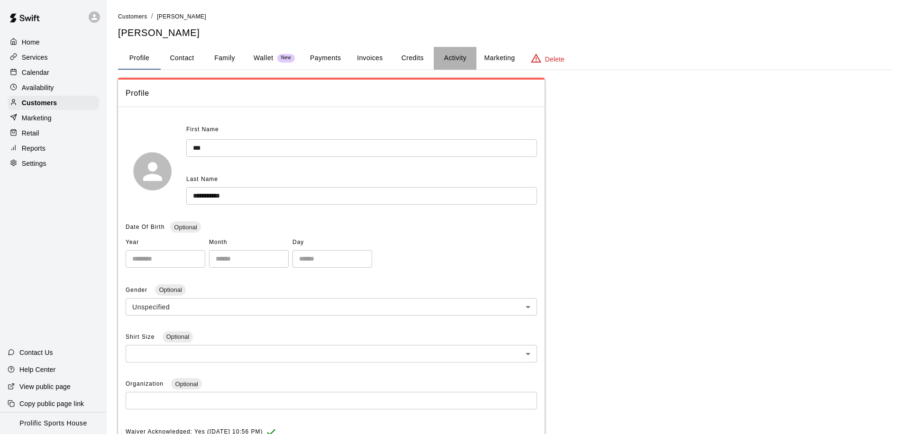
click at [459, 63] on button "Activity" at bounding box center [455, 58] width 43 height 23
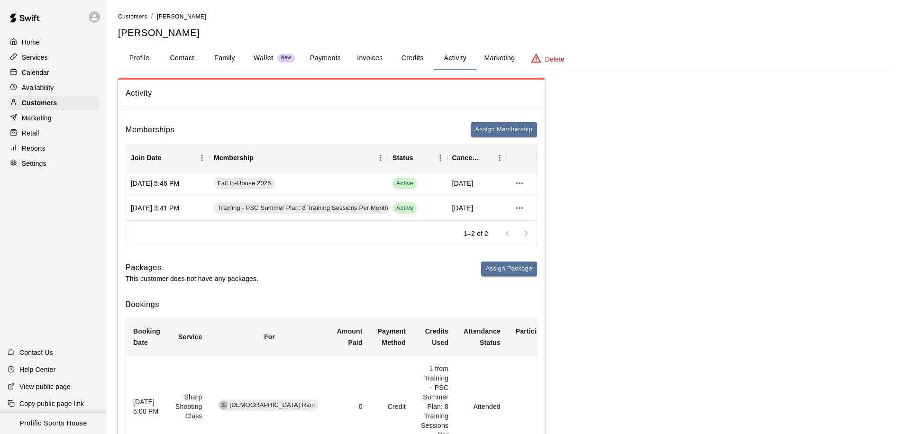
click at [221, 58] on button "Family" at bounding box center [224, 58] width 43 height 23
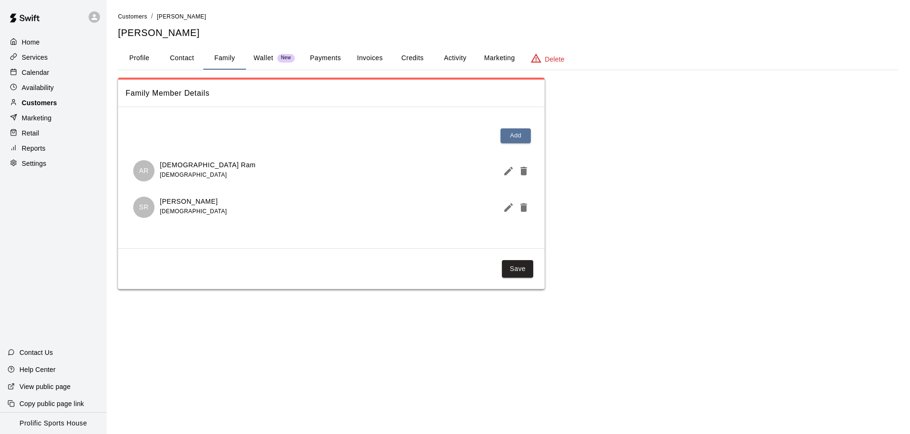
click at [55, 103] on p "Customers" at bounding box center [39, 102] width 35 height 9
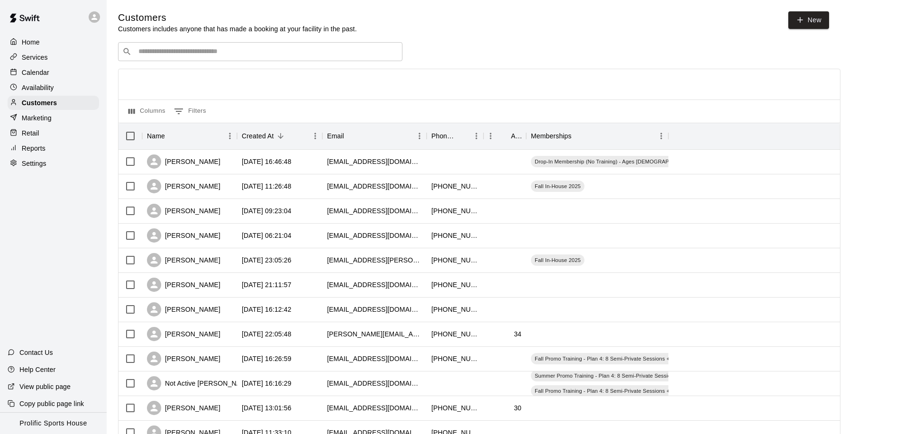
click at [266, 59] on div "​ ​" at bounding box center [260, 51] width 284 height 19
click at [37, 74] on p "Calendar" at bounding box center [35, 72] width 27 height 9
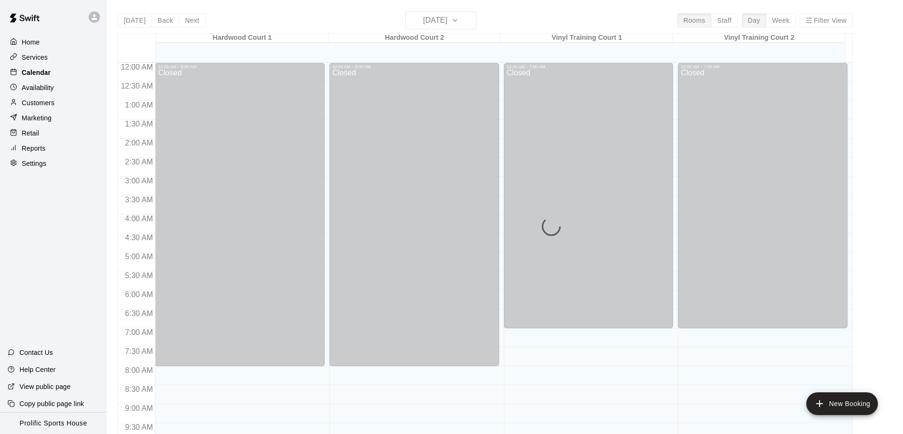
scroll to position [500, 0]
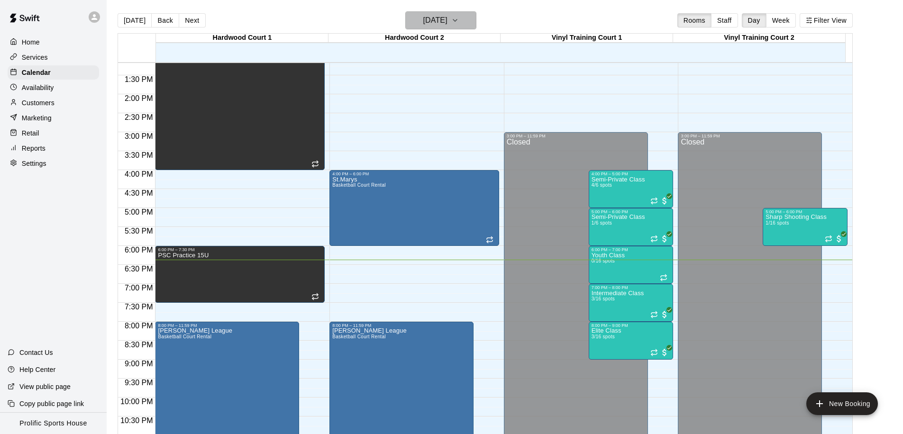
click at [447, 24] on h6 "[DATE]" at bounding box center [435, 20] width 24 height 13
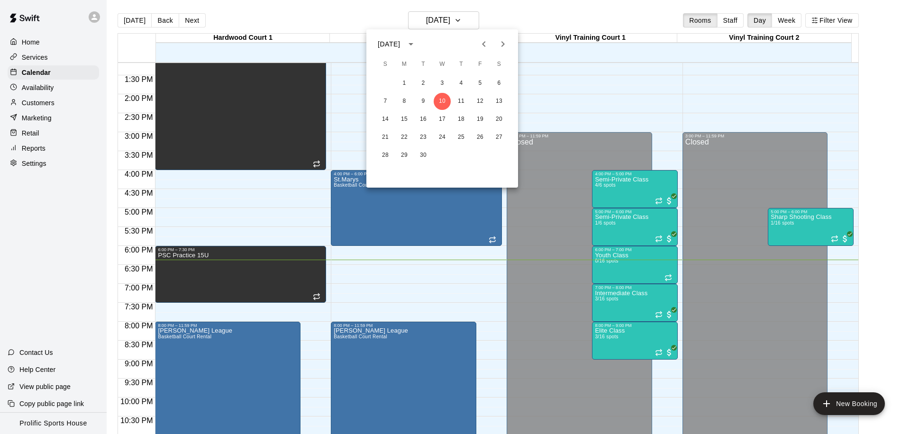
click at [502, 49] on icon "Next month" at bounding box center [502, 43] width 11 height 11
click at [427, 139] on button "20" at bounding box center [423, 137] width 17 height 17
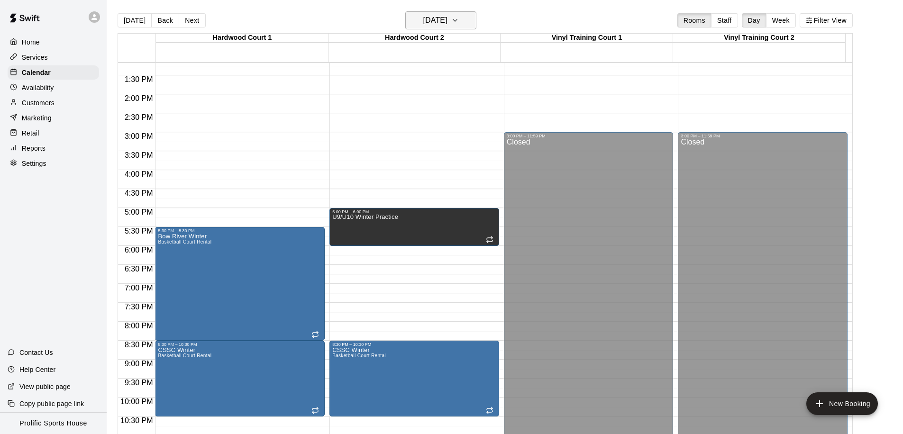
click at [447, 22] on h6 "Tuesday Jan 20" at bounding box center [435, 20] width 24 height 13
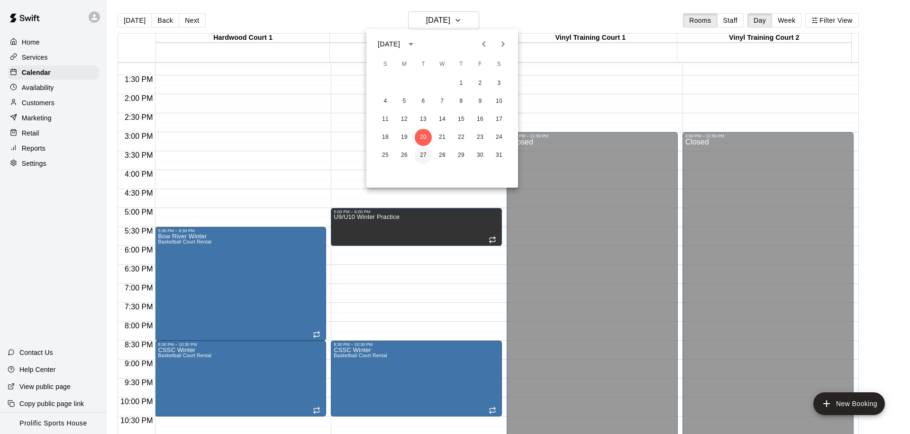
click at [424, 152] on button "27" at bounding box center [423, 155] width 17 height 17
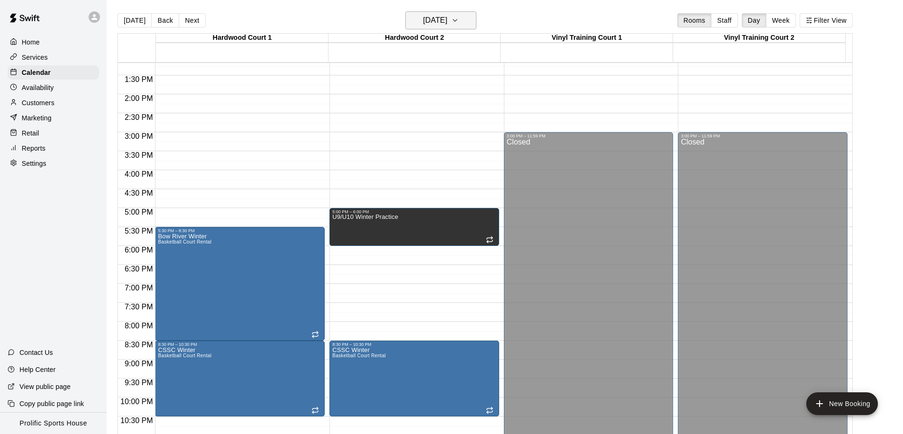
click at [439, 27] on h6 "Tuesday Jan 27" at bounding box center [435, 20] width 24 height 13
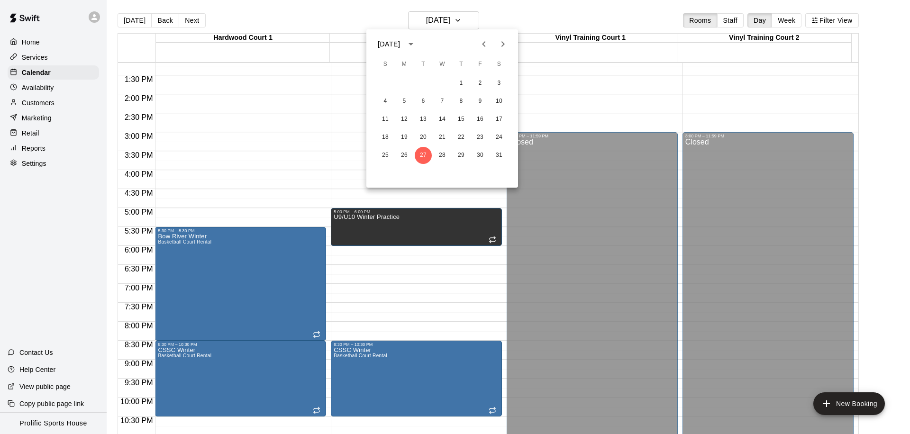
click at [501, 45] on icon "Next month" at bounding box center [502, 43] width 11 height 11
click at [428, 81] on button "3" at bounding box center [423, 83] width 17 height 17
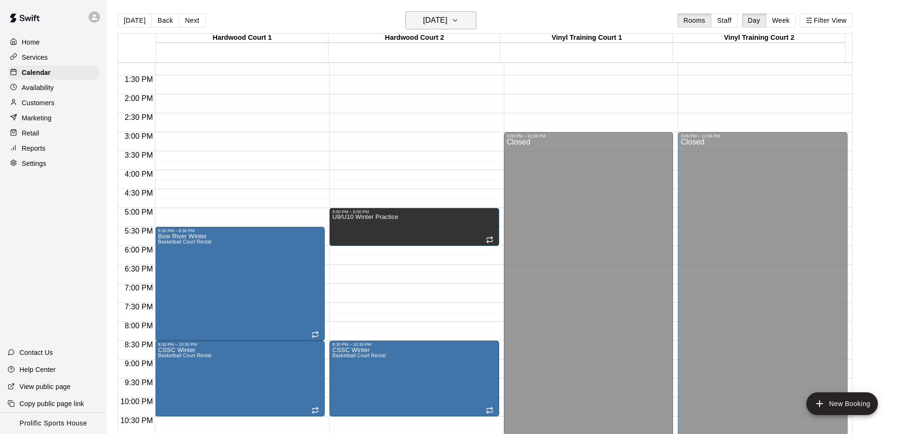
click at [428, 26] on h6 "Tuesday Feb 03" at bounding box center [435, 20] width 24 height 13
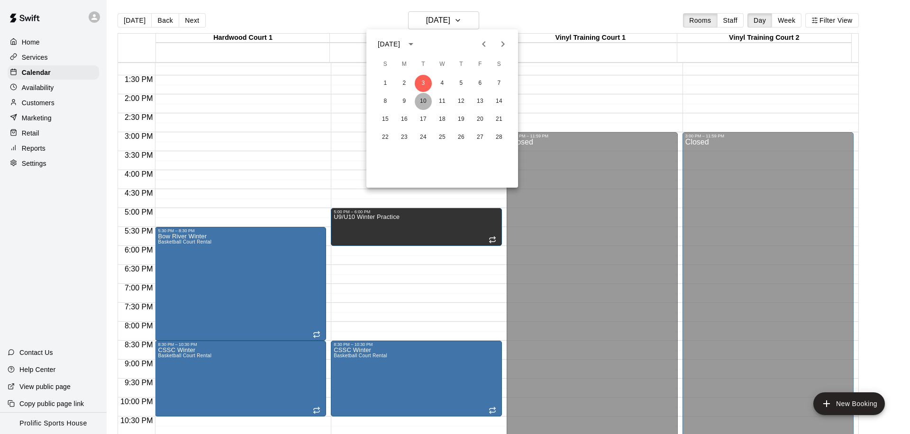
click at [428, 99] on button "10" at bounding box center [423, 101] width 17 height 17
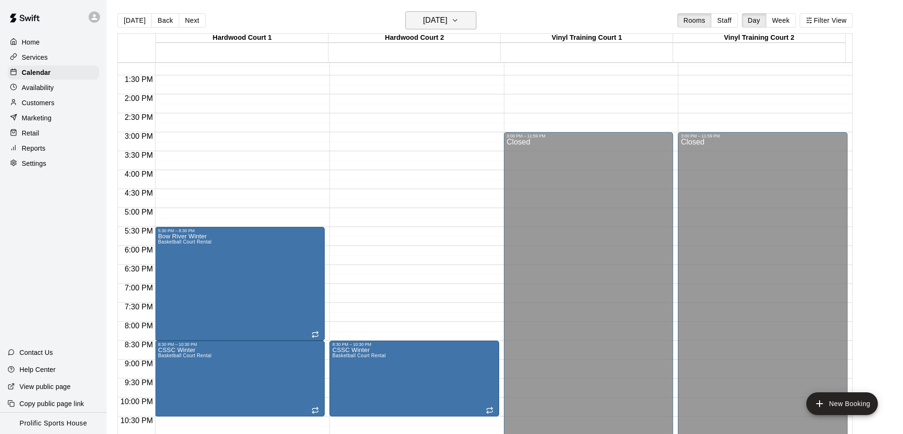
click at [438, 17] on h6 "Tuesday Feb 10" at bounding box center [435, 20] width 24 height 13
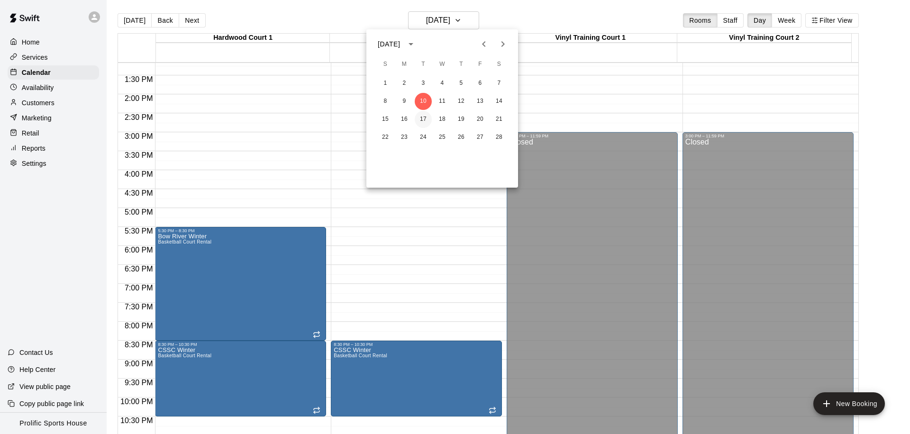
click at [426, 117] on button "17" at bounding box center [423, 119] width 17 height 17
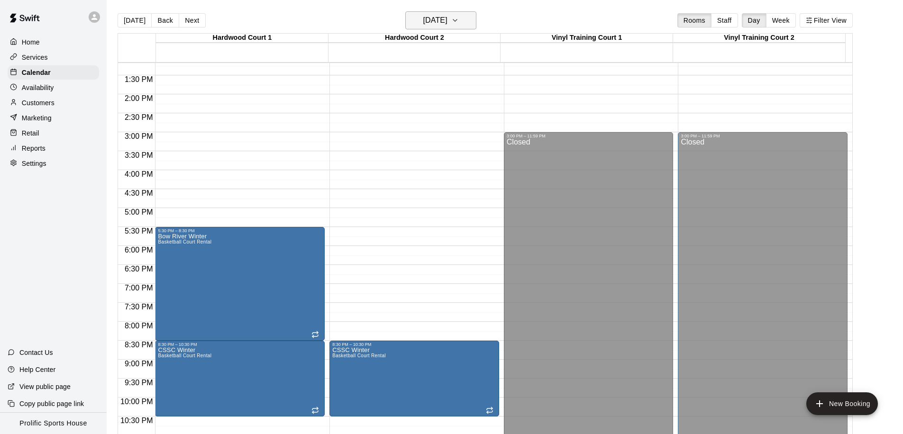
click at [432, 20] on h6 "Tuesday Feb 17" at bounding box center [435, 20] width 24 height 13
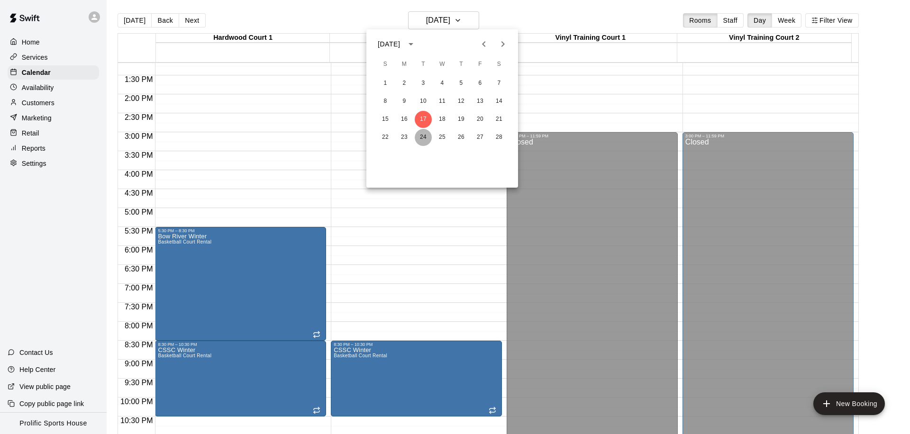
click at [420, 138] on button "24" at bounding box center [423, 137] width 17 height 17
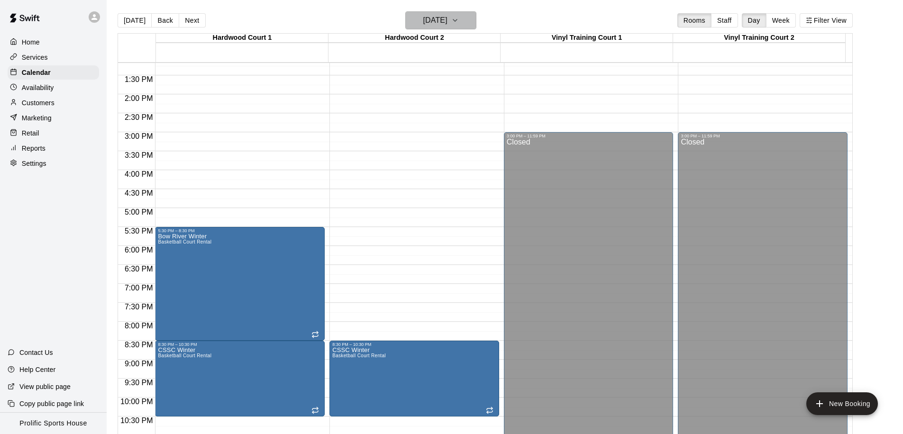
click at [428, 17] on h6 "Tuesday Feb 24" at bounding box center [435, 20] width 24 height 13
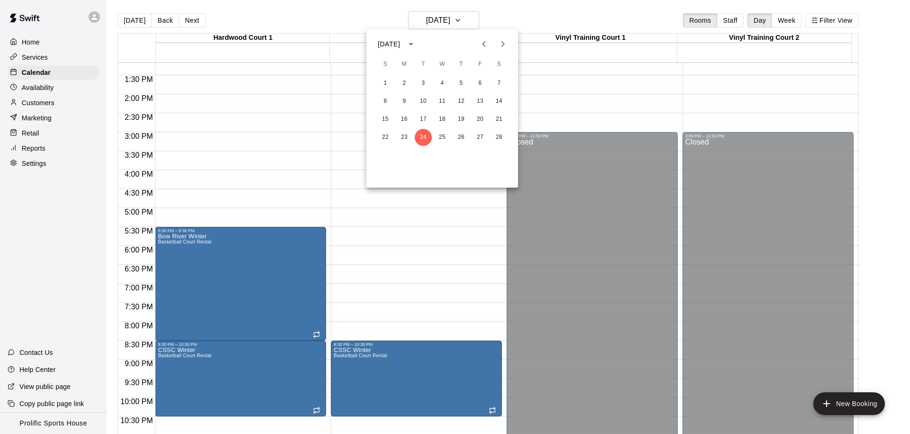
click at [501, 39] on icon "Next month" at bounding box center [502, 43] width 11 height 11
click at [424, 82] on button "3" at bounding box center [423, 83] width 17 height 17
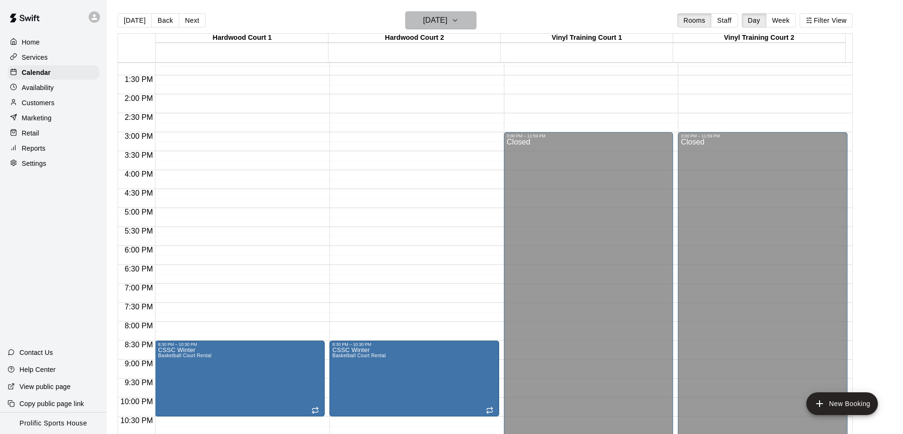
click at [447, 16] on h6 "Tuesday Mar 03" at bounding box center [435, 20] width 24 height 13
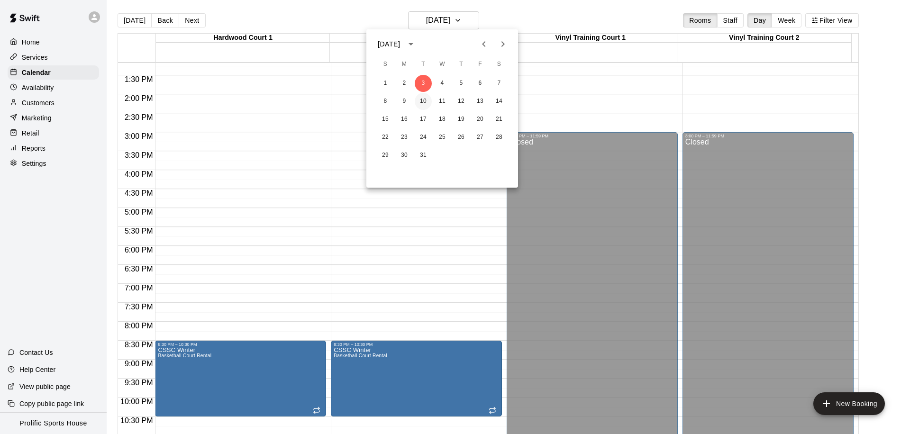
click at [423, 103] on button "10" at bounding box center [423, 101] width 17 height 17
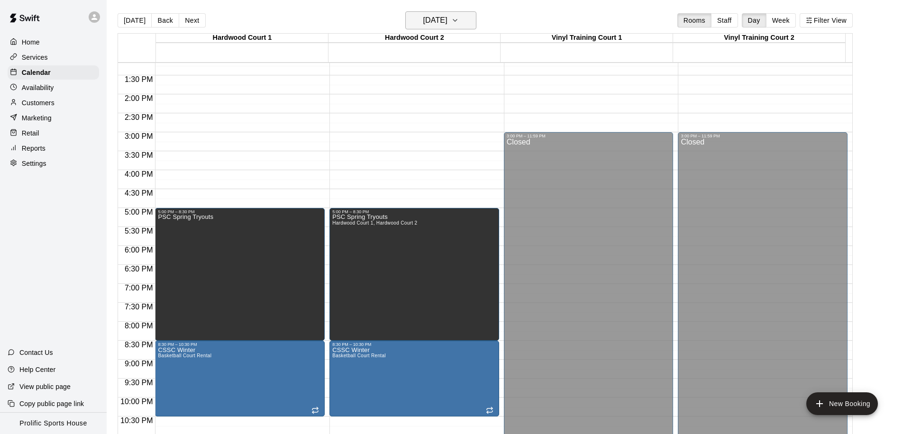
click at [436, 27] on h6 "Tuesday Mar 10" at bounding box center [435, 20] width 24 height 13
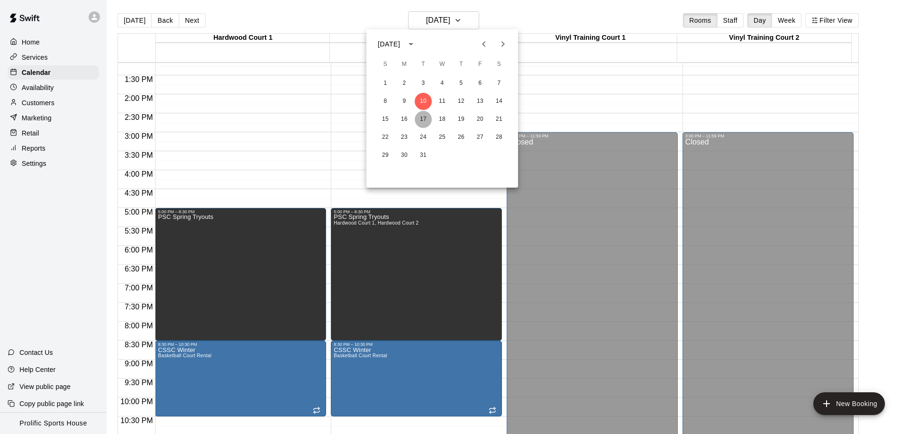
click at [420, 119] on button "17" at bounding box center [423, 119] width 17 height 17
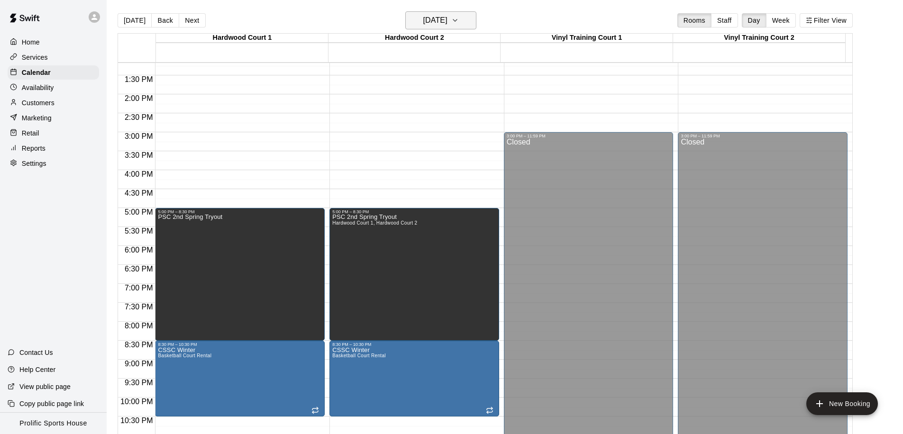
click at [437, 23] on h6 "Tuesday Mar 17" at bounding box center [435, 20] width 24 height 13
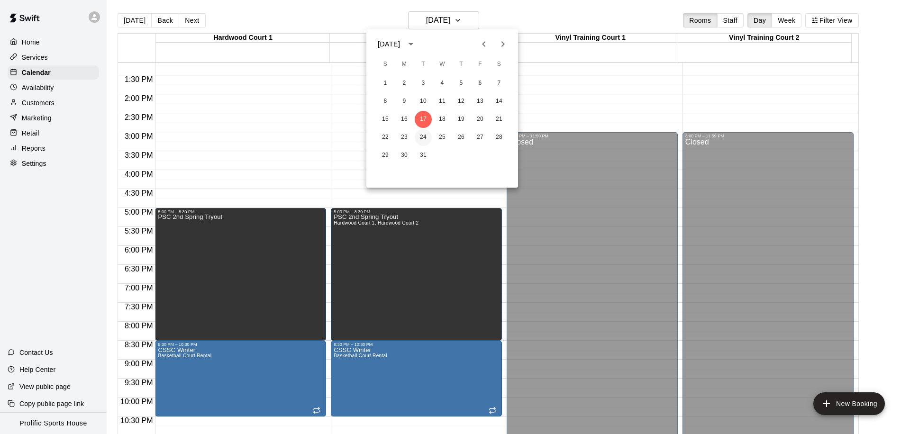
click at [422, 138] on button "24" at bounding box center [423, 137] width 17 height 17
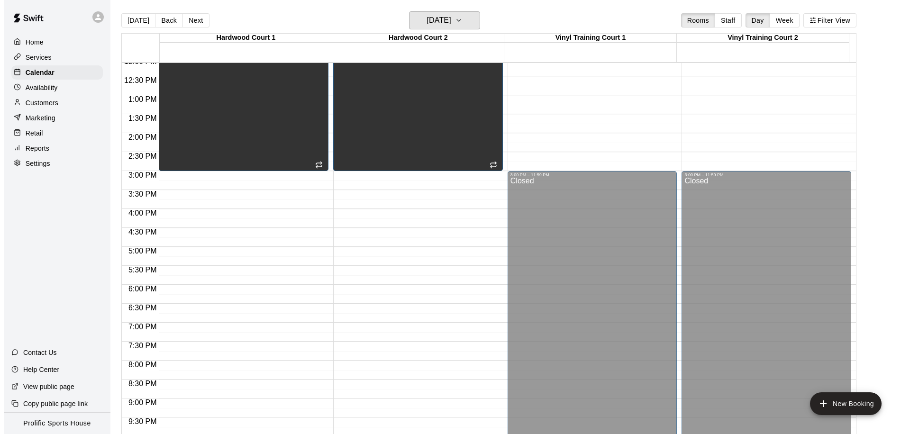
scroll to position [528, 0]
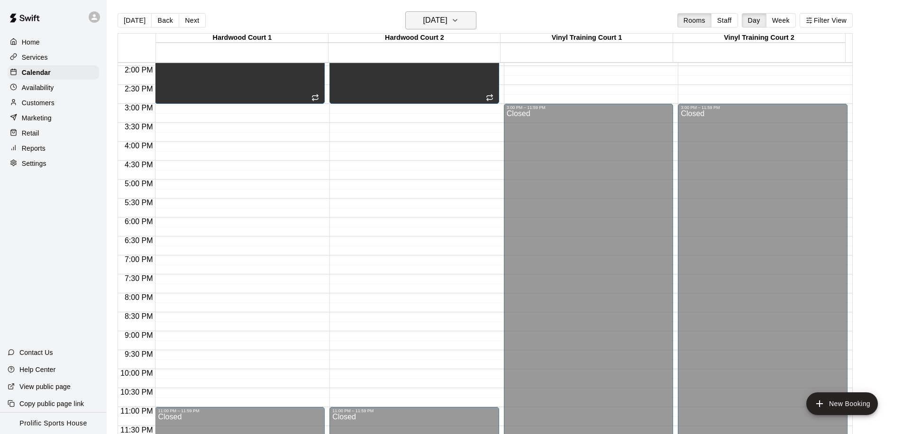
click at [447, 20] on h6 "Tuesday Mar 24" at bounding box center [435, 20] width 24 height 13
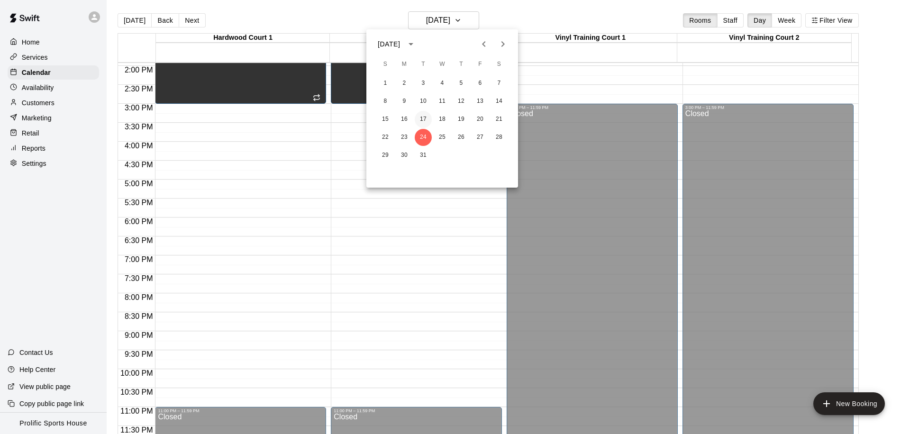
click at [424, 118] on button "17" at bounding box center [423, 119] width 17 height 17
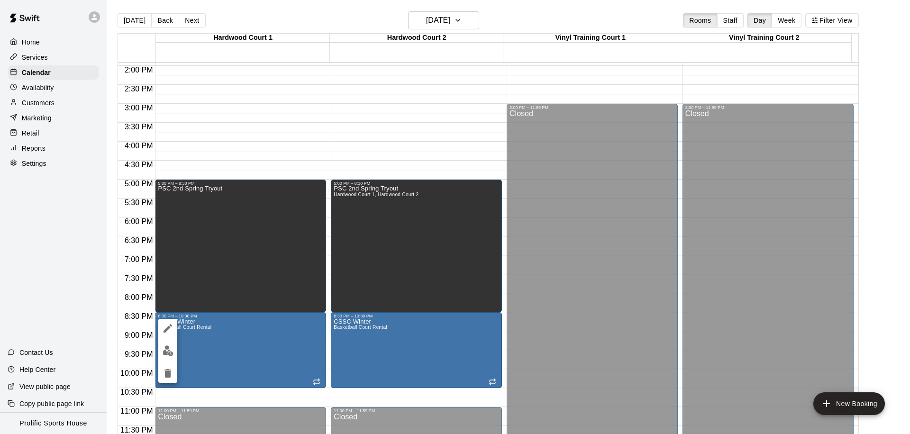
click at [171, 333] on icon "edit" at bounding box center [167, 328] width 11 height 11
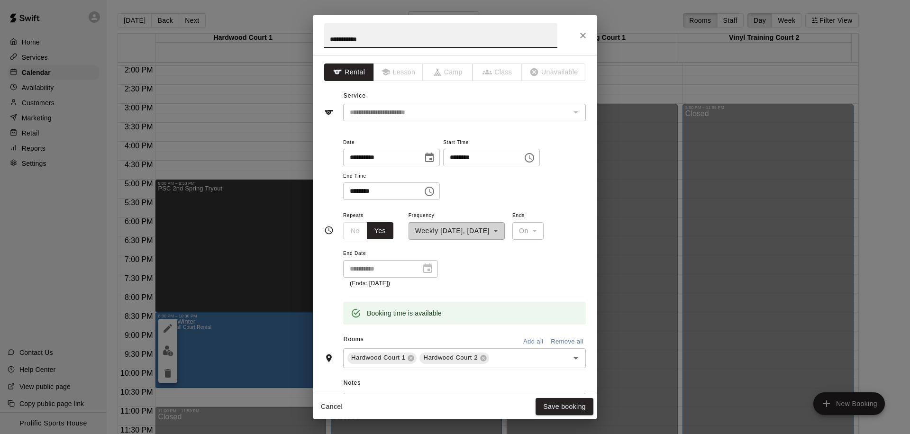
click at [274, 328] on div "**********" at bounding box center [455, 217] width 910 height 434
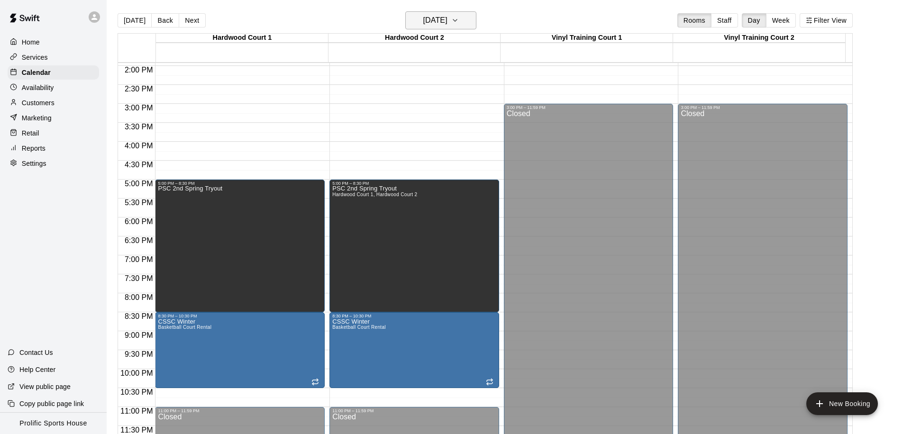
click at [447, 26] on h6 "Tuesday Mar 17" at bounding box center [435, 20] width 24 height 13
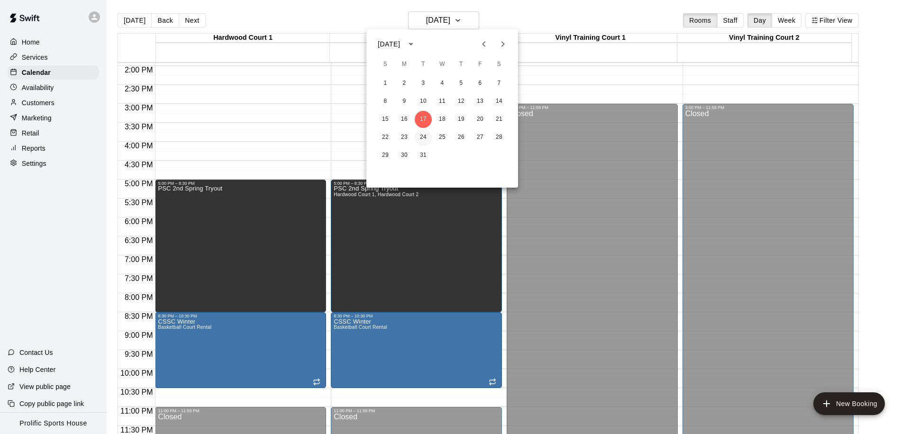
click at [422, 138] on button "24" at bounding box center [423, 137] width 17 height 17
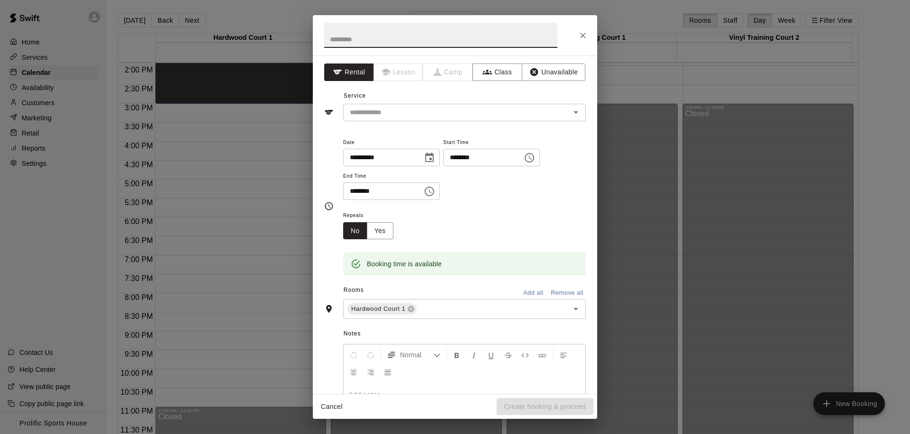
click at [425, 44] on input "text" at bounding box center [440, 35] width 233 height 25
type input "**********"
click at [534, 155] on icon "Choose time, selected time is 8:45 PM" at bounding box center [529, 157] width 9 height 9
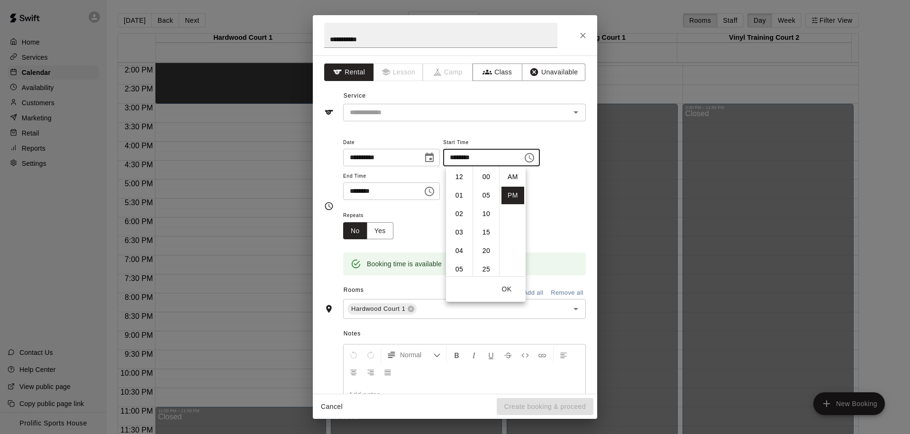
scroll to position [17, 0]
click at [482, 190] on li "30" at bounding box center [486, 195] width 23 height 18
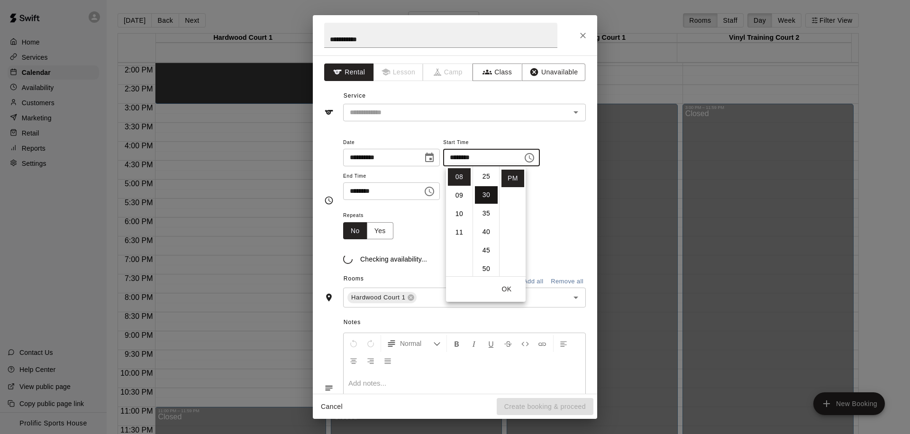
scroll to position [111, 0]
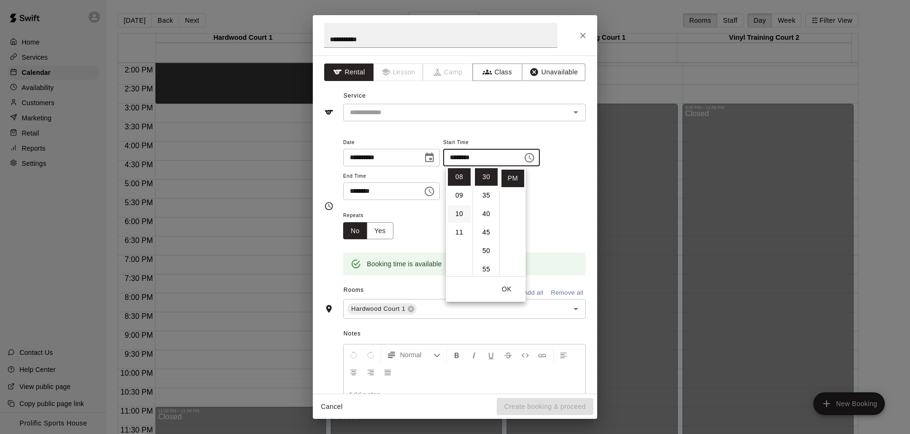
click at [462, 212] on li "10" at bounding box center [459, 214] width 23 height 18
click at [455, 200] on li "08" at bounding box center [459, 197] width 23 height 18
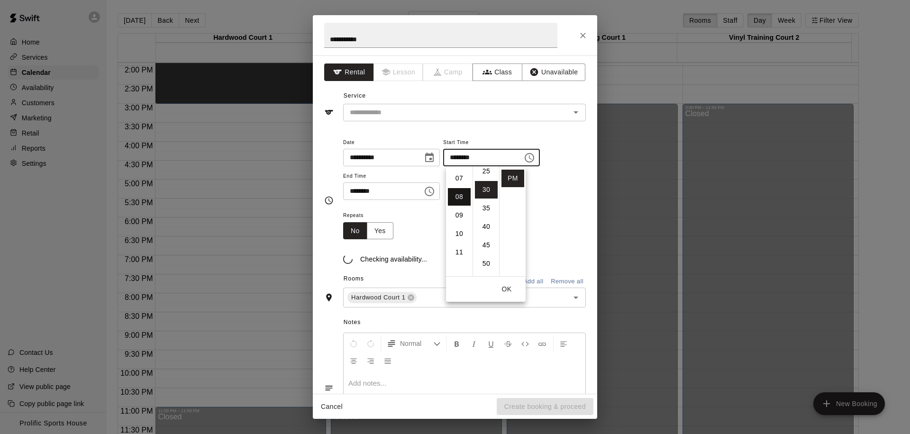
type input "********"
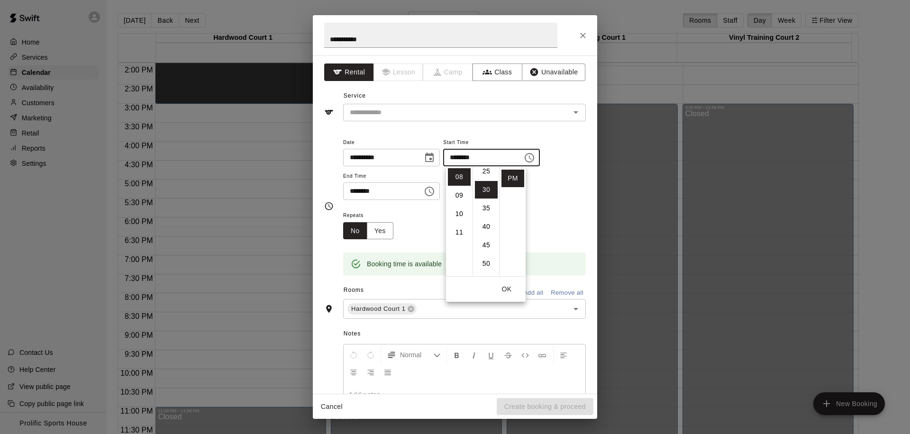
click at [429, 193] on icon "Choose time, selected time is 9:15 PM" at bounding box center [429, 191] width 11 height 11
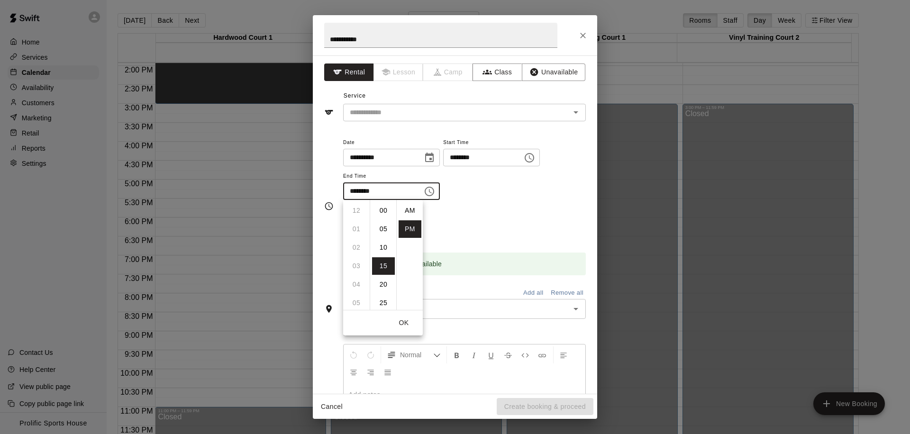
scroll to position [17, 0]
click at [357, 227] on li "10" at bounding box center [356, 229] width 23 height 18
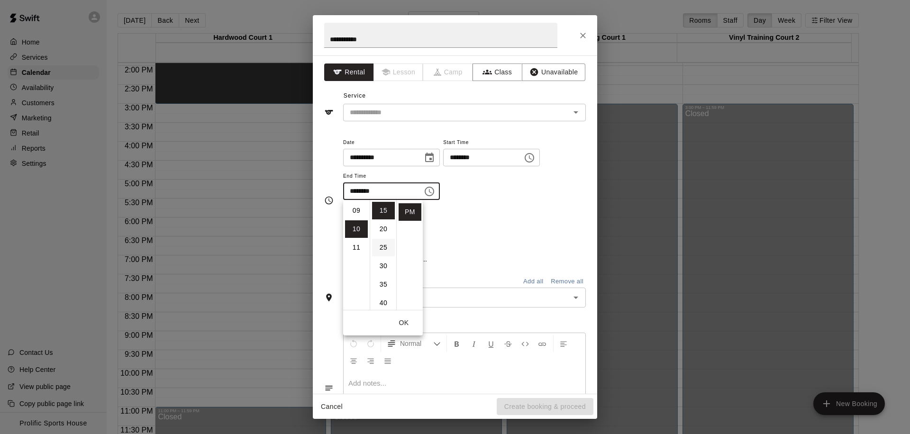
scroll to position [185, 0]
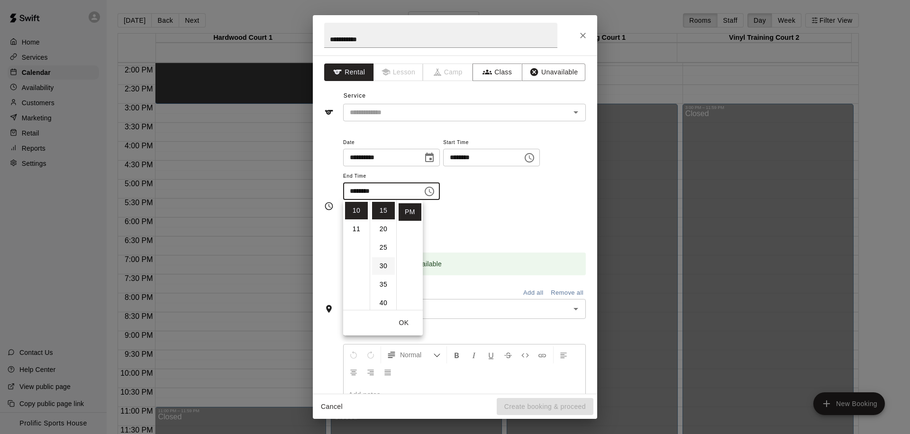
click at [385, 263] on li "30" at bounding box center [383, 266] width 23 height 18
type input "********"
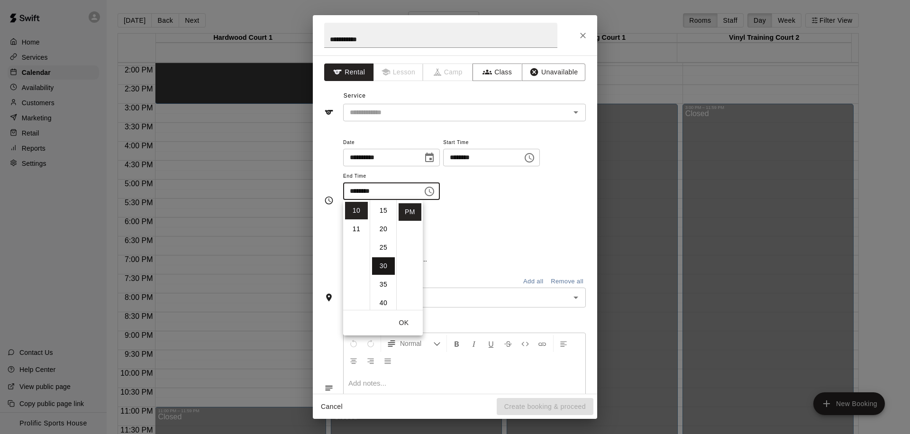
scroll to position [111, 0]
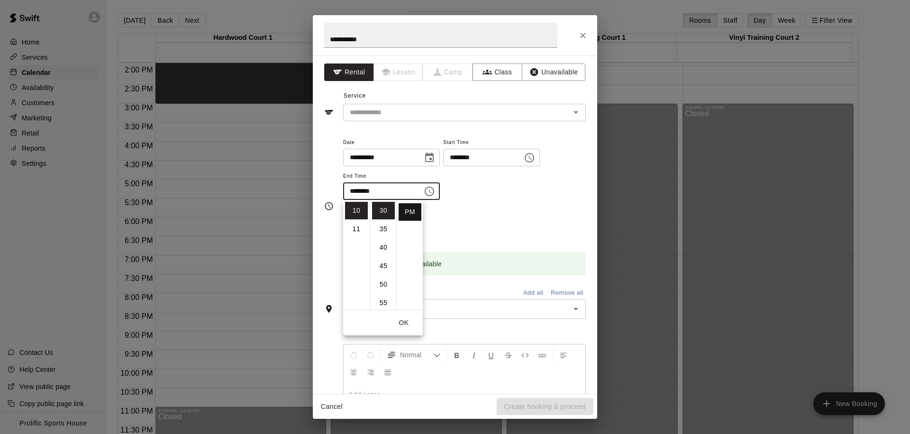
click at [409, 210] on li "PM" at bounding box center [410, 212] width 23 height 18
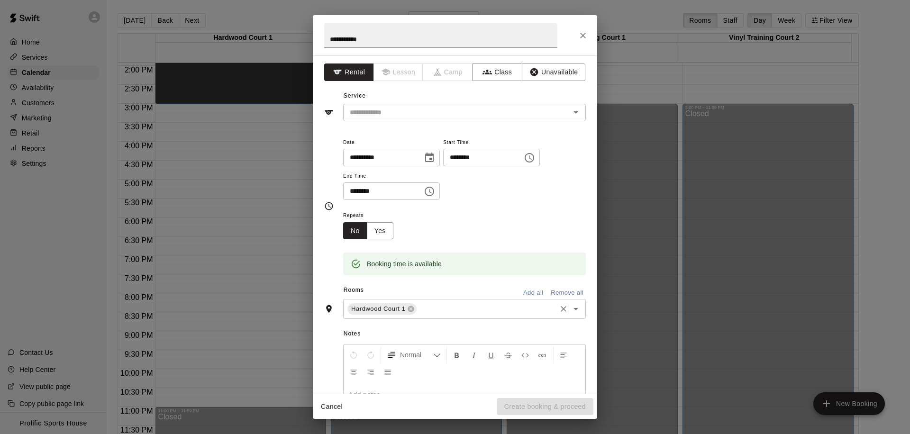
click at [572, 310] on icon "Open" at bounding box center [575, 308] width 11 height 11
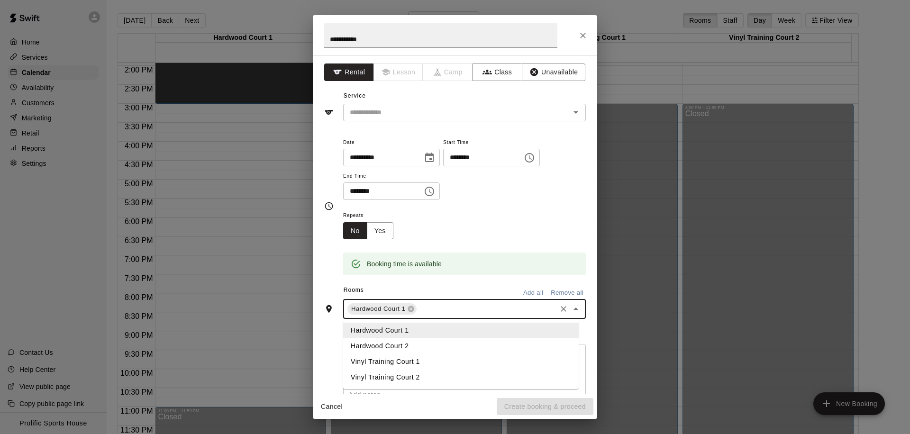
click at [416, 343] on li "Hardwood Court 2" at bounding box center [461, 346] width 236 height 16
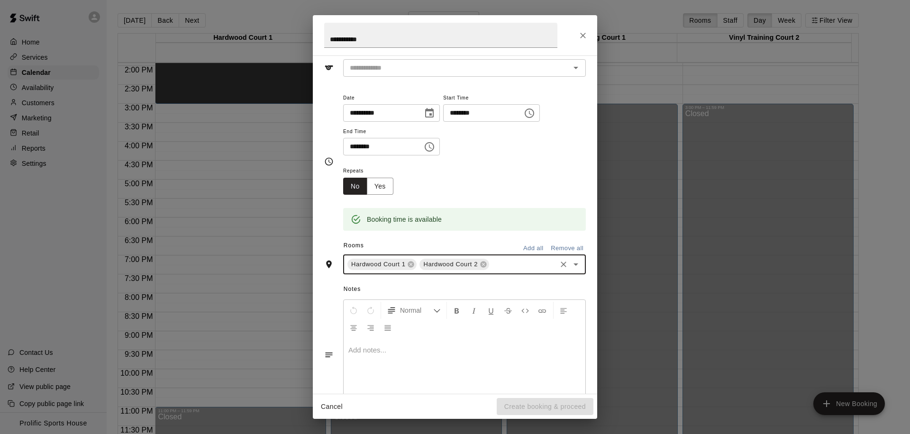
scroll to position [0, 0]
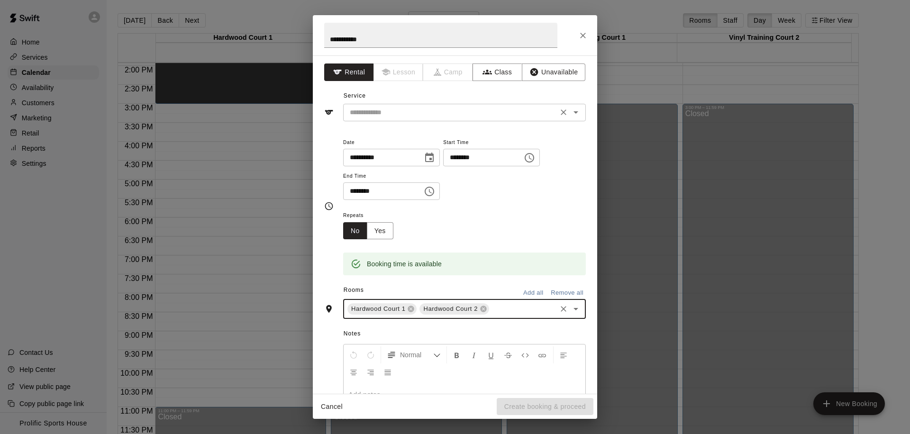
click at [500, 108] on input "text" at bounding box center [450, 113] width 209 height 12
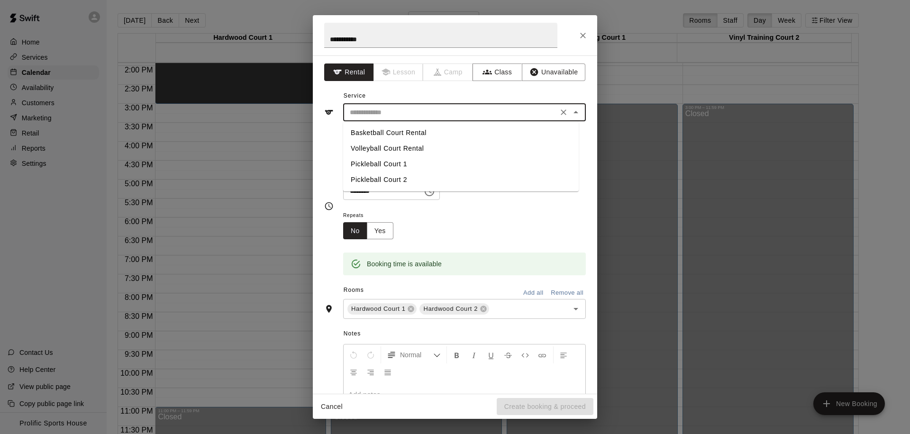
click at [444, 133] on li "Basketball Court Rental" at bounding box center [461, 133] width 236 height 16
type input "**********"
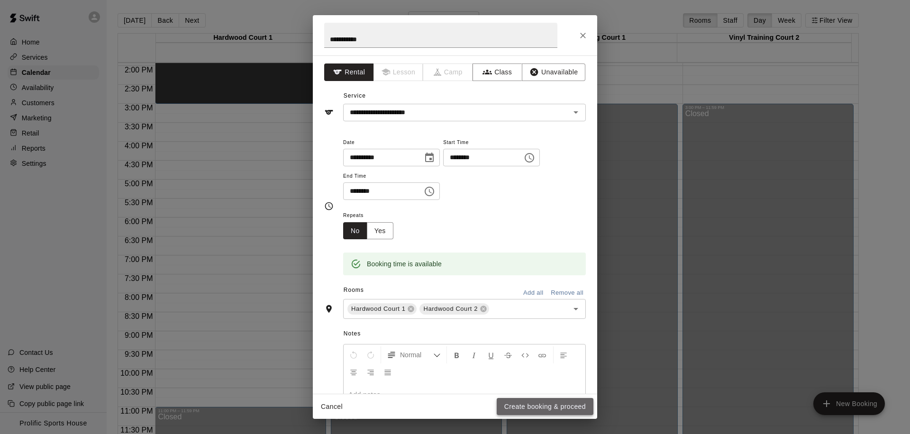
click at [517, 409] on button "Create booking & proceed" at bounding box center [545, 407] width 97 height 18
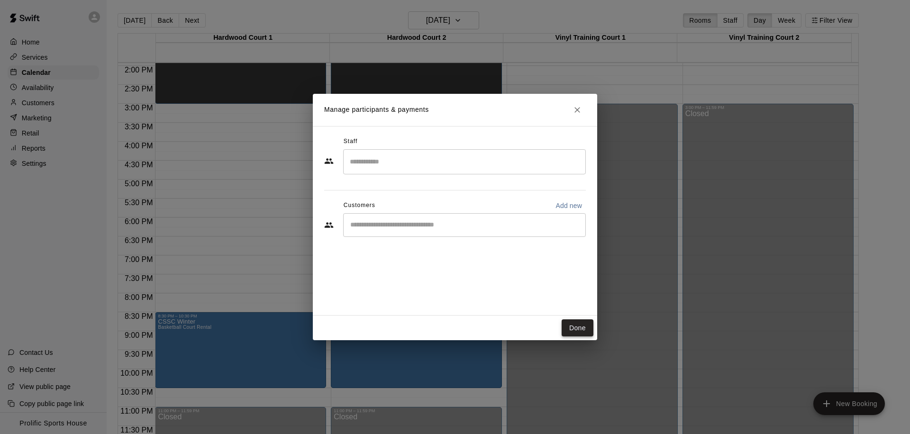
click at [576, 332] on button "Done" at bounding box center [578, 328] width 32 height 18
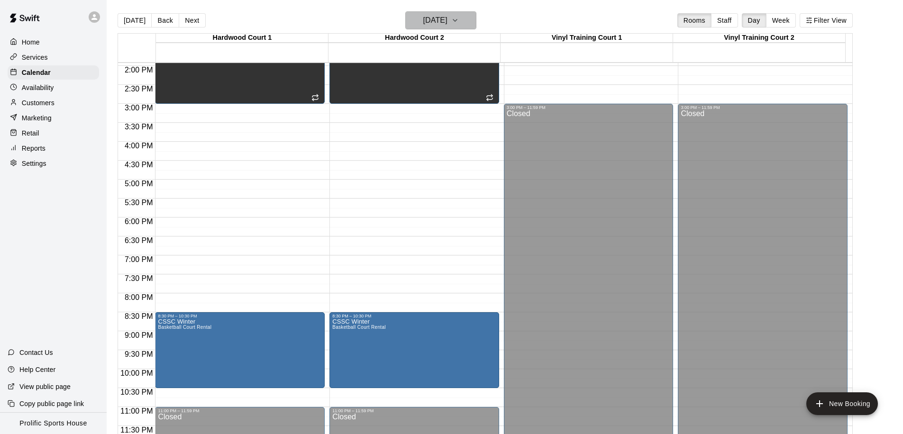
click at [442, 22] on h6 "Tuesday Mar 24" at bounding box center [435, 20] width 24 height 13
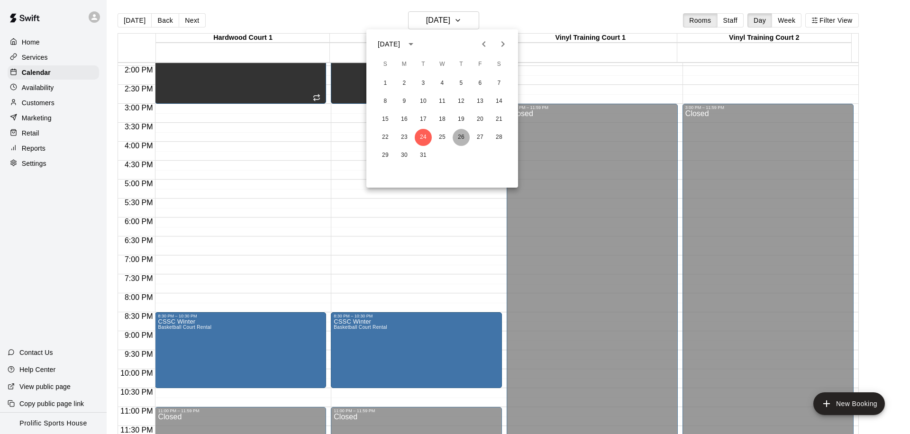
click at [460, 133] on button "26" at bounding box center [461, 137] width 17 height 17
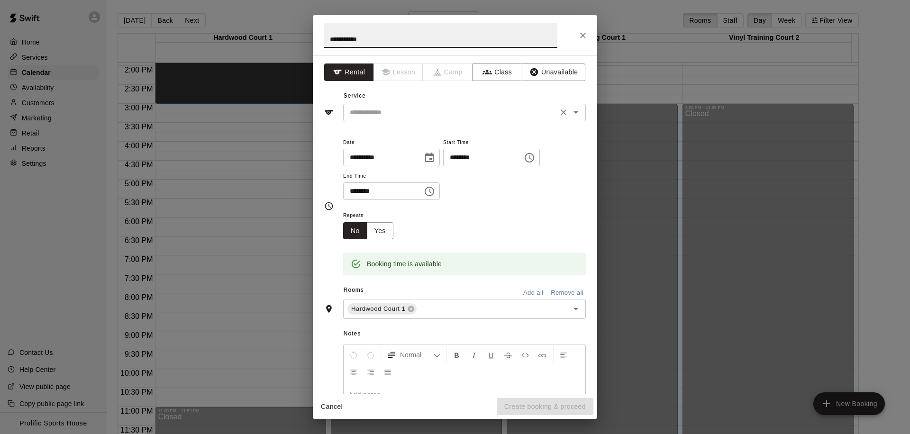
click at [404, 119] on div "​" at bounding box center [464, 113] width 243 height 18
type input "**********"
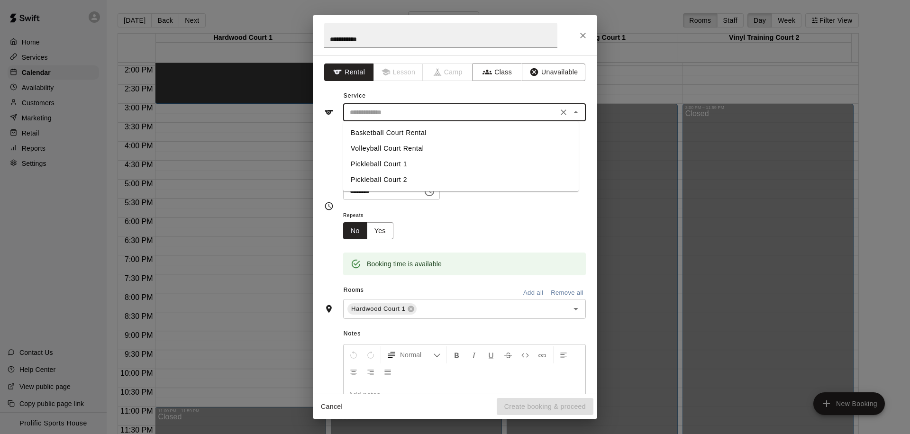
click at [407, 133] on li "Basketball Court Rental" at bounding box center [461, 133] width 236 height 16
type input "**********"
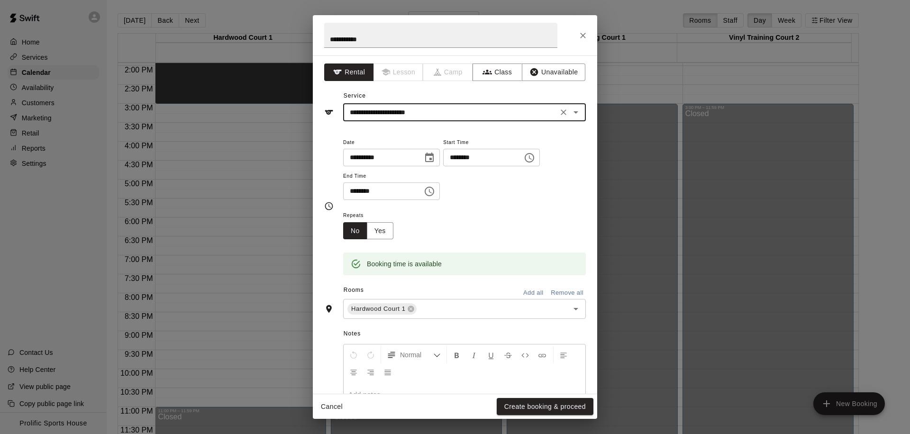
click at [428, 189] on icon "Choose time, selected time is 9:00 PM" at bounding box center [429, 191] width 9 height 9
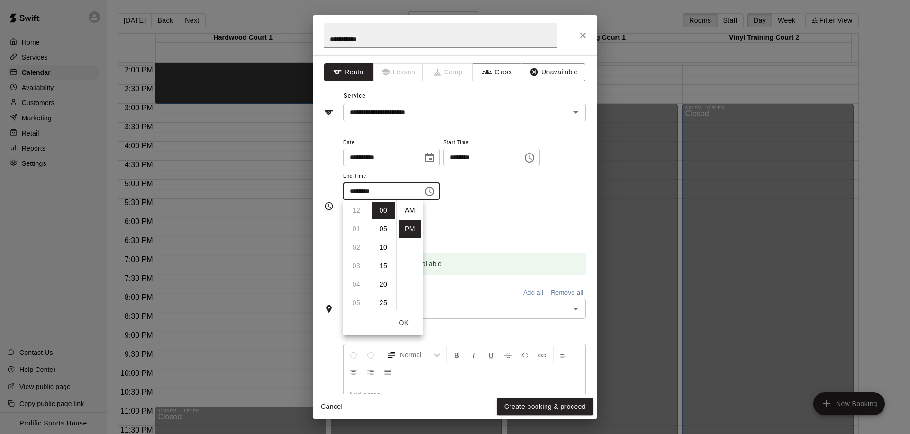
scroll to position [17, 0]
click at [357, 232] on li "10" at bounding box center [356, 229] width 23 height 18
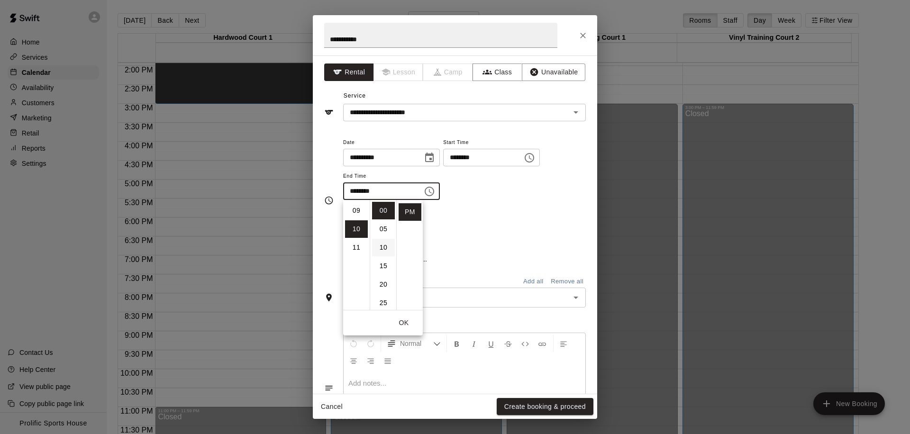
scroll to position [185, 0]
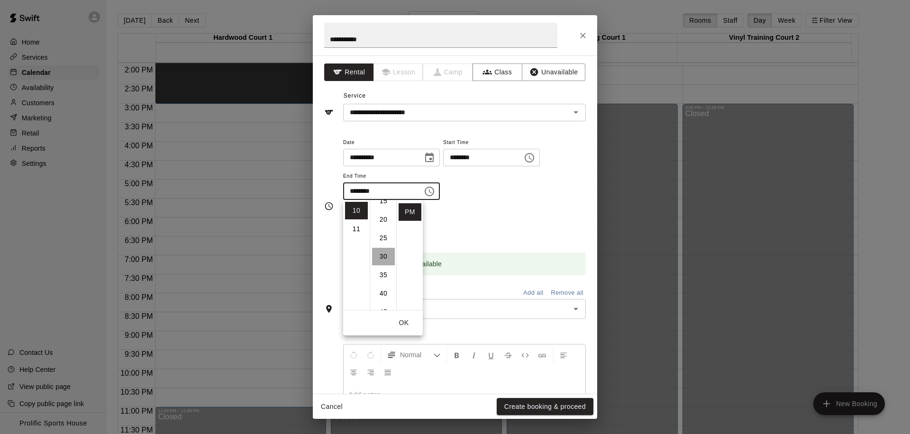
click at [385, 253] on li "30" at bounding box center [383, 257] width 23 height 18
type input "********"
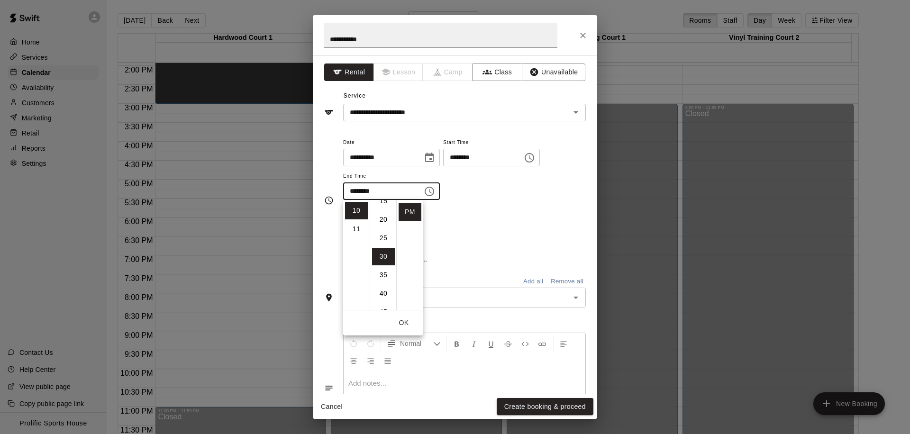
scroll to position [96, 0]
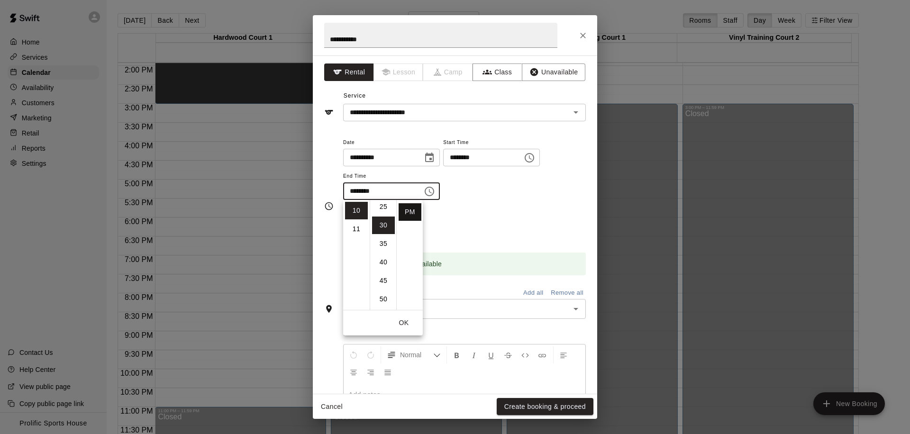
click at [410, 218] on li "PM" at bounding box center [410, 212] width 23 height 18
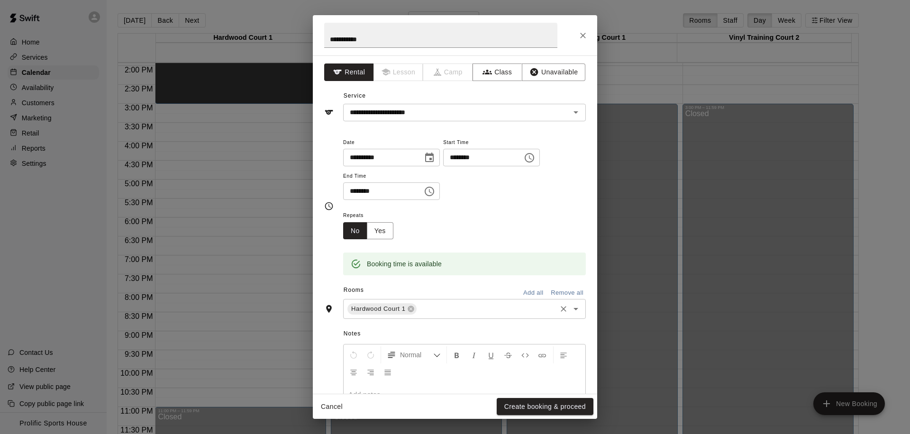
click at [570, 313] on icon "Open" at bounding box center [575, 308] width 11 height 11
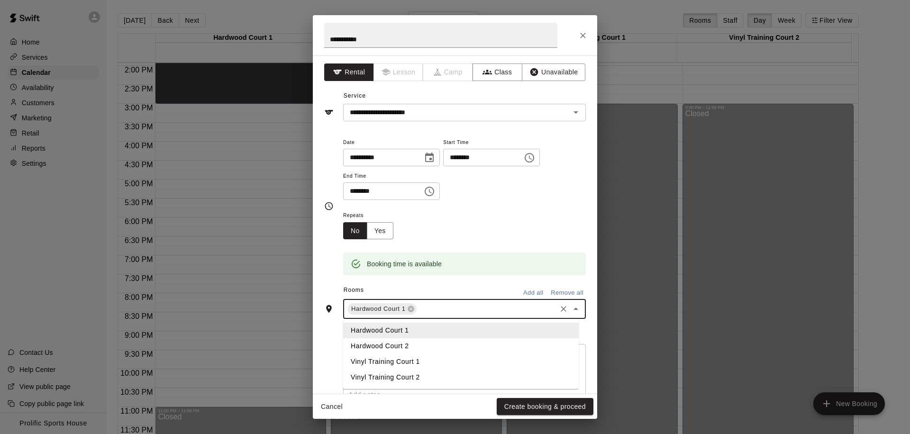
click at [414, 346] on li "Hardwood Court 2" at bounding box center [461, 346] width 236 height 16
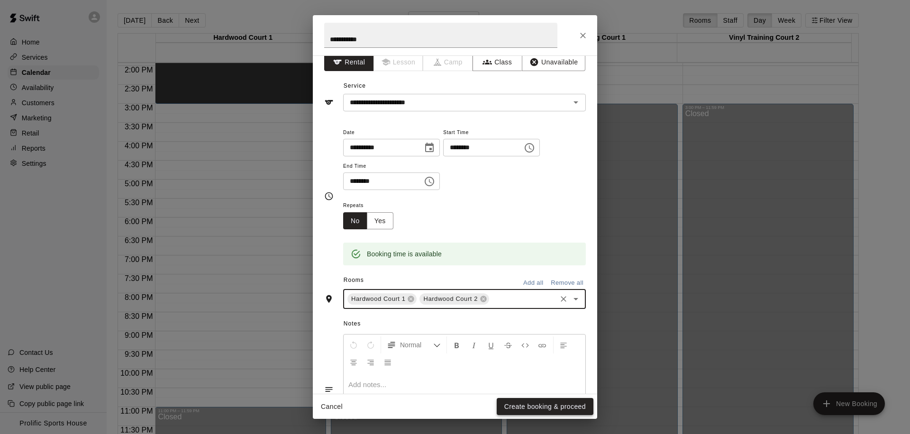
scroll to position [10, 0]
click at [528, 410] on button "Create booking & proceed" at bounding box center [545, 407] width 97 height 18
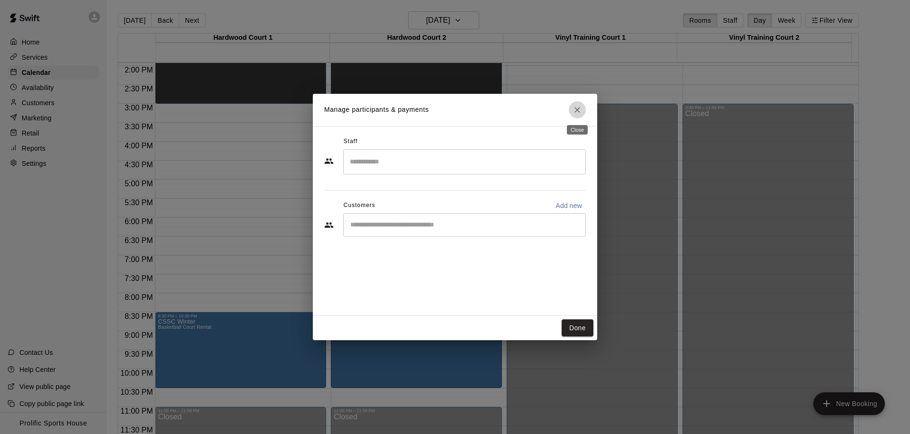
click at [574, 110] on icon "Close" at bounding box center [577, 109] width 9 height 9
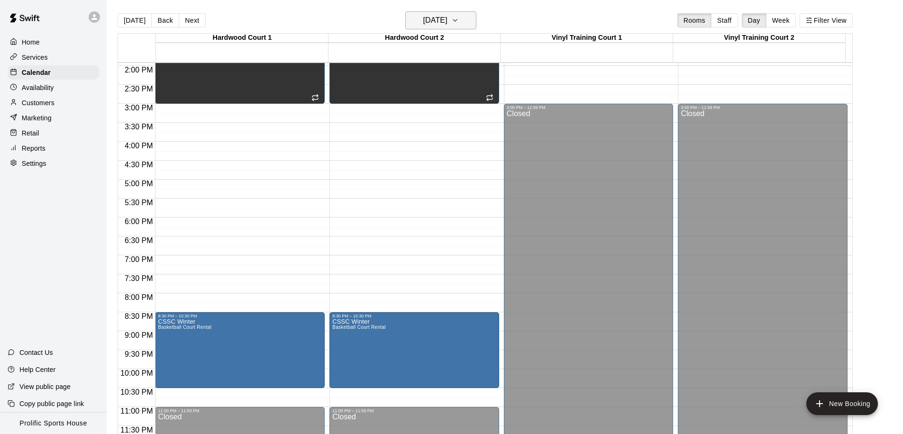
click at [447, 19] on h6 "Thursday Mar 26" at bounding box center [435, 20] width 24 height 13
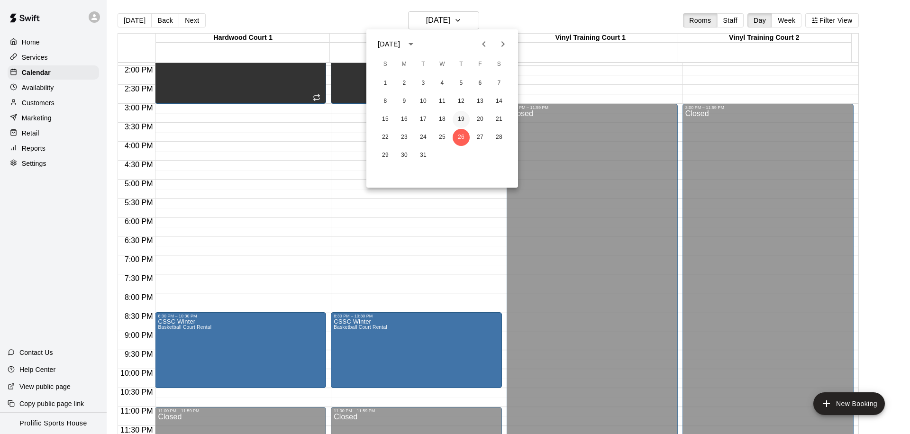
click at [460, 117] on button "19" at bounding box center [461, 119] width 17 height 17
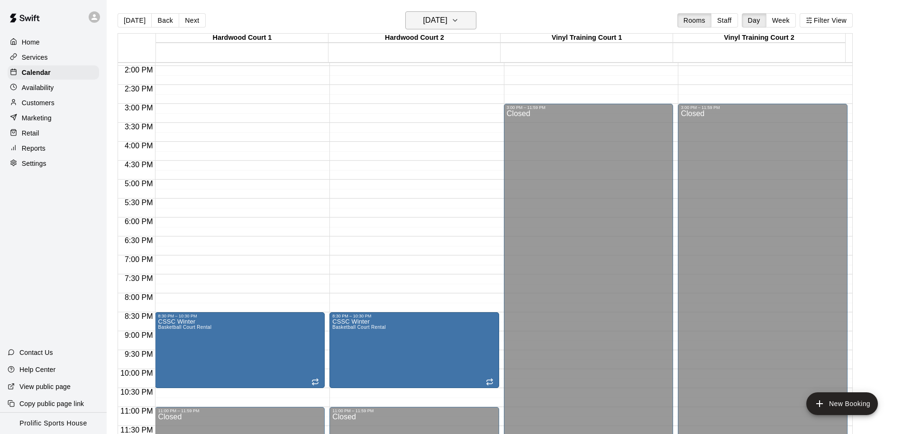
click at [447, 26] on h6 "Thursday Mar 19" at bounding box center [435, 20] width 24 height 13
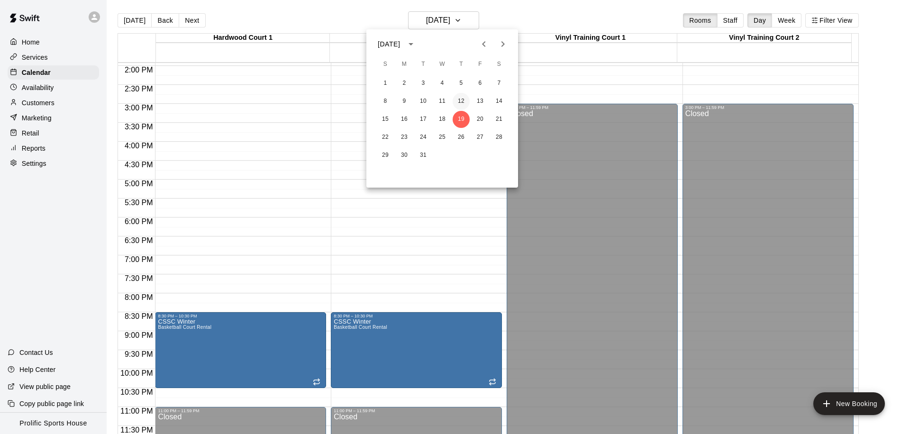
click at [462, 99] on button "12" at bounding box center [461, 101] width 17 height 17
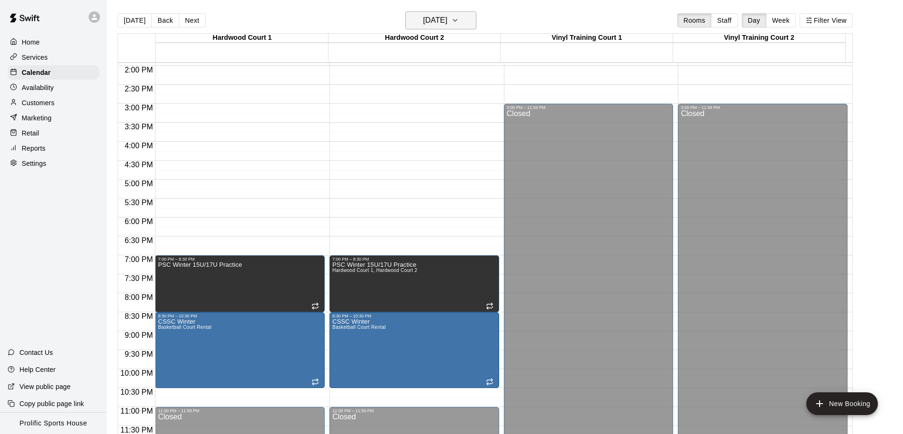
click at [447, 26] on h6 "Thursday Mar 12" at bounding box center [435, 20] width 24 height 13
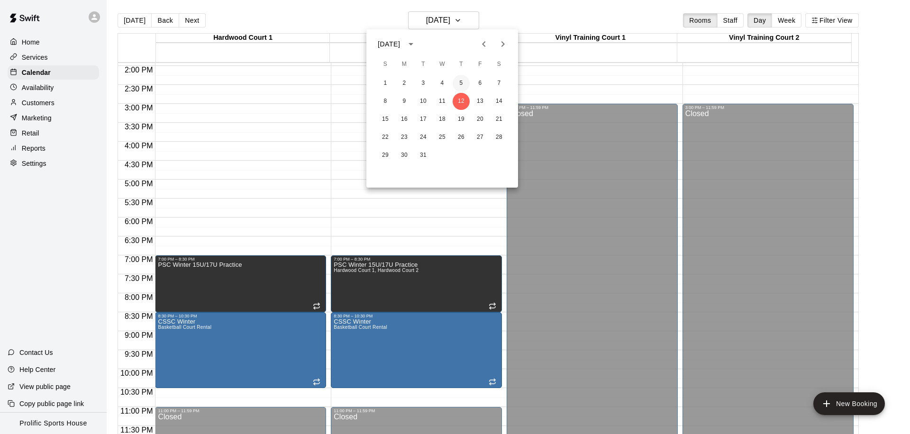
click at [465, 84] on button "5" at bounding box center [461, 83] width 17 height 17
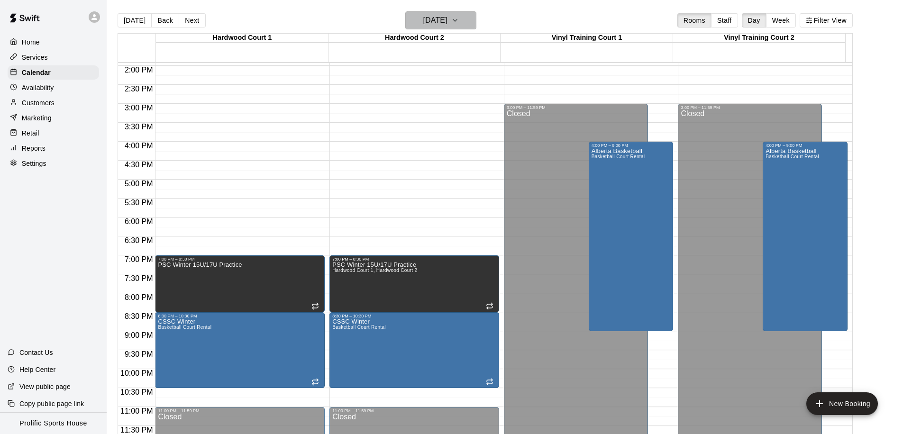
click at [446, 24] on h6 "Thursday Mar 05" at bounding box center [435, 20] width 24 height 13
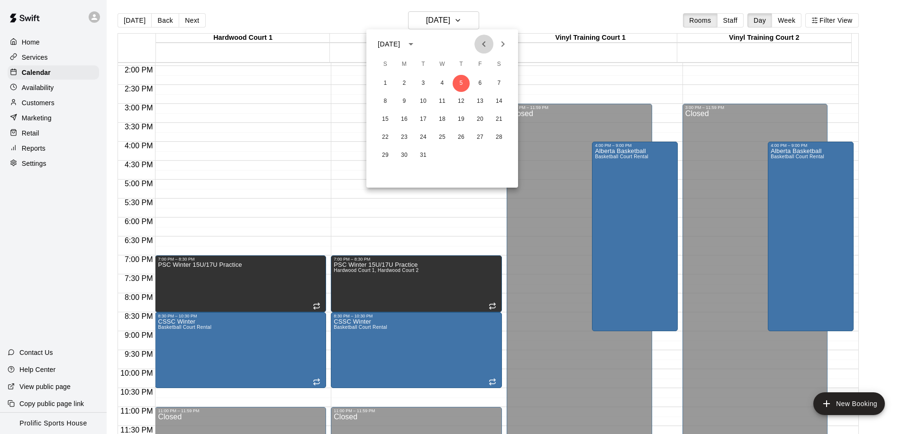
click at [487, 46] on icon "Previous month" at bounding box center [483, 43] width 11 height 11
click at [460, 136] on button "26" at bounding box center [461, 137] width 17 height 17
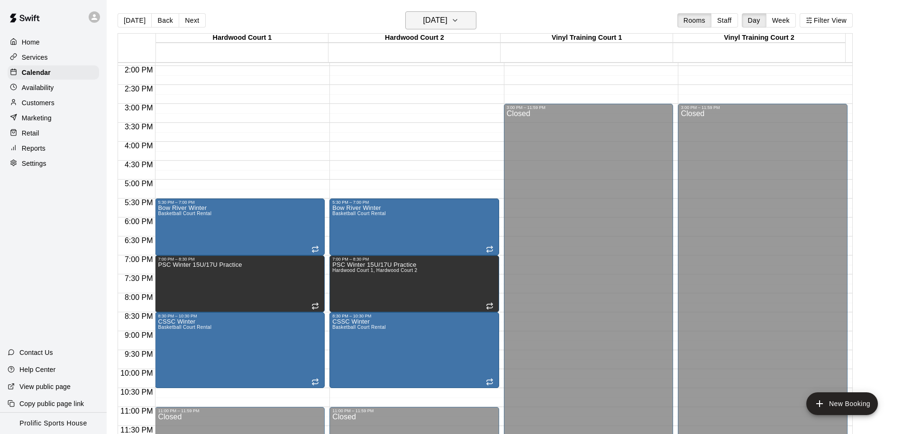
click at [447, 22] on h6 "Thursday Feb 26" at bounding box center [435, 20] width 24 height 13
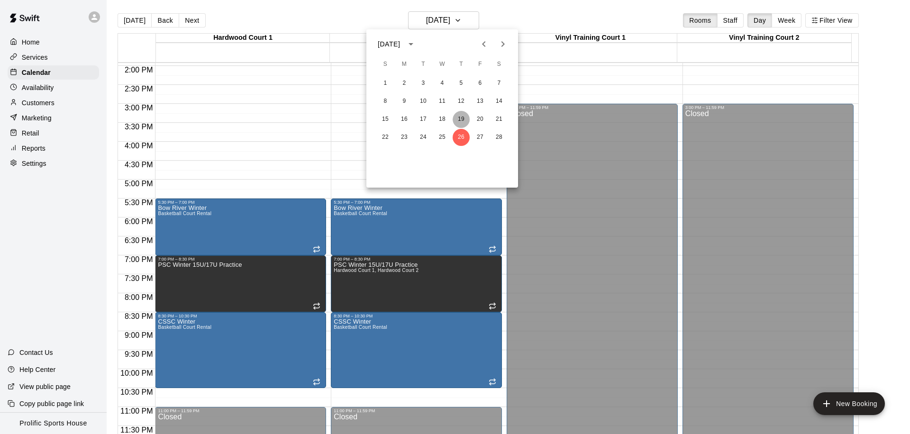
click at [461, 114] on button "19" at bounding box center [461, 119] width 17 height 17
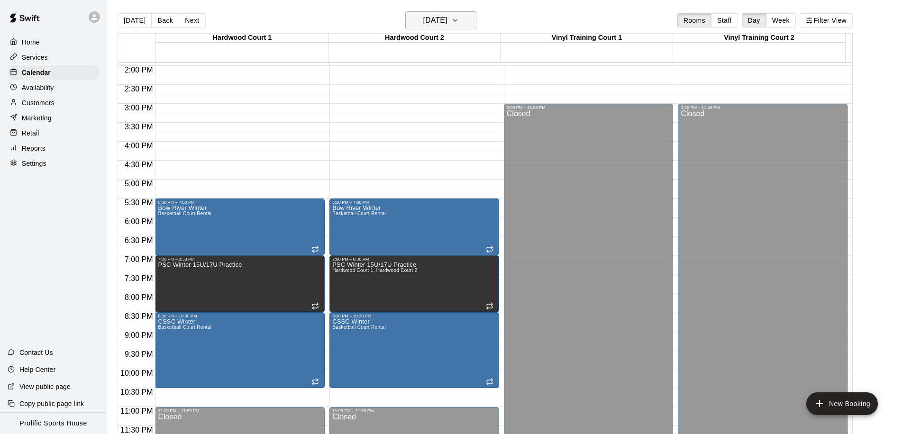
click at [447, 22] on h6 "Thursday Feb 19" at bounding box center [435, 20] width 24 height 13
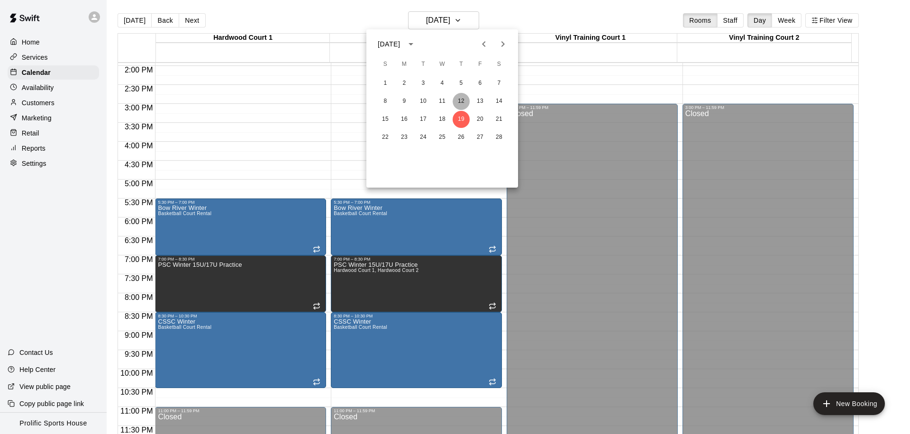
click at [463, 95] on button "12" at bounding box center [461, 101] width 17 height 17
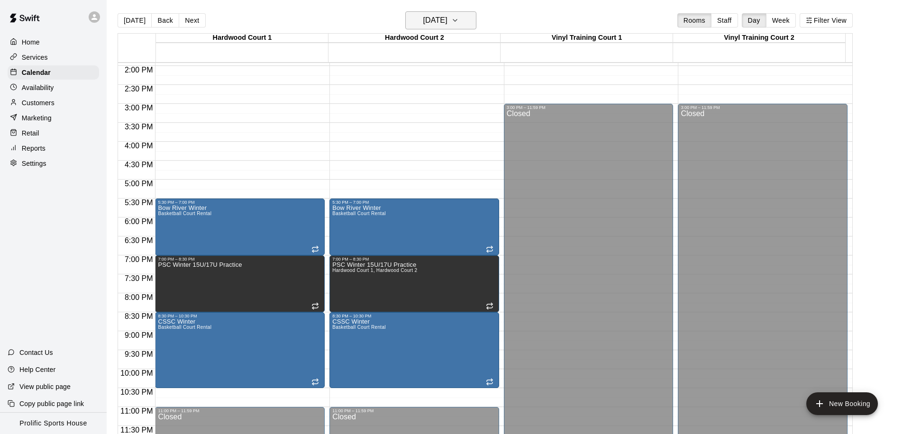
click at [447, 19] on h6 "Thursday Feb 12" at bounding box center [435, 20] width 24 height 13
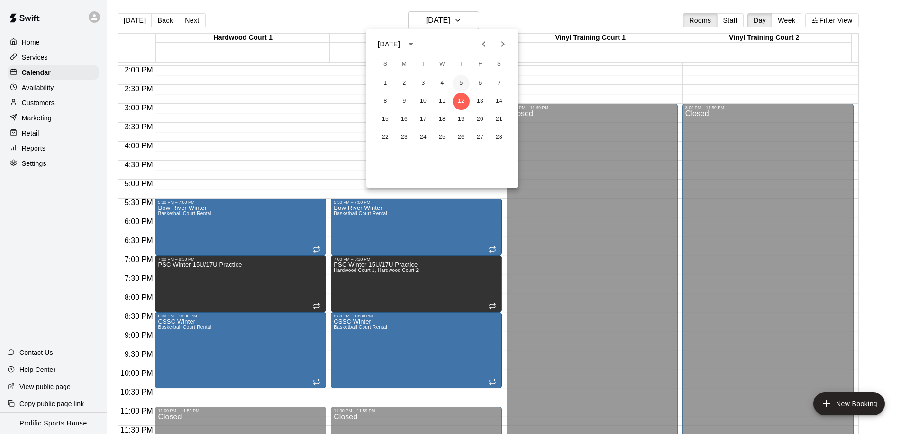
click at [462, 82] on button "5" at bounding box center [461, 83] width 17 height 17
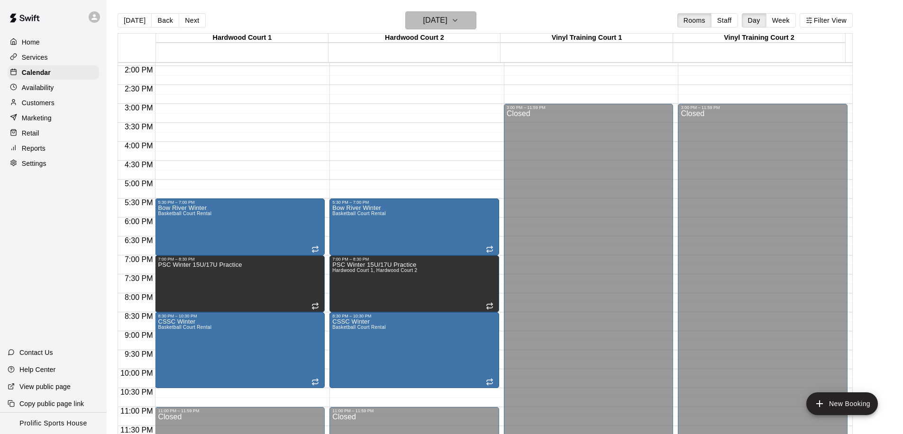
click at [447, 23] on h6 "Thursday Feb 05" at bounding box center [435, 20] width 24 height 13
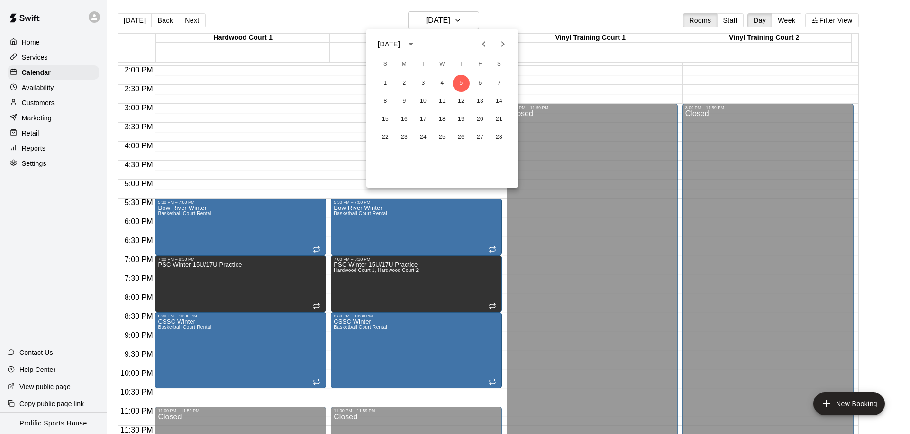
click at [483, 49] on icon "Previous month" at bounding box center [483, 43] width 11 height 11
click at [463, 154] on button "29" at bounding box center [461, 155] width 17 height 17
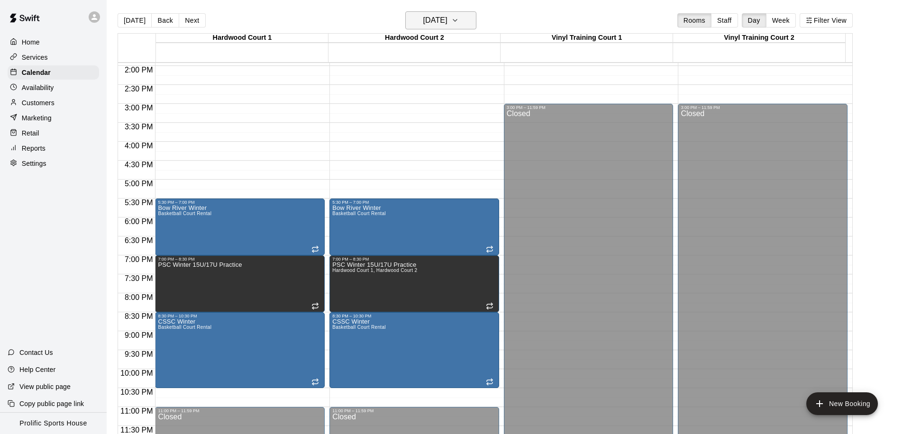
click at [466, 20] on button "Thursday Jan 29" at bounding box center [440, 20] width 71 height 18
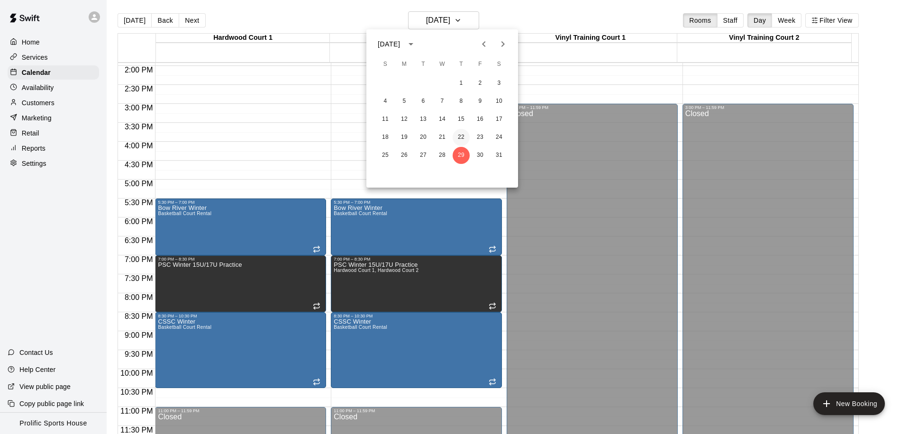
click at [465, 137] on button "22" at bounding box center [461, 137] width 17 height 17
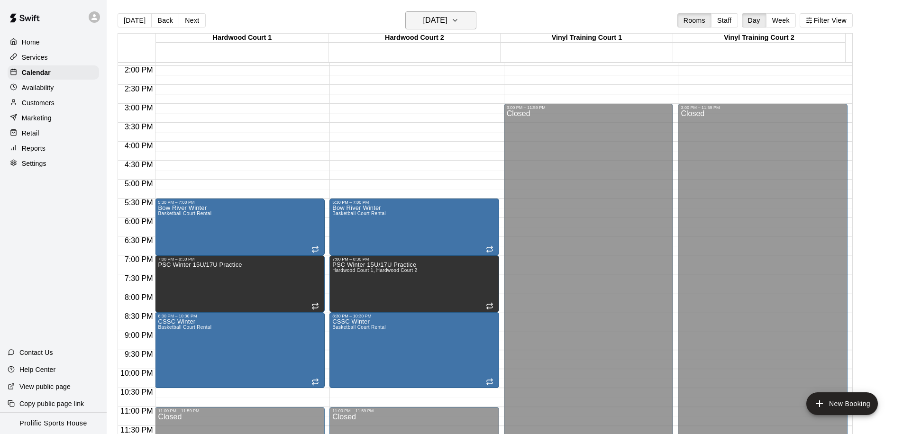
click at [447, 24] on h6 "Thursday Jan 22" at bounding box center [435, 20] width 24 height 13
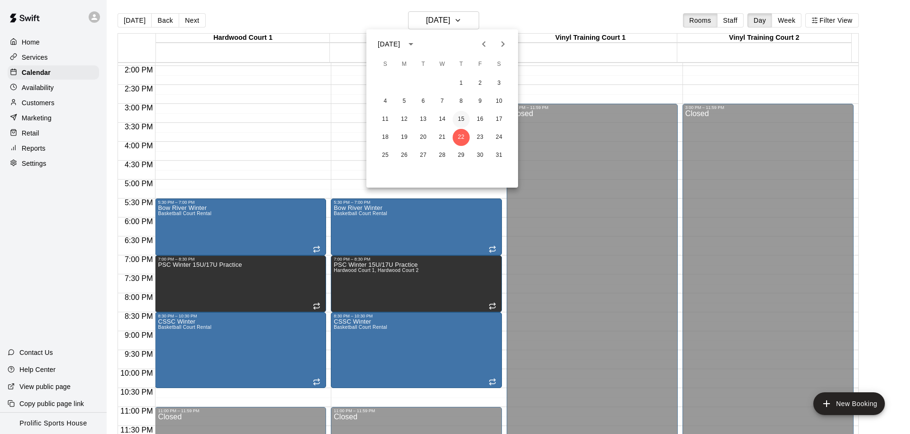
click at [458, 119] on button "15" at bounding box center [461, 119] width 17 height 17
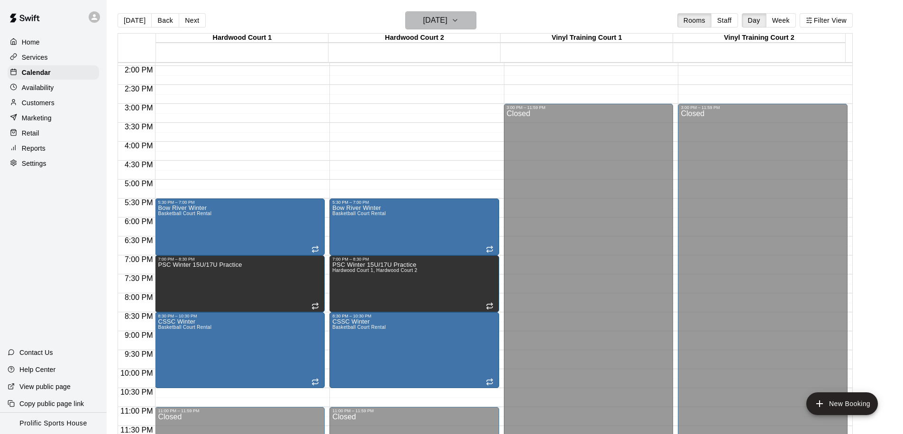
click at [447, 24] on h6 "Thursday Jan 15" at bounding box center [435, 20] width 24 height 13
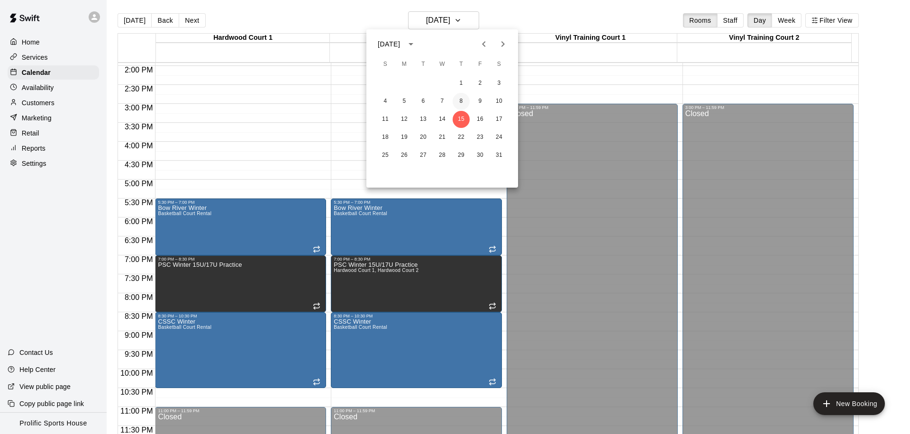
click at [455, 100] on button "8" at bounding box center [461, 101] width 17 height 17
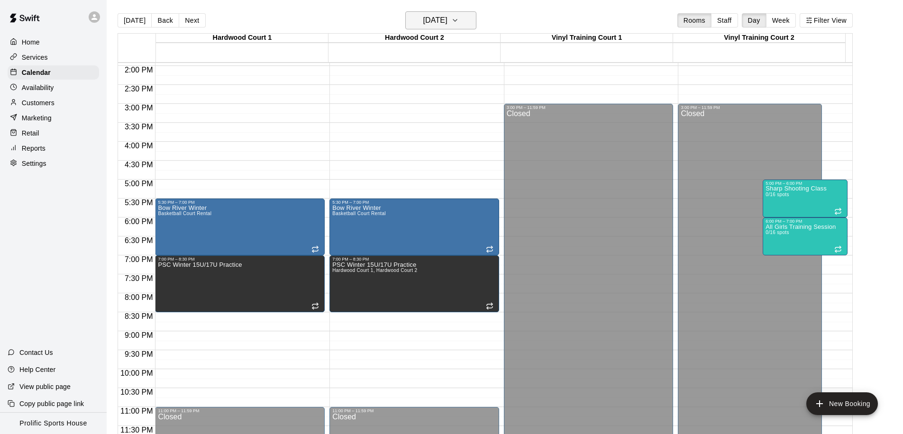
click at [447, 26] on h6 "Thursday Jan 08" at bounding box center [435, 20] width 24 height 13
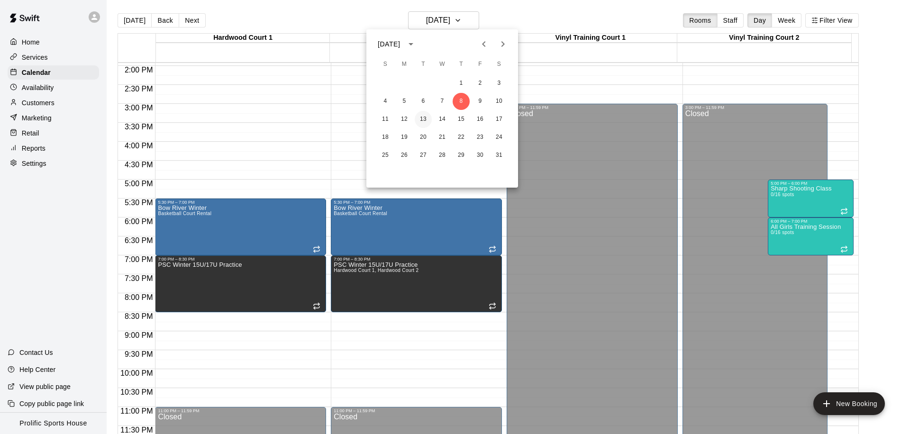
click at [429, 120] on button "13" at bounding box center [423, 119] width 17 height 17
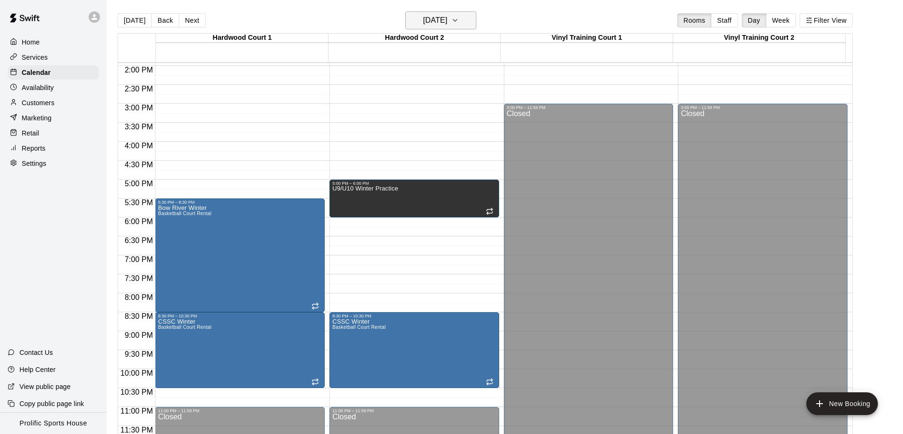
click at [466, 17] on button "Tuesday Jan 13" at bounding box center [440, 20] width 71 height 18
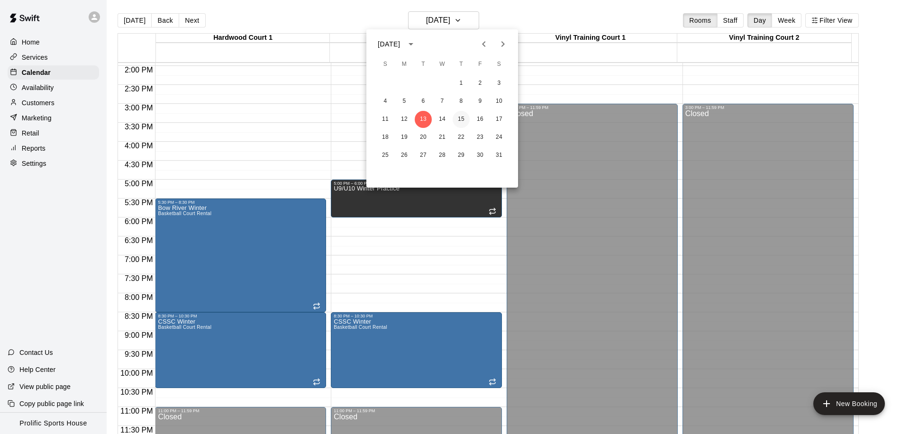
click at [467, 117] on button "15" at bounding box center [461, 119] width 17 height 17
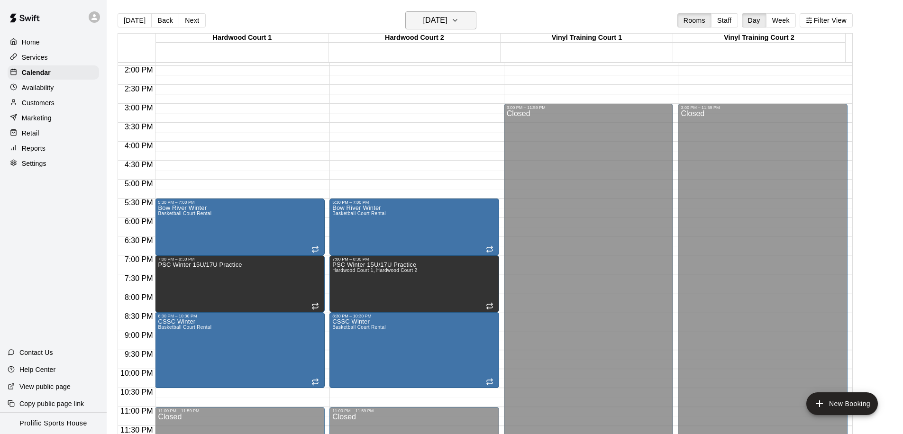
click at [447, 18] on h6 "Thursday Jan 15" at bounding box center [435, 20] width 24 height 13
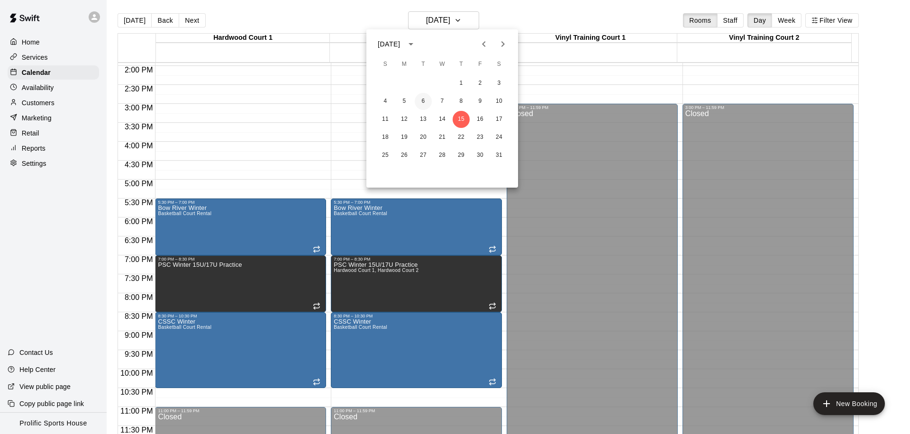
click at [419, 101] on button "6" at bounding box center [423, 101] width 17 height 17
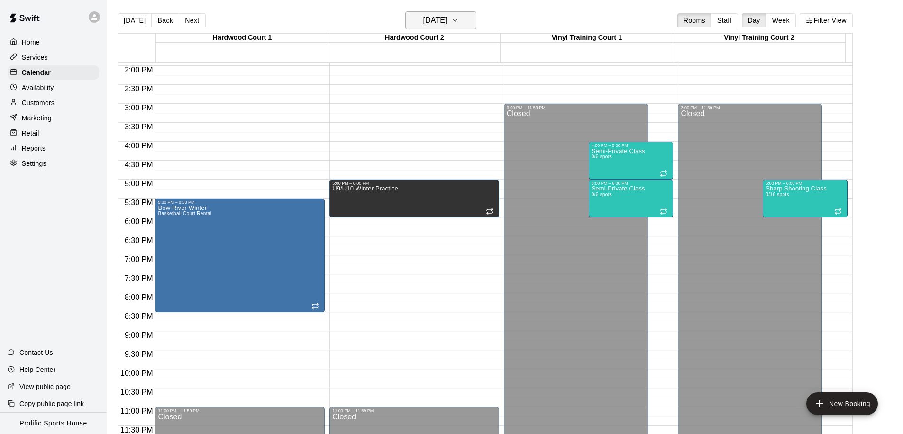
click at [423, 24] on h6 "Tuesday Jan 06" at bounding box center [435, 20] width 24 height 13
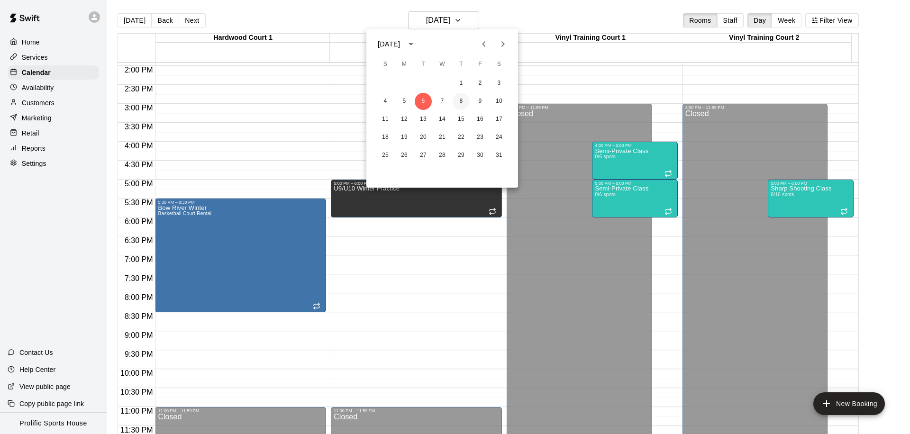
click at [461, 100] on button "8" at bounding box center [461, 101] width 17 height 17
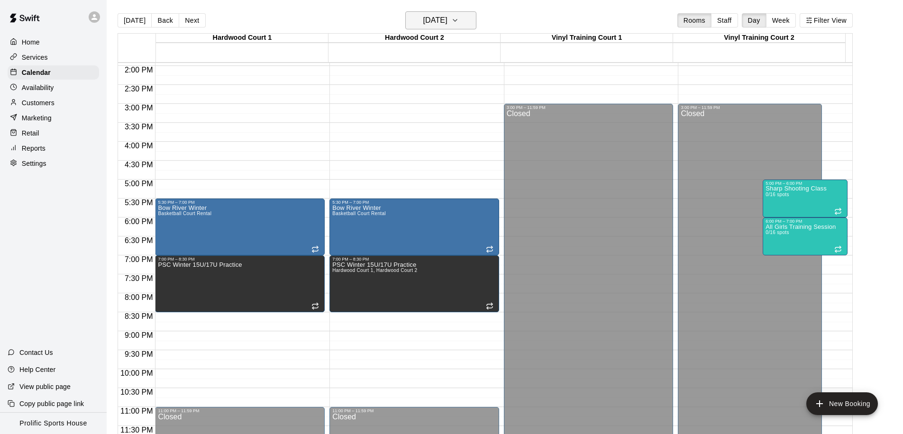
click at [447, 17] on h6 "Thursday Jan 08" at bounding box center [435, 20] width 24 height 13
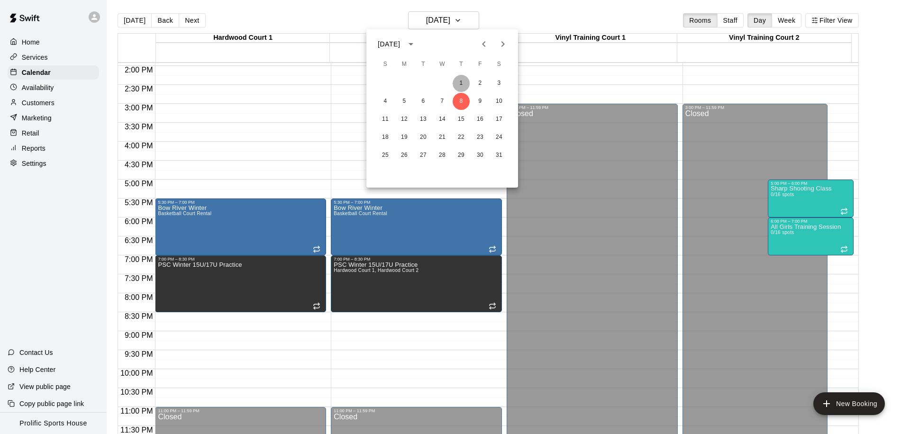
click at [462, 81] on button "1" at bounding box center [461, 83] width 17 height 17
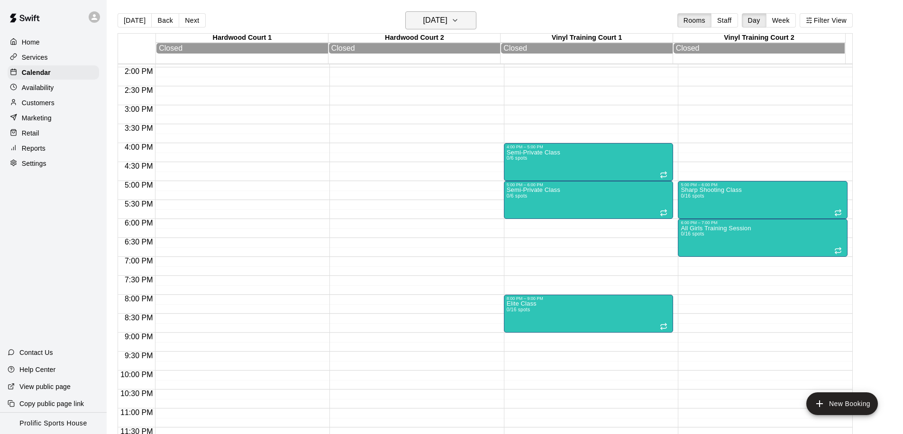
click at [447, 25] on h6 "Thursday Jan 01" at bounding box center [435, 20] width 24 height 13
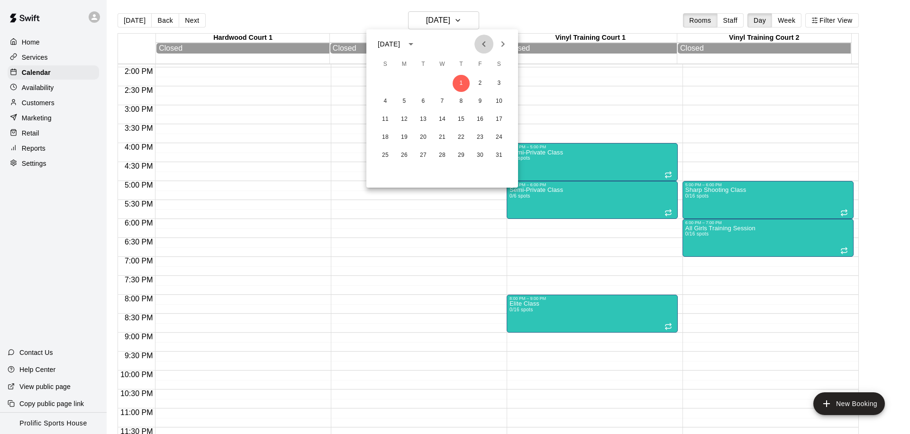
click at [484, 49] on icon "Previous month" at bounding box center [483, 43] width 11 height 11
click at [420, 154] on button "30" at bounding box center [423, 155] width 17 height 17
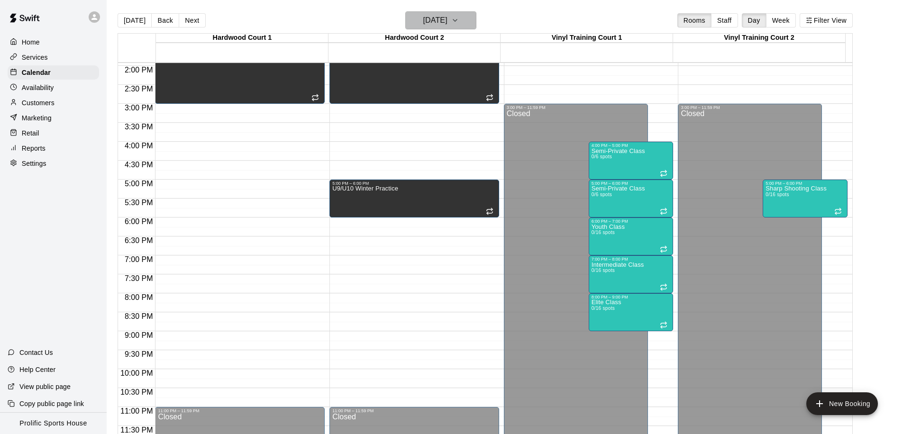
click at [430, 24] on h6 "Tuesday Dec 30" at bounding box center [435, 20] width 24 height 13
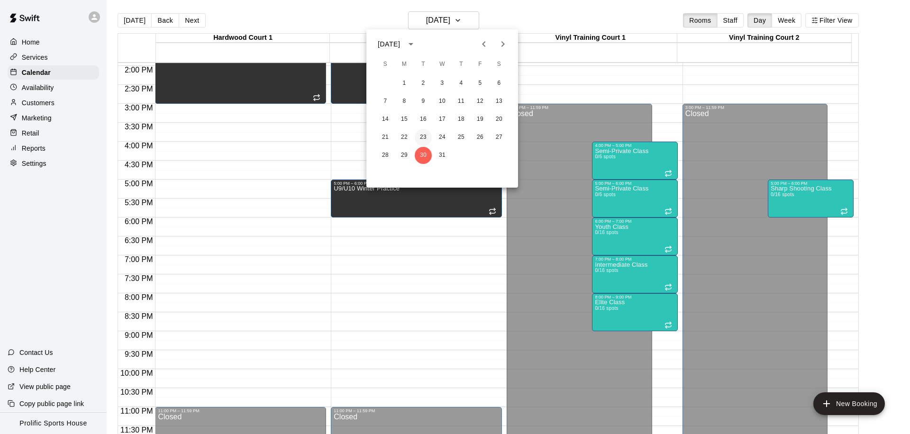
click at [419, 136] on button "23" at bounding box center [423, 137] width 17 height 17
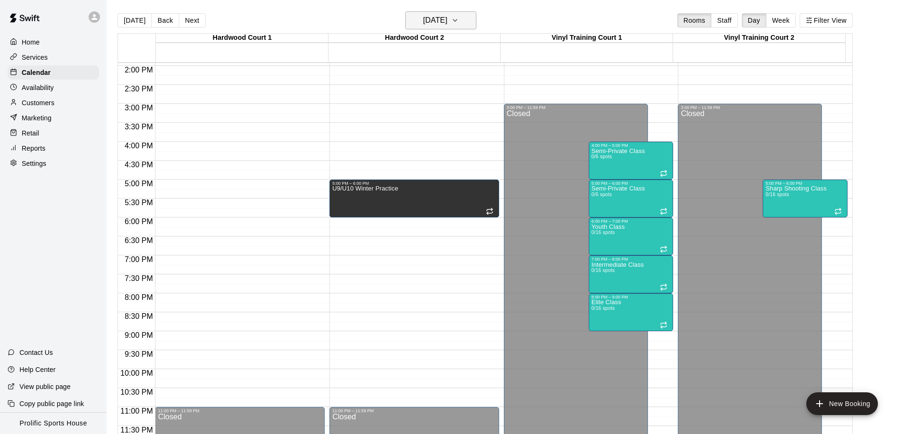
click at [441, 24] on h6 "Tuesday Dec 23" at bounding box center [435, 20] width 24 height 13
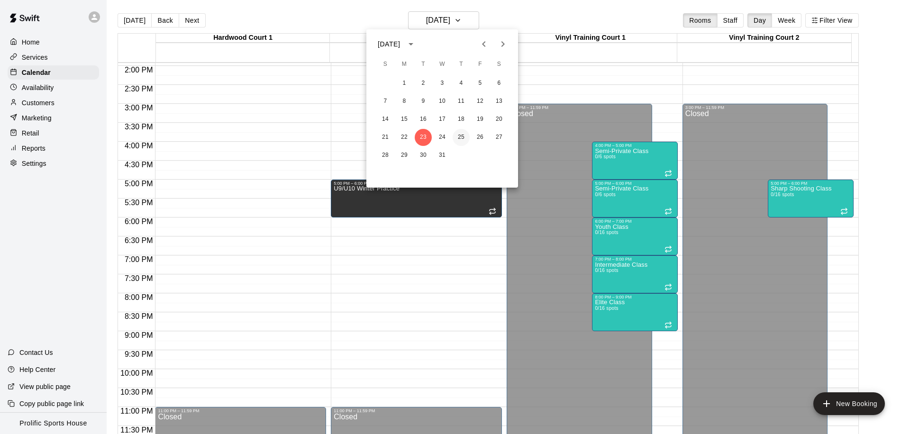
click at [458, 136] on button "25" at bounding box center [461, 137] width 17 height 17
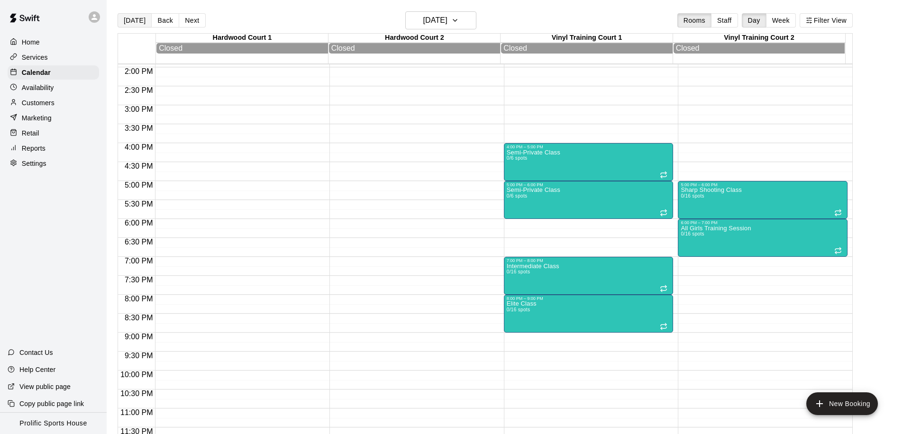
click at [139, 19] on button "[DATE]" at bounding box center [135, 20] width 34 height 14
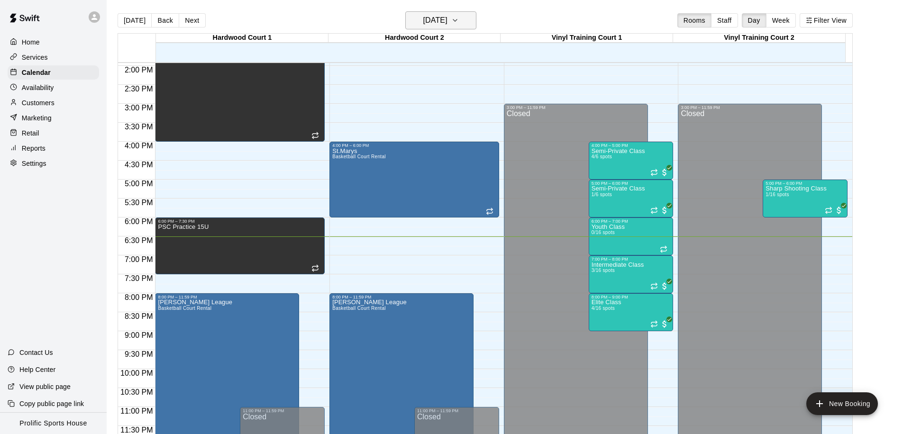
click at [441, 18] on h6 "[DATE]" at bounding box center [435, 20] width 24 height 13
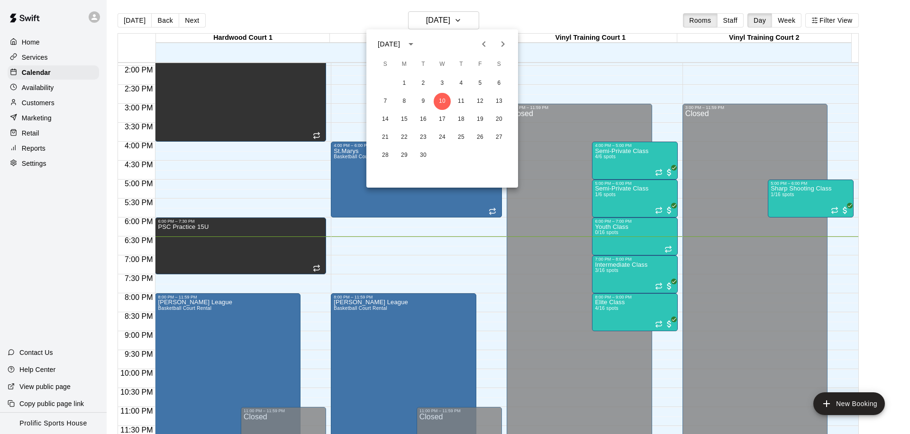
click at [503, 46] on icon "Next month" at bounding box center [502, 43] width 11 height 11
click at [420, 118] on button "13" at bounding box center [423, 119] width 17 height 17
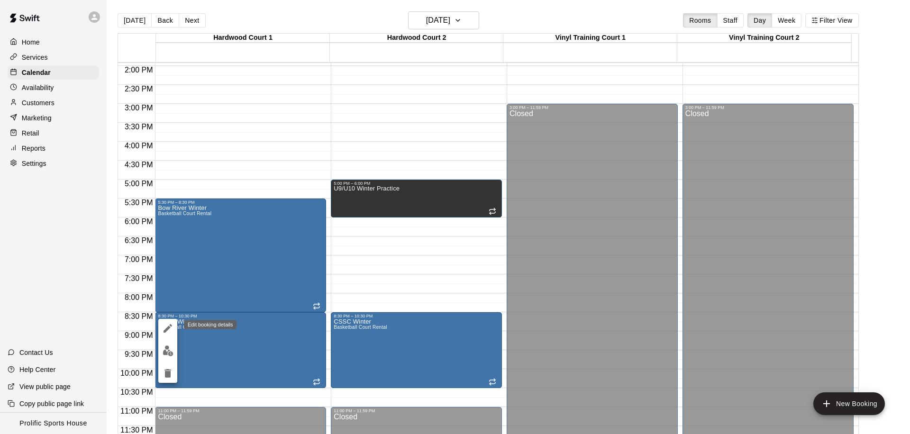
click at [171, 333] on icon "edit" at bounding box center [167, 328] width 11 height 11
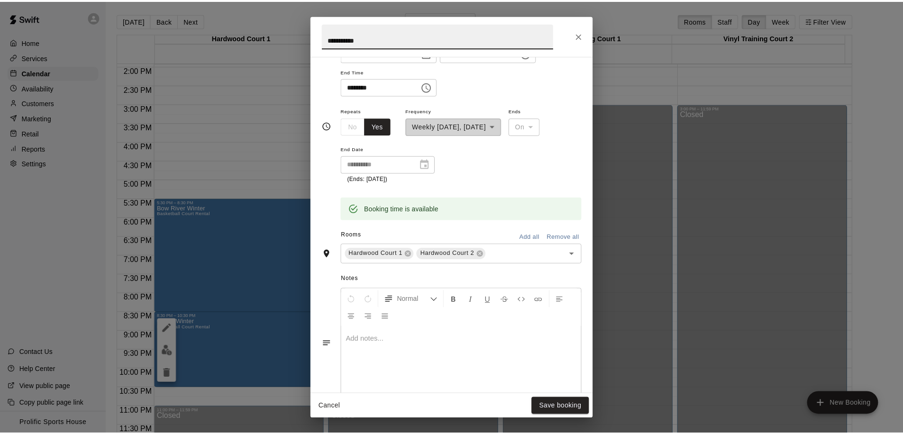
scroll to position [0, 0]
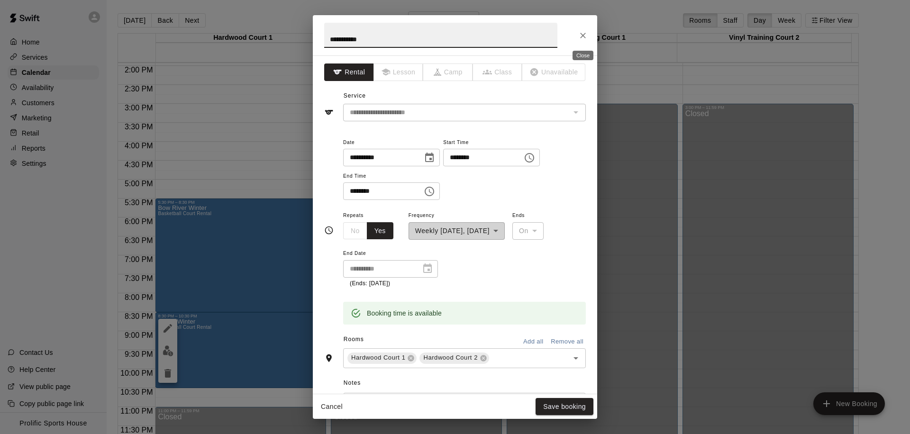
click at [582, 35] on icon "Close" at bounding box center [583, 36] width 6 height 6
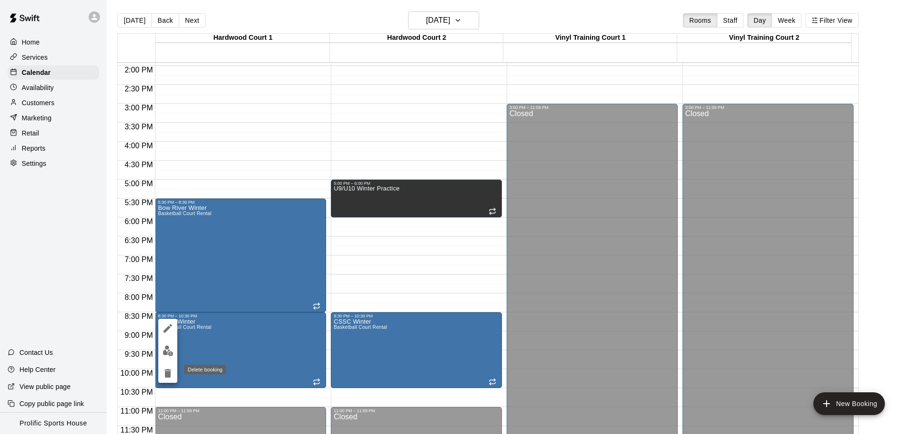
click at [164, 375] on icon "delete" at bounding box center [167, 373] width 11 height 11
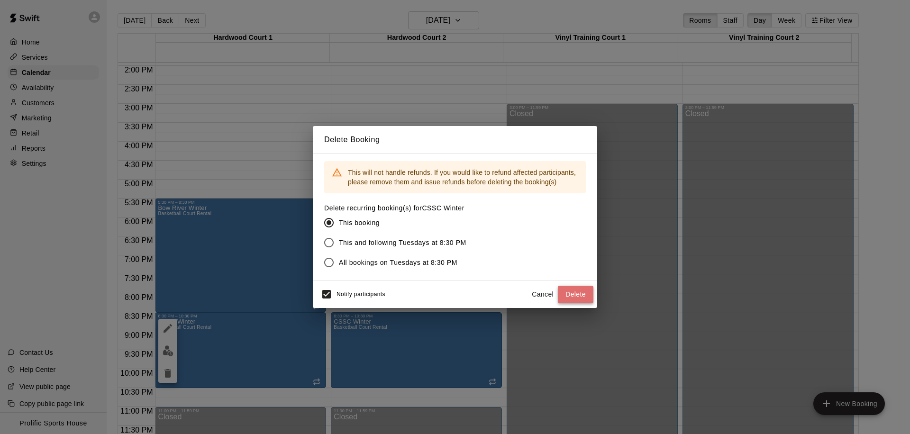
click at [574, 297] on button "Delete" at bounding box center [576, 295] width 36 height 18
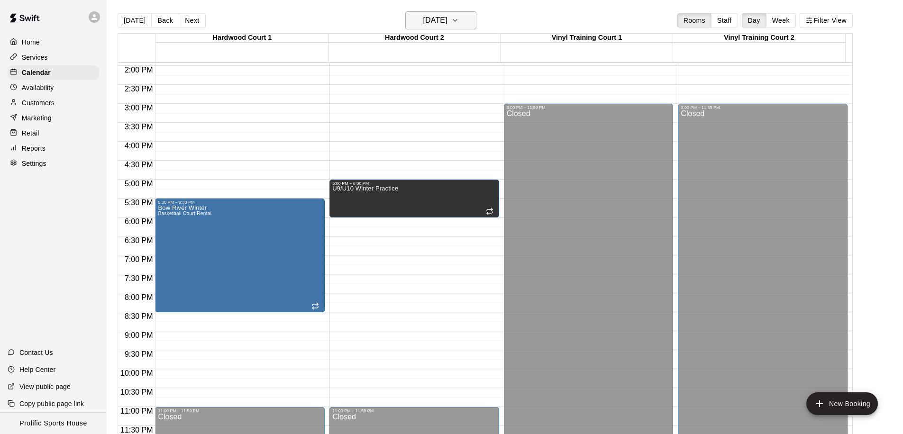
click at [447, 25] on h6 "Tuesday Jan 13" at bounding box center [435, 20] width 24 height 13
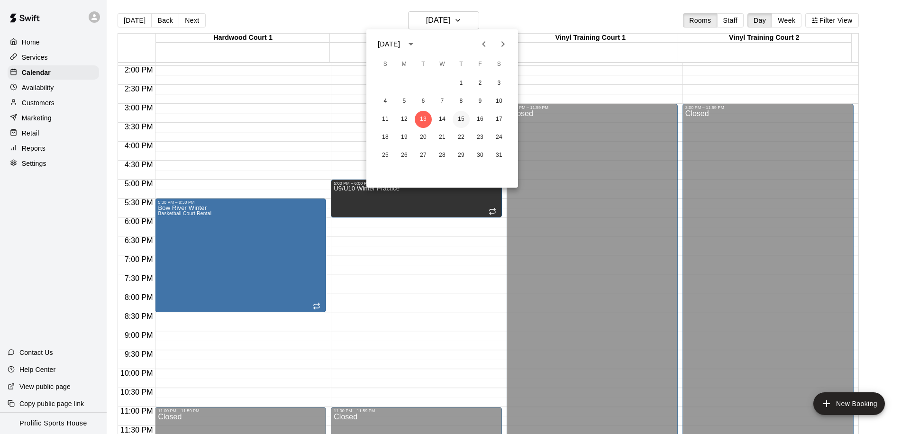
click at [462, 119] on button "15" at bounding box center [461, 119] width 17 height 17
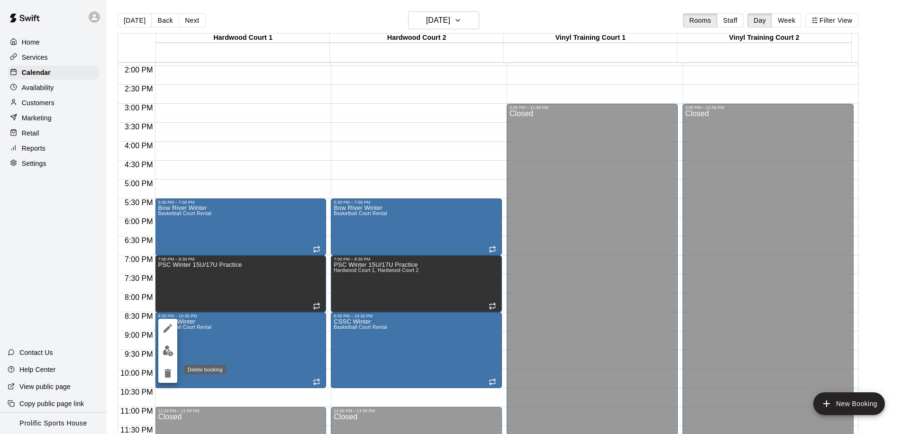
click at [163, 371] on icon "delete" at bounding box center [167, 373] width 11 height 11
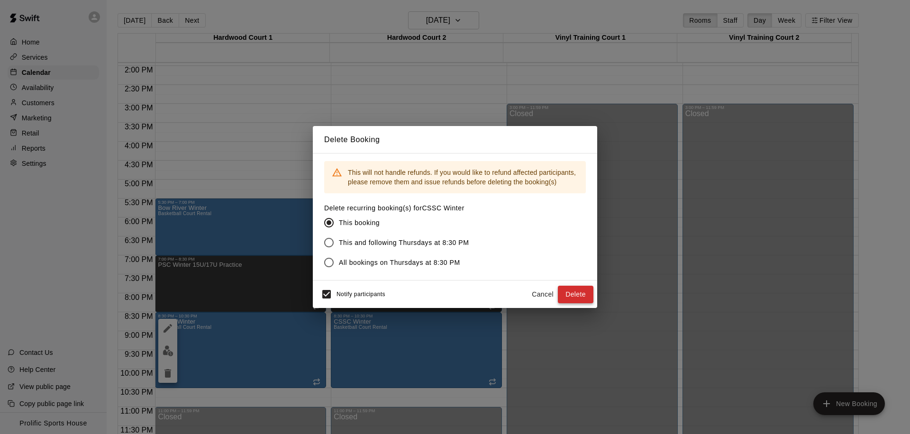
click at [564, 294] on button "Delete" at bounding box center [576, 295] width 36 height 18
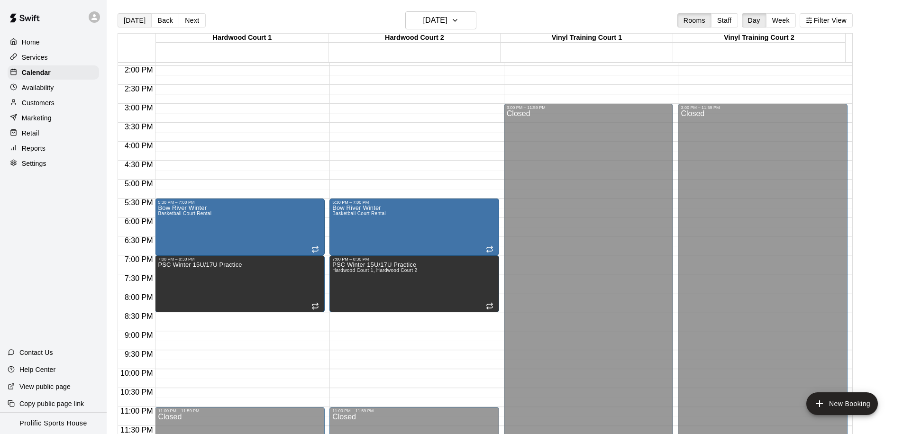
click at [130, 24] on button "[DATE]" at bounding box center [135, 20] width 34 height 14
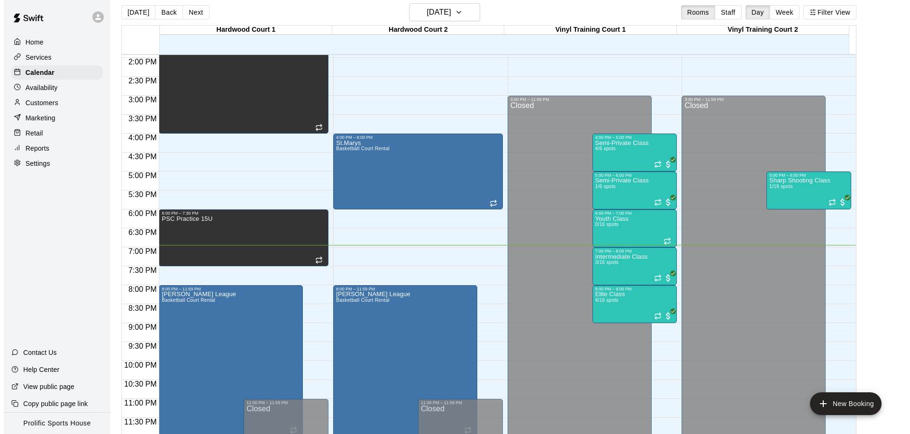
scroll to position [15, 0]
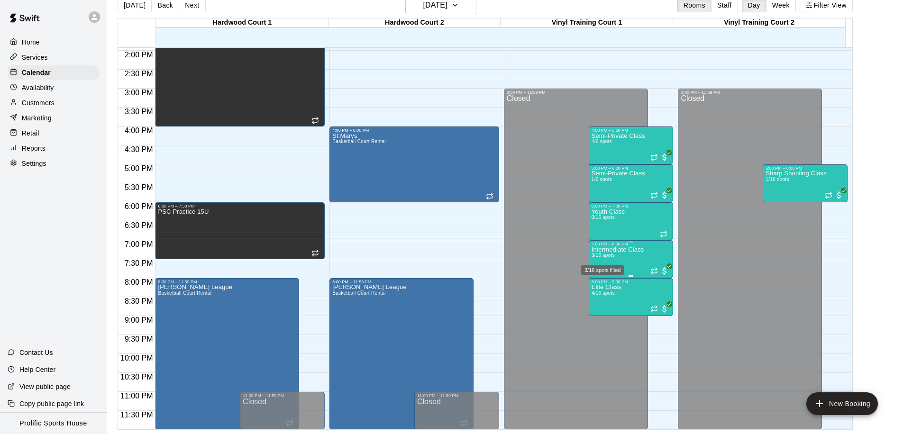
click at [610, 272] on div "3/16 spots filled" at bounding box center [603, 269] width 44 height 9
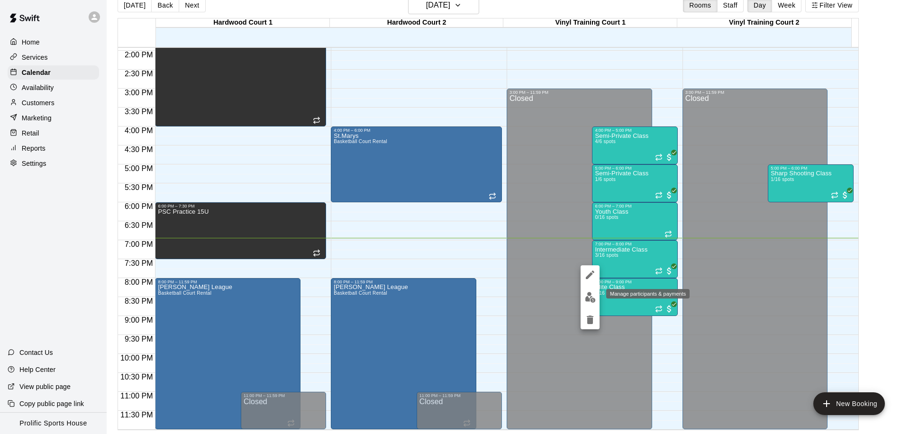
click at [590, 300] on img "edit" at bounding box center [590, 297] width 11 height 11
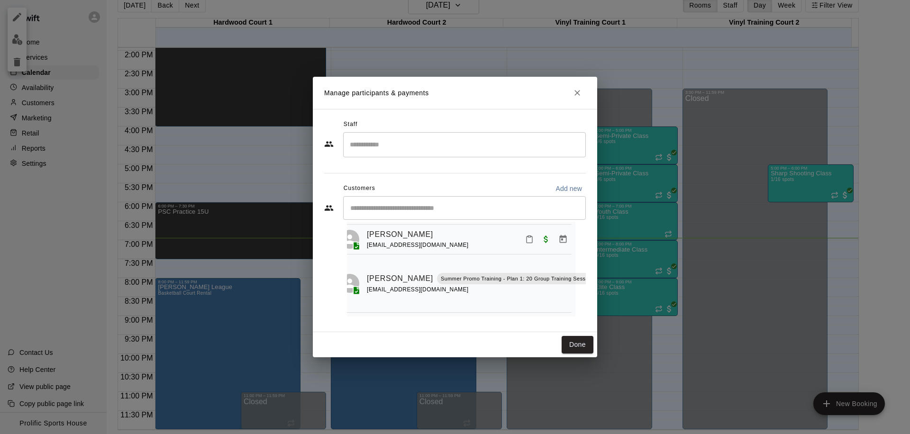
scroll to position [58, 36]
click at [602, 260] on button "Mark attendance" at bounding box center [610, 266] width 16 height 16
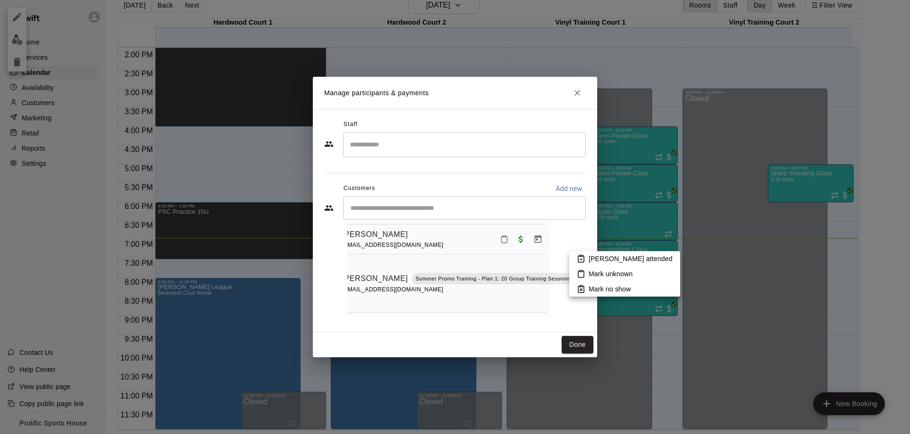
click at [592, 256] on p "Mark attended" at bounding box center [631, 258] width 84 height 9
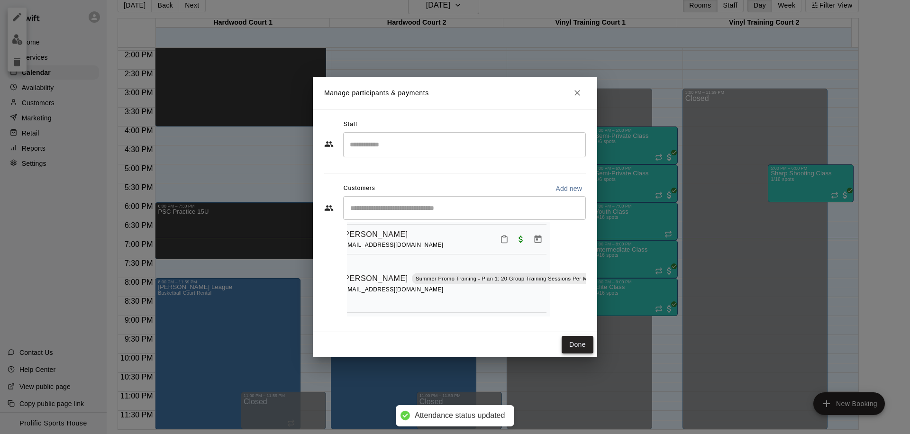
click at [570, 347] on button "Done" at bounding box center [578, 345] width 32 height 18
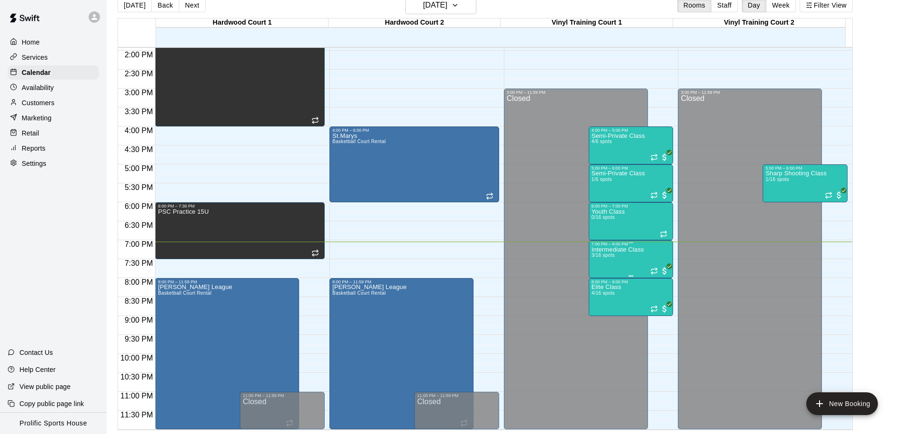
click at [625, 250] on p "Intermediate Class" at bounding box center [618, 250] width 53 height 0
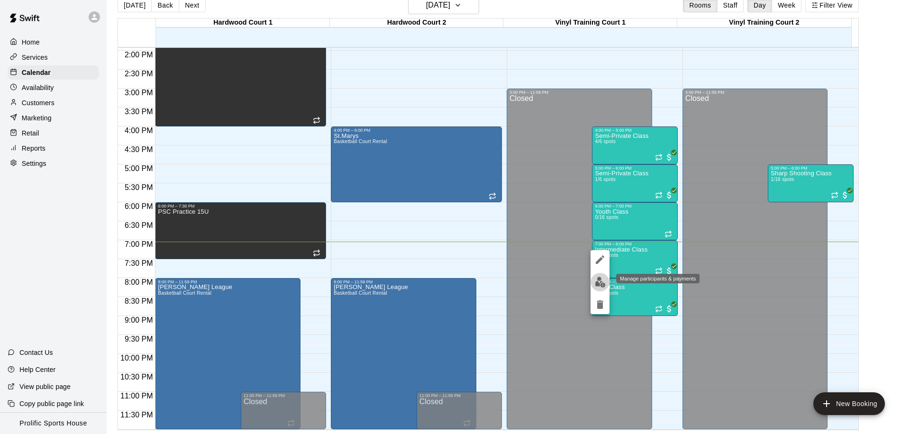
click at [600, 283] on img "edit" at bounding box center [600, 282] width 11 height 11
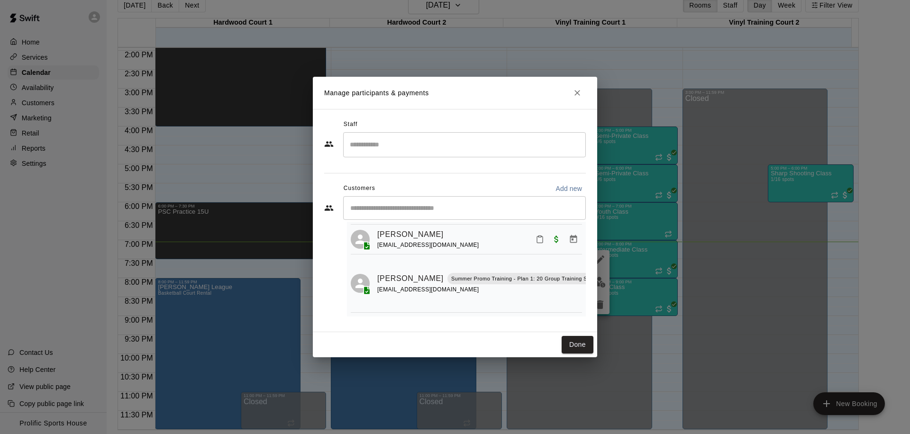
scroll to position [58, 0]
click at [574, 90] on icon "Close" at bounding box center [577, 92] width 9 height 9
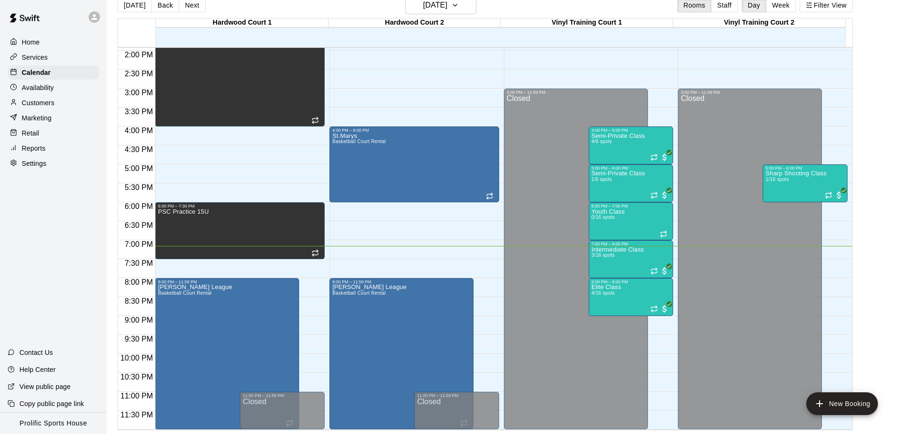
click at [94, 17] on icon at bounding box center [94, 17] width 9 height 9
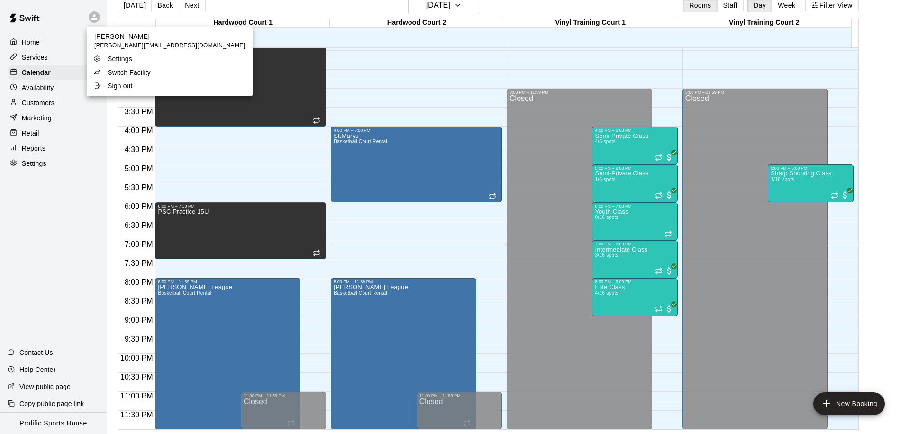
click at [113, 73] on p "Switch Facility" at bounding box center [129, 72] width 43 height 9
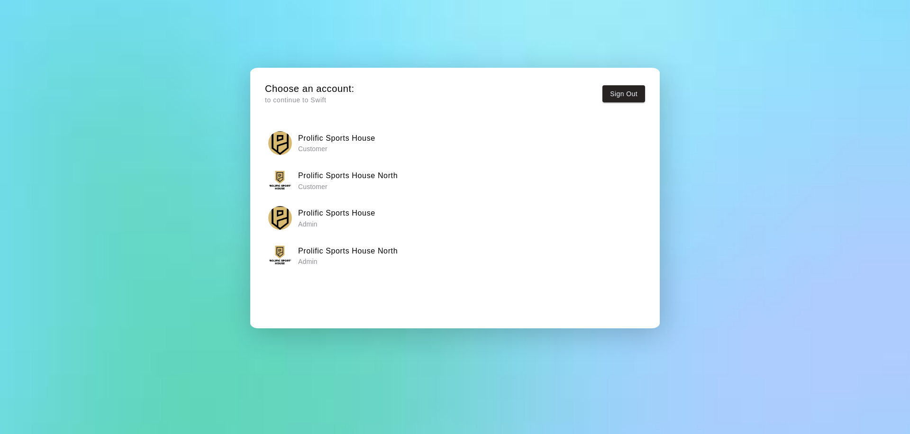
click at [337, 148] on p "Customer" at bounding box center [336, 148] width 77 height 9
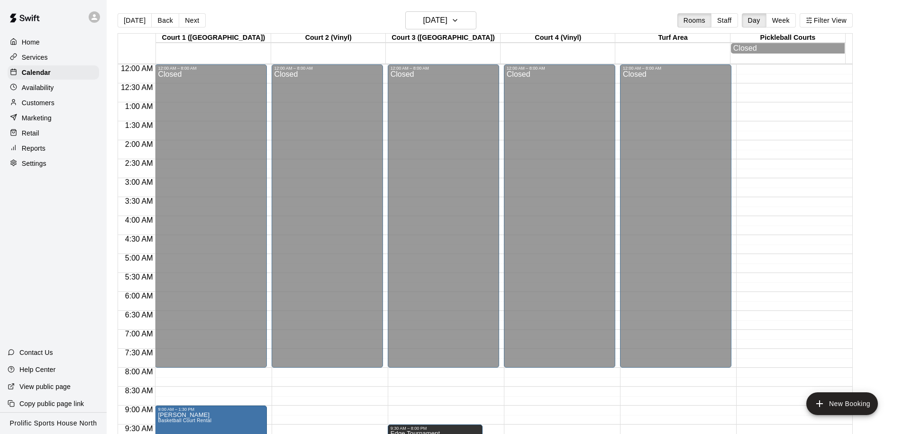
scroll to position [225, 0]
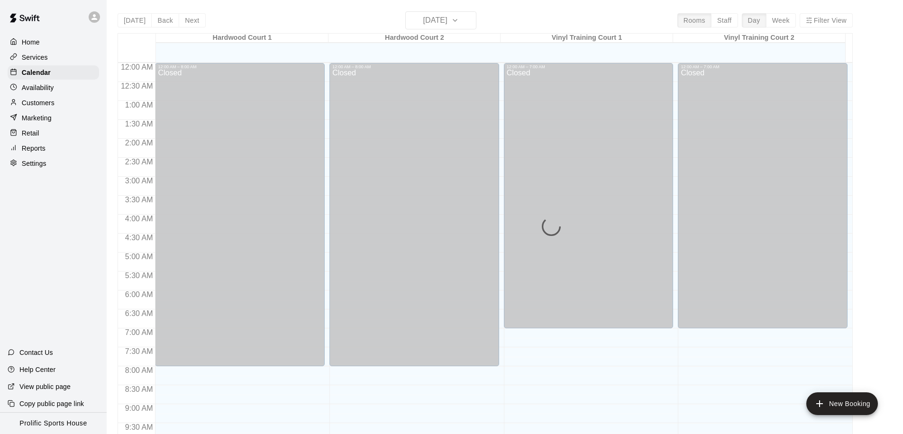
scroll to position [500, 0]
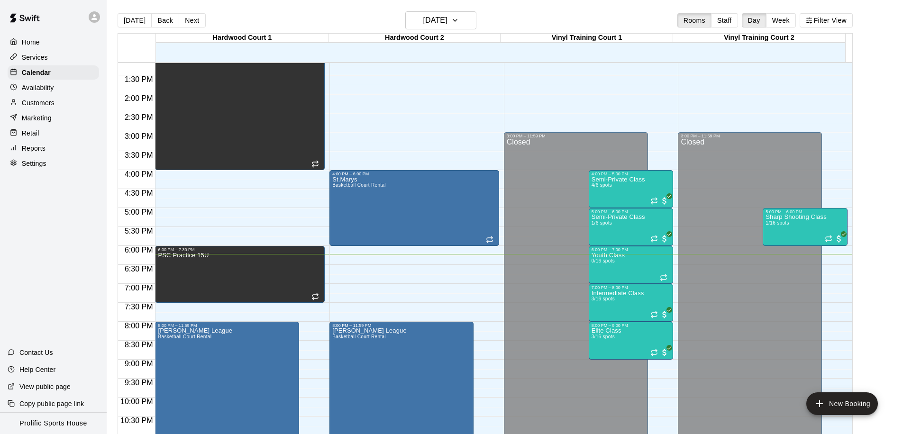
click at [71, 60] on div "Services" at bounding box center [53, 57] width 91 height 14
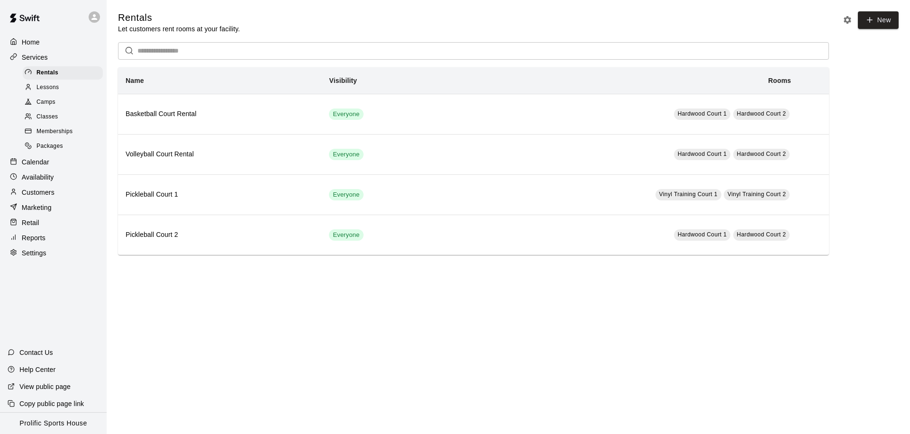
click at [69, 129] on span "Memberships" at bounding box center [54, 131] width 36 height 9
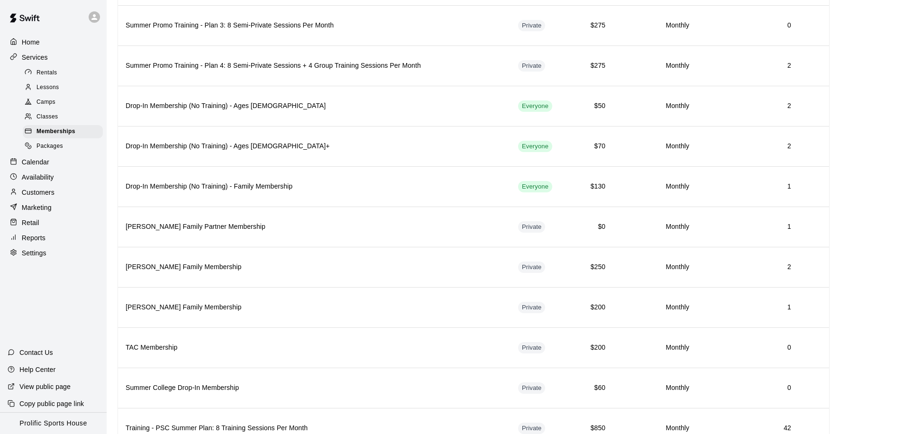
scroll to position [573, 0]
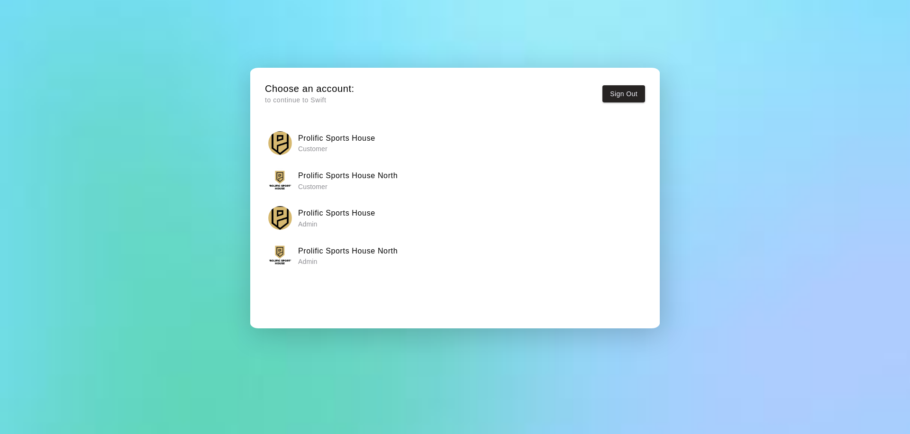
click at [340, 223] on p "Admin" at bounding box center [336, 223] width 77 height 9
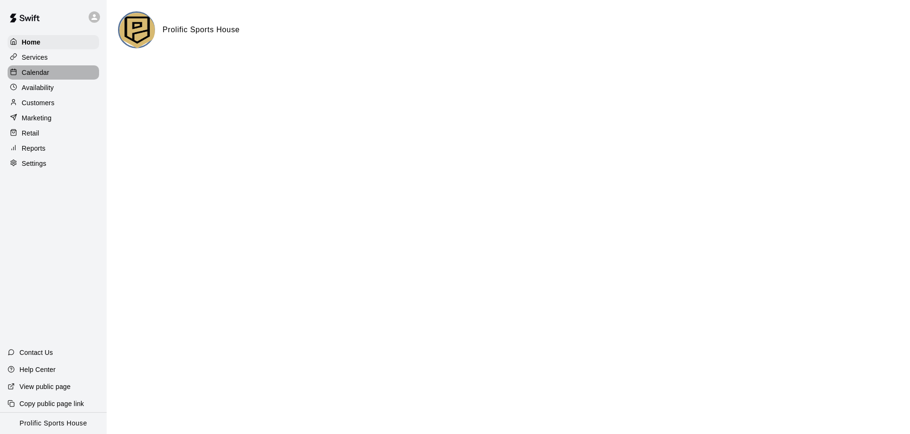
click at [42, 74] on p "Calendar" at bounding box center [35, 72] width 27 height 9
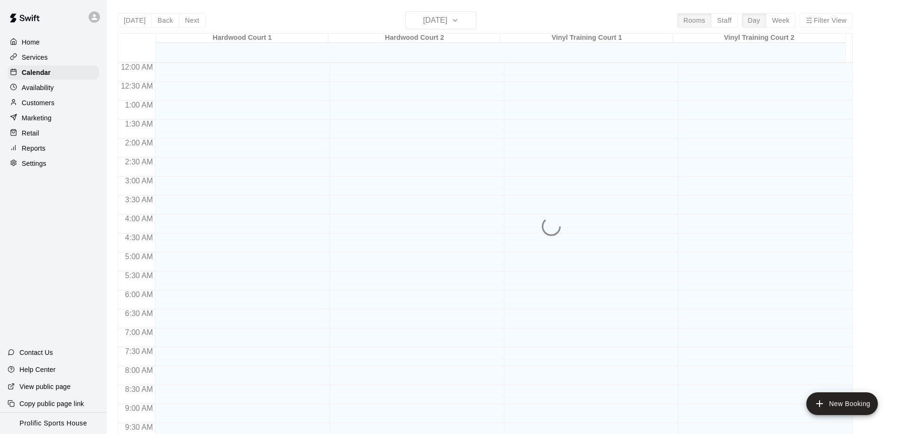
scroll to position [500, 0]
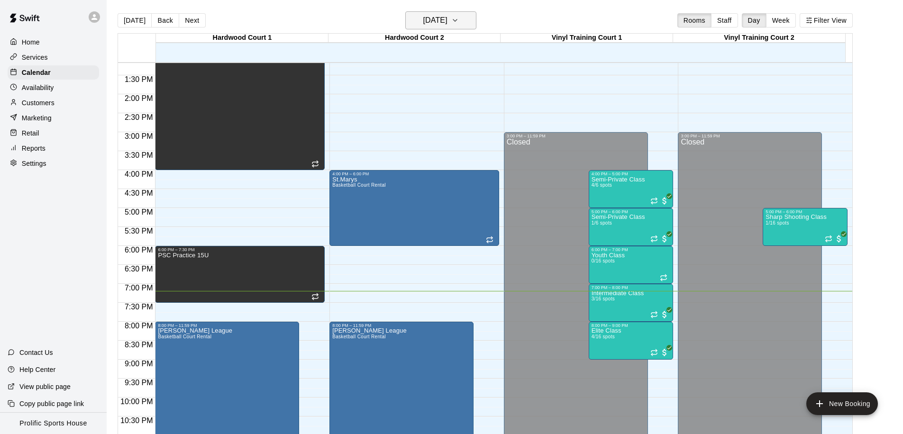
click at [447, 20] on h6 "[DATE]" at bounding box center [435, 20] width 24 height 13
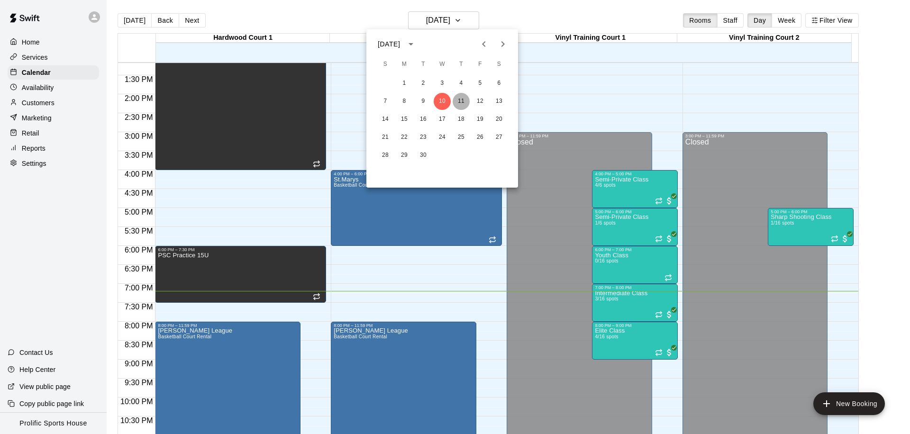
click at [463, 99] on button "11" at bounding box center [461, 101] width 17 height 17
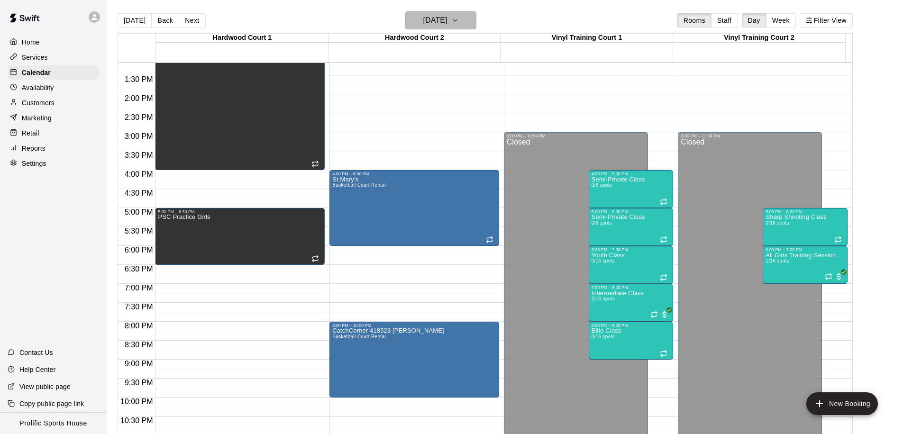
click at [445, 18] on h6 "[DATE]" at bounding box center [435, 20] width 24 height 13
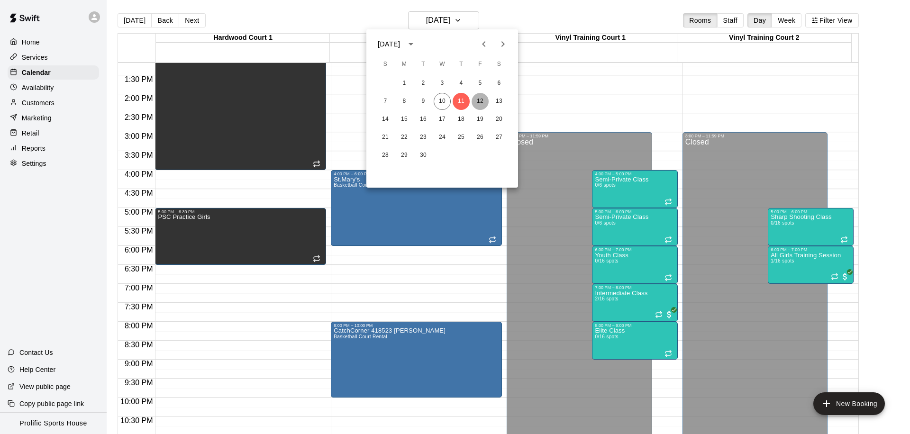
click at [483, 103] on button "12" at bounding box center [480, 101] width 17 height 17
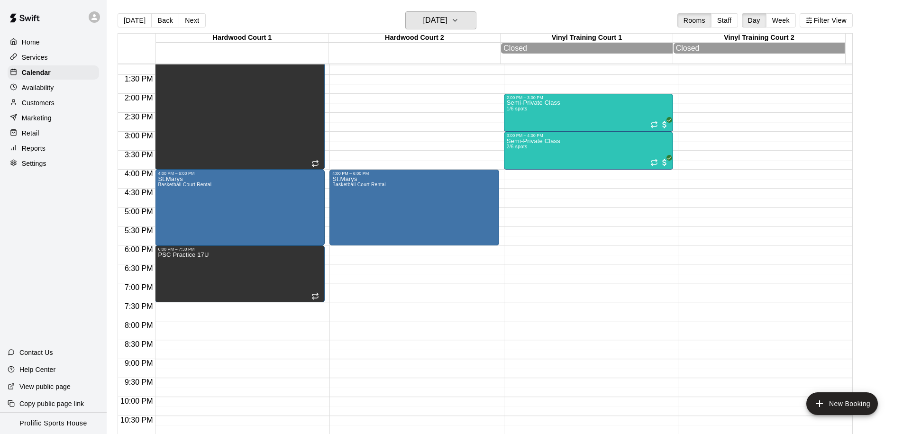
scroll to position [229, 0]
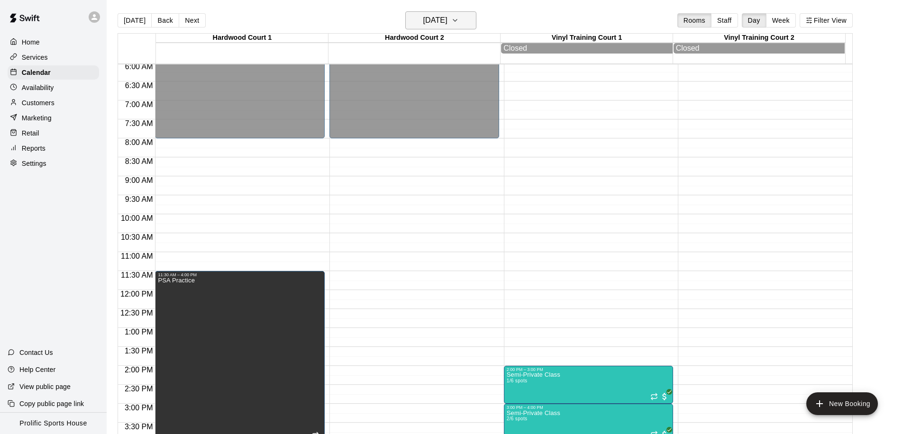
click at [423, 15] on h6 "[DATE]" at bounding box center [435, 20] width 24 height 13
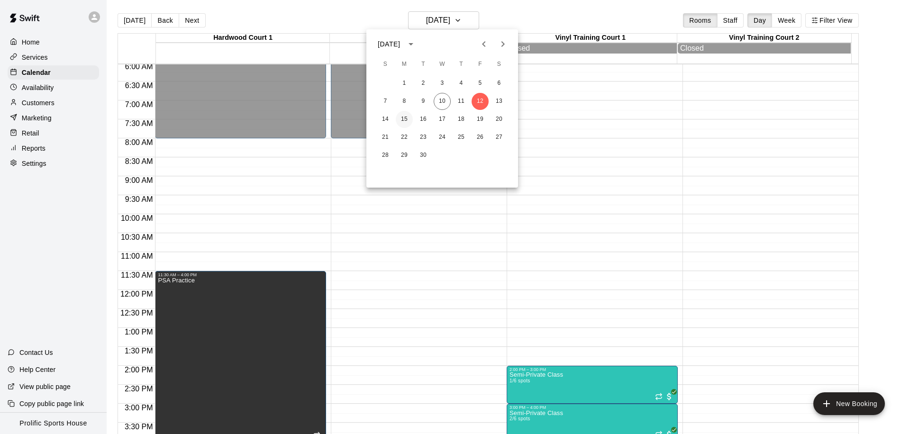
click at [400, 120] on button "15" at bounding box center [404, 119] width 17 height 17
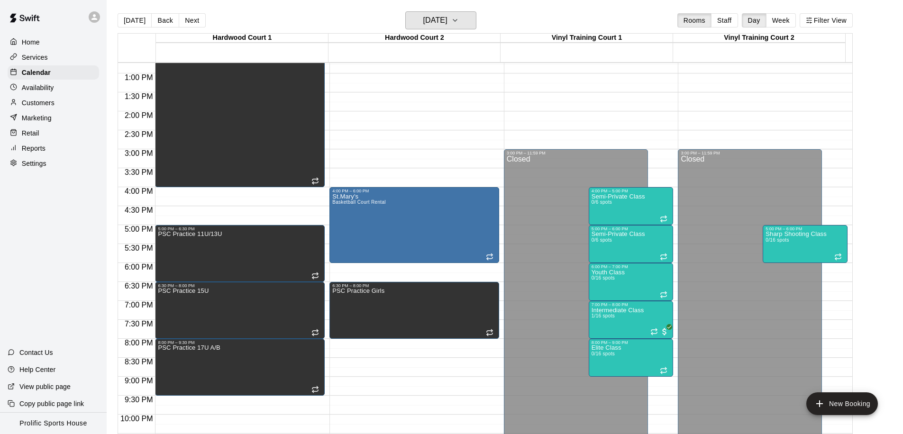
scroll to position [484, 0]
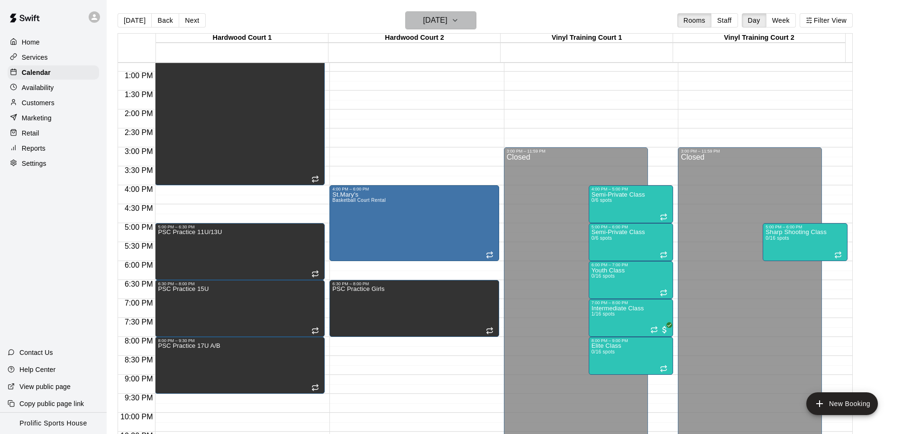
click at [423, 26] on h6 "[DATE]" at bounding box center [435, 20] width 24 height 13
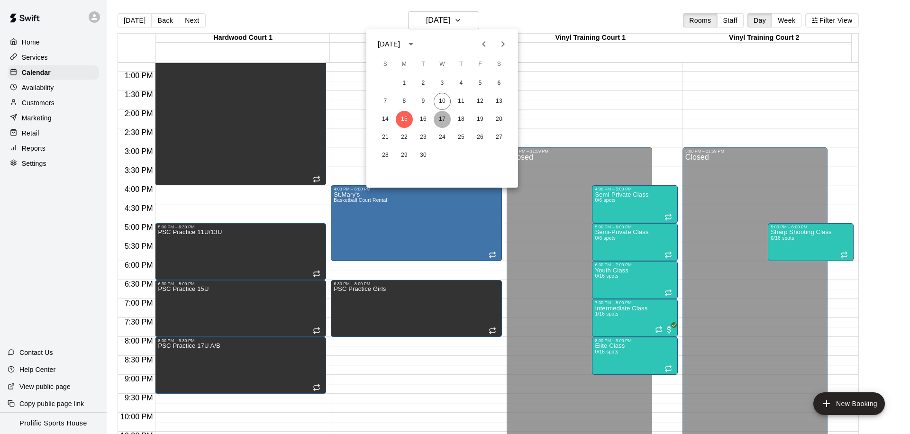
click at [443, 119] on button "17" at bounding box center [442, 119] width 17 height 17
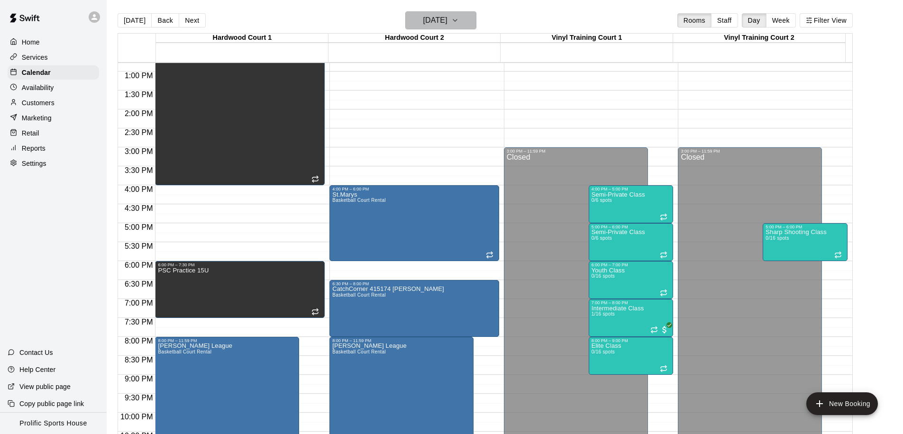
click at [410, 27] on button "[DATE]" at bounding box center [440, 20] width 71 height 18
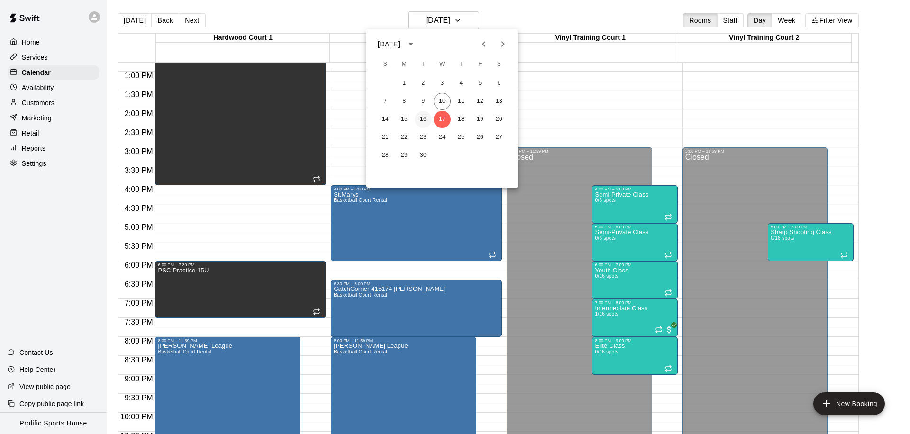
click at [419, 118] on button "16" at bounding box center [423, 119] width 17 height 17
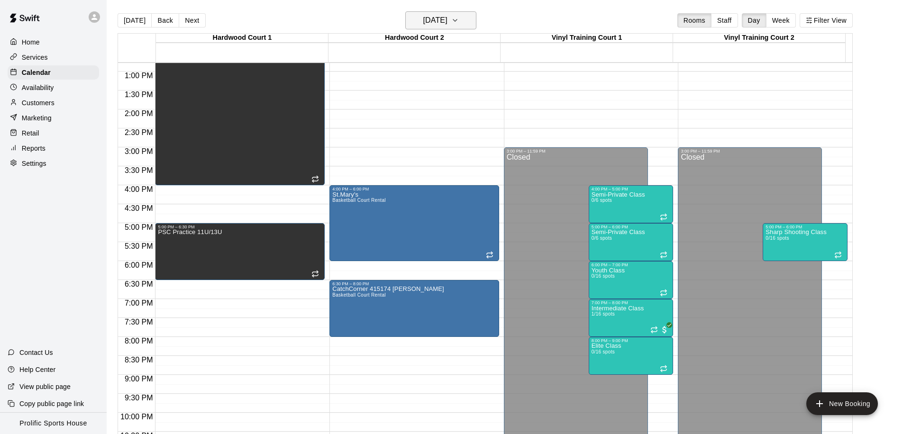
click at [447, 23] on h6 "[DATE]" at bounding box center [435, 20] width 24 height 13
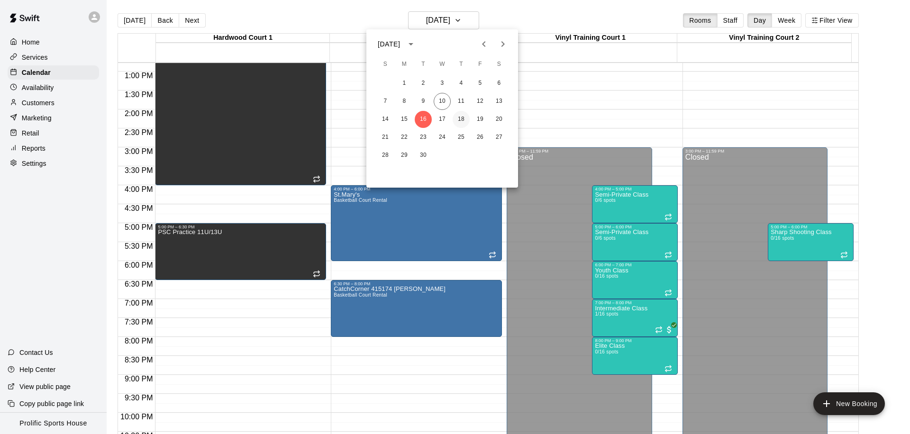
click at [460, 118] on button "18" at bounding box center [461, 119] width 17 height 17
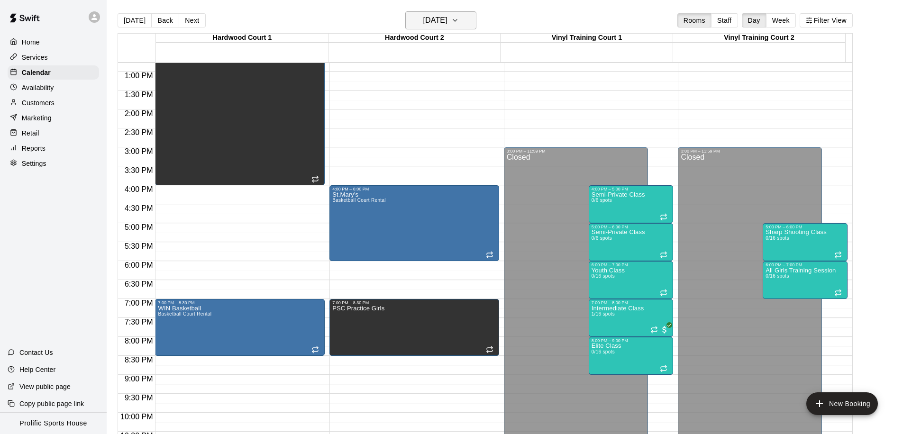
click at [427, 26] on h6 "[DATE]" at bounding box center [435, 20] width 24 height 13
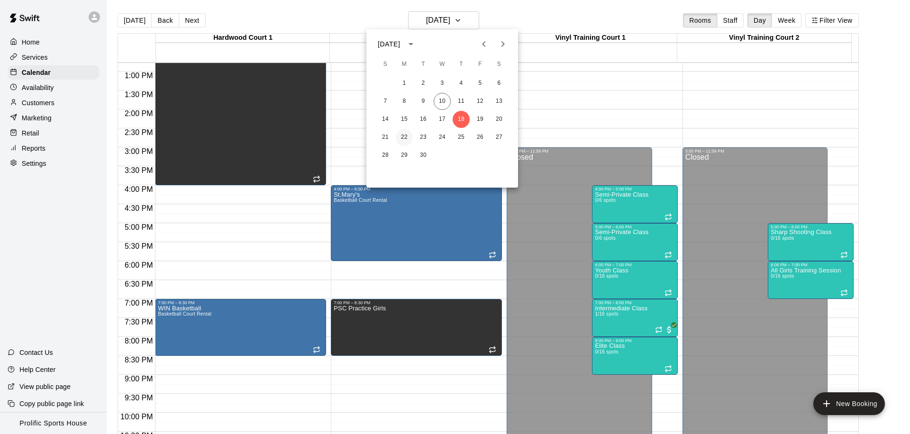
click at [406, 139] on button "22" at bounding box center [404, 137] width 17 height 17
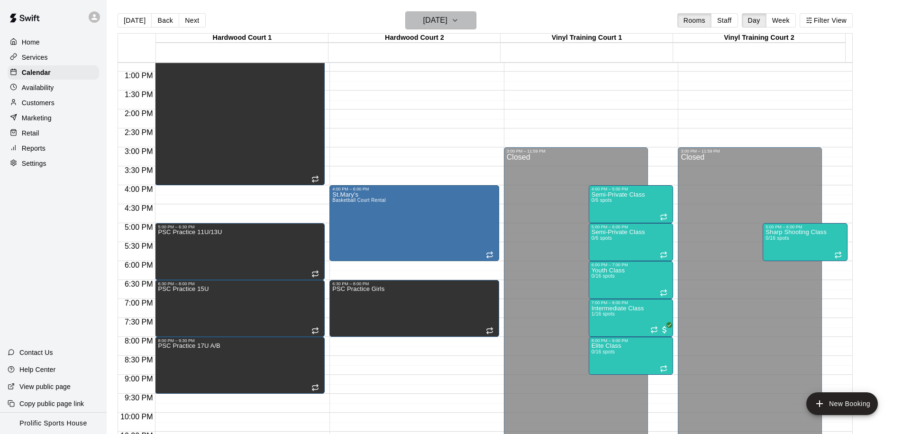
click at [423, 23] on h6 "[DATE]" at bounding box center [435, 20] width 24 height 13
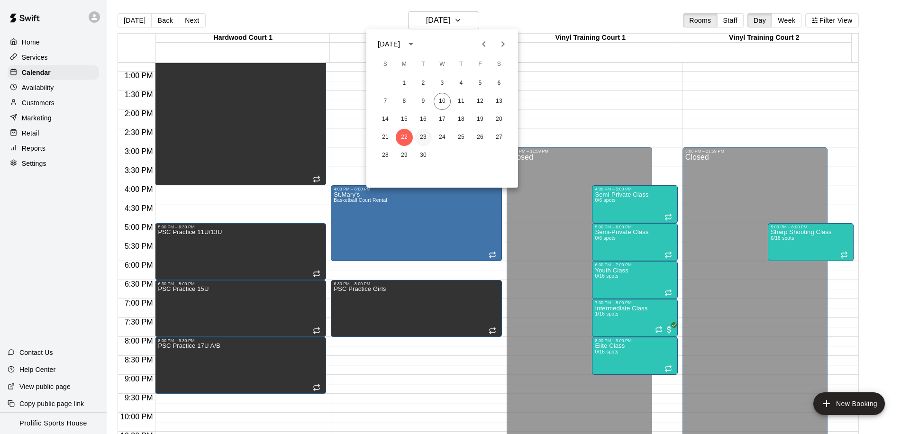
click at [421, 135] on button "23" at bounding box center [423, 137] width 17 height 17
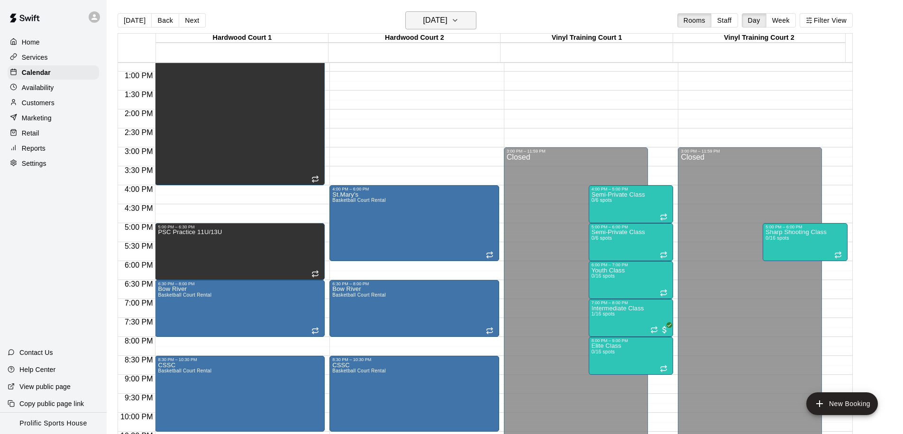
click at [433, 20] on h6 "[DATE]" at bounding box center [435, 20] width 24 height 13
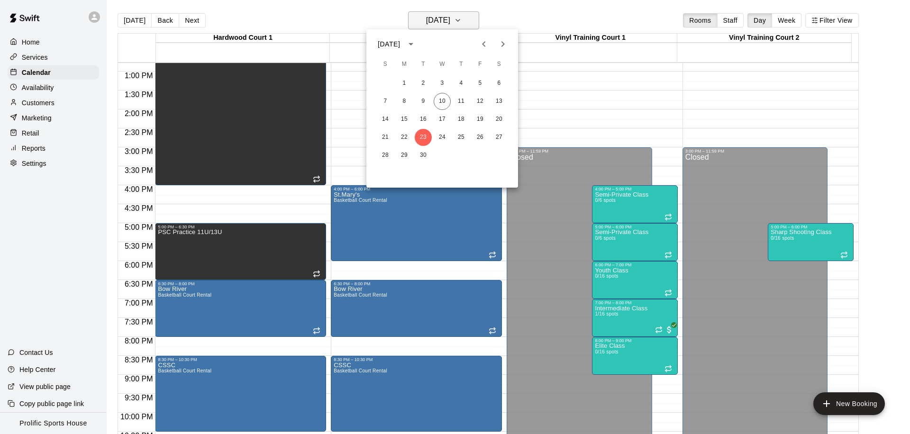
click at [433, 20] on div at bounding box center [455, 217] width 910 height 434
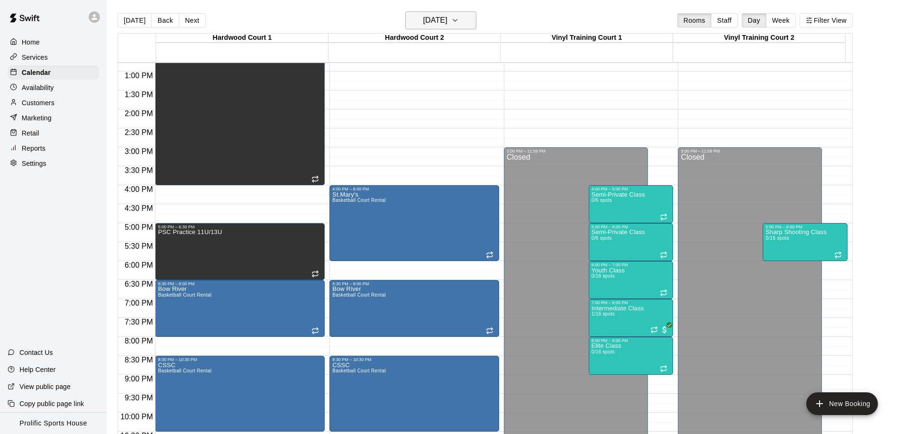
click at [423, 21] on h6 "[DATE]" at bounding box center [435, 20] width 24 height 13
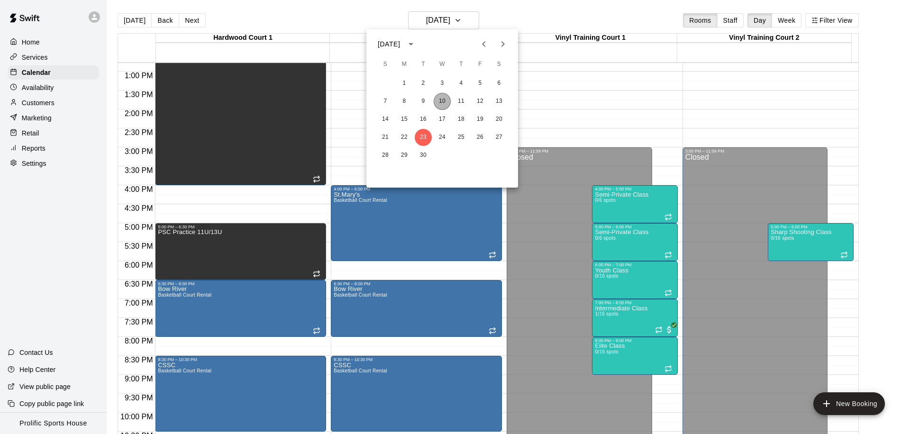
click at [446, 100] on button "10" at bounding box center [442, 101] width 17 height 17
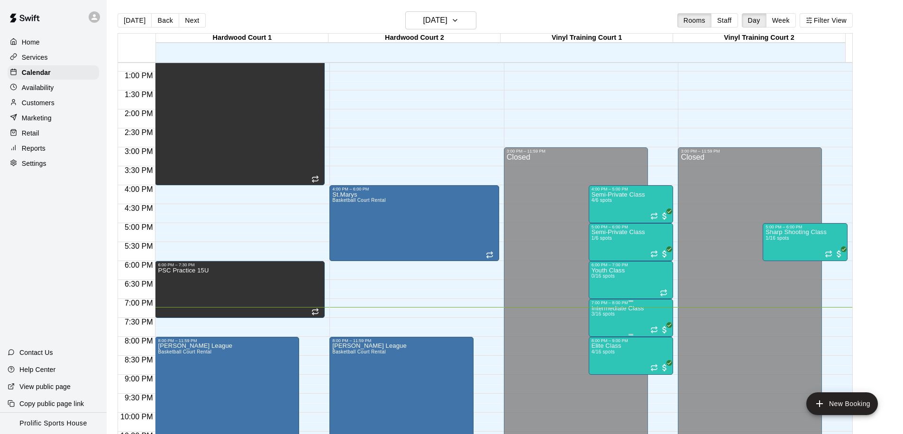
click at [625, 309] on p "Intermediate Class" at bounding box center [618, 309] width 53 height 0
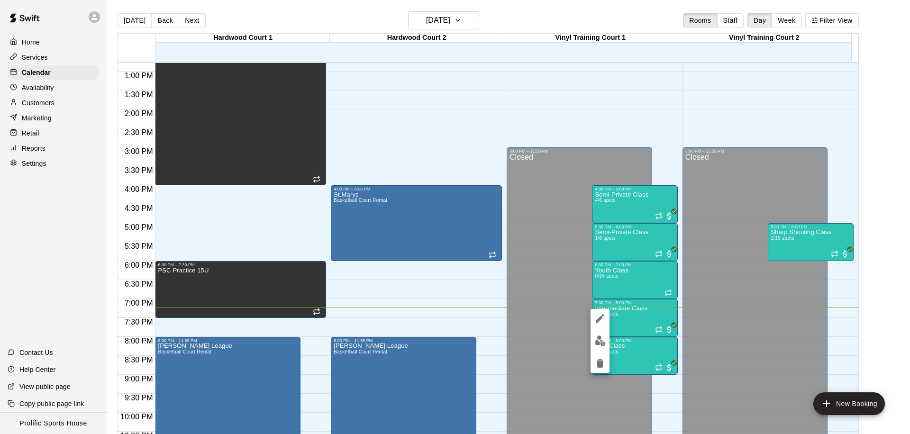
click at [580, 117] on div at bounding box center [455, 217] width 910 height 434
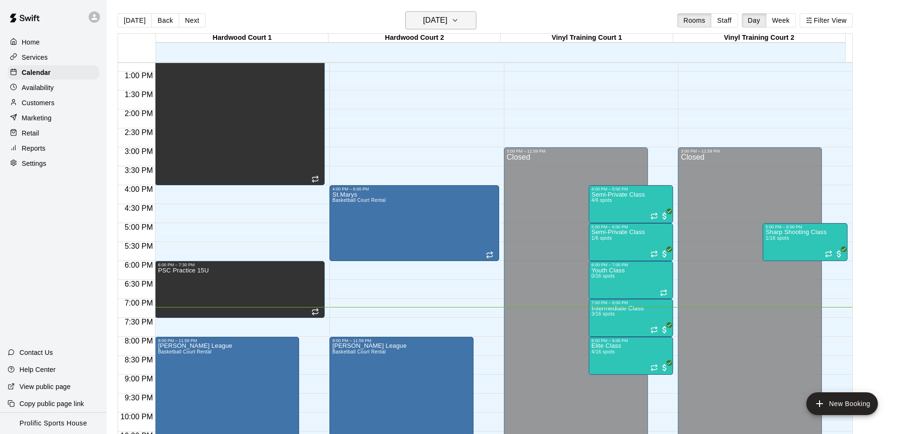
click at [425, 18] on h6 "[DATE]" at bounding box center [435, 20] width 24 height 13
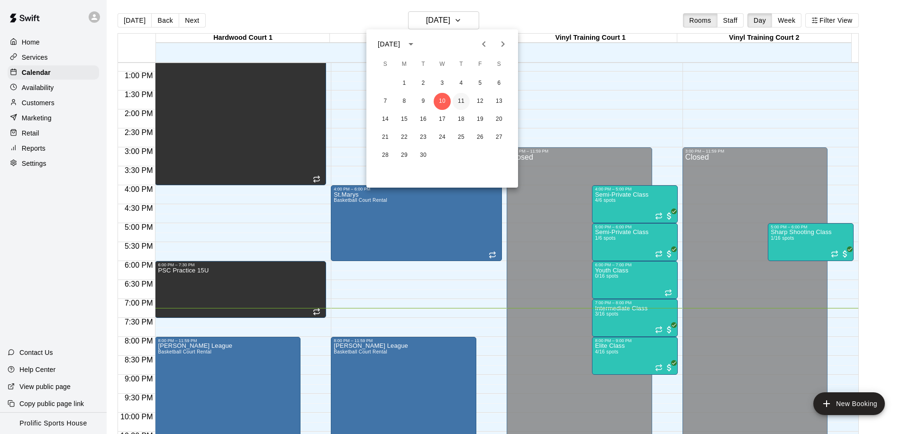
click at [461, 104] on button "11" at bounding box center [461, 101] width 17 height 17
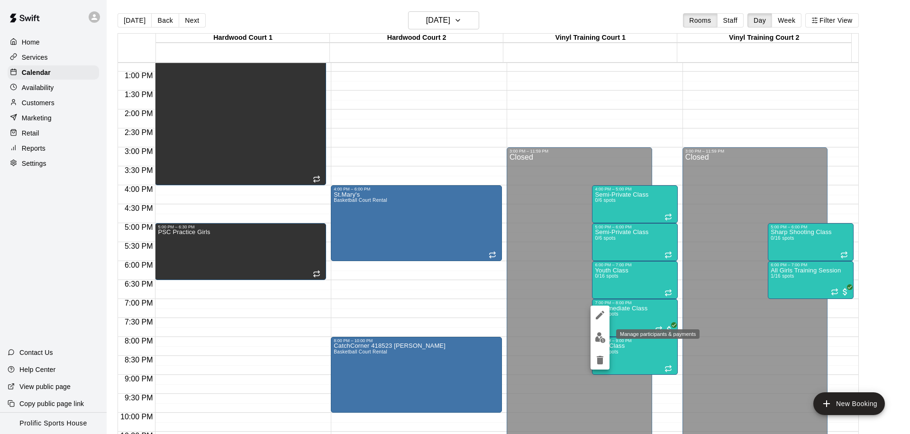
click at [596, 341] on img "edit" at bounding box center [600, 337] width 11 height 11
